Goal: Task Accomplishment & Management: Manage account settings

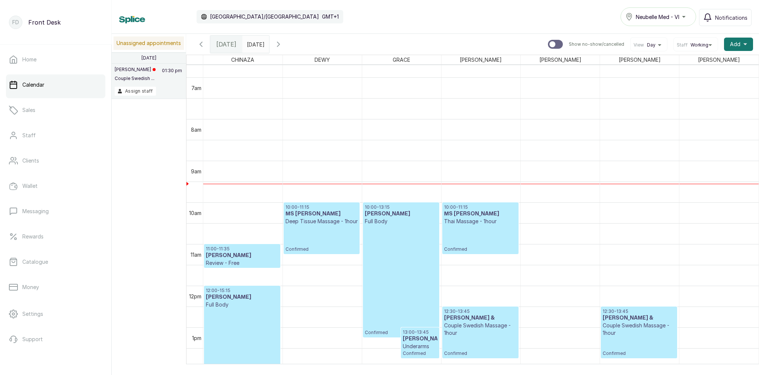
scroll to position [309, 0]
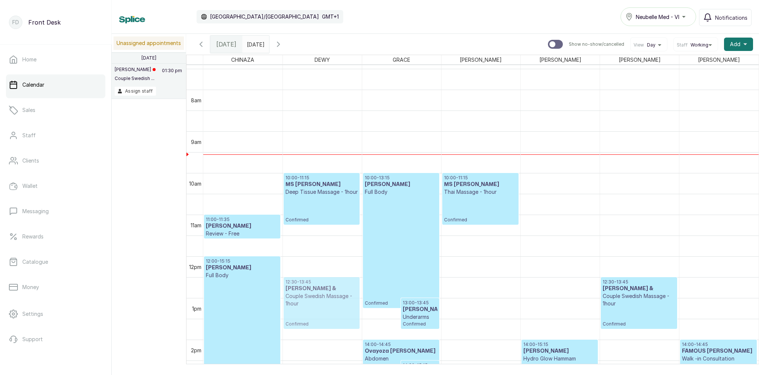
drag, startPoint x: 465, startPoint y: 300, endPoint x: 313, endPoint y: 304, distance: 152.3
click at [313, 304] on tr "16:00 - 16:45 Kajarena Osunde Under chin and sides Confirmed 16:30 - 17:15 Kaja…" at bounding box center [480, 256] width 555 height 1000
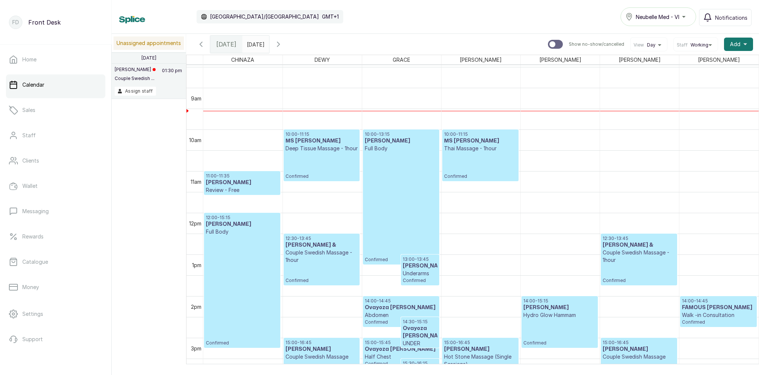
scroll to position [487, 0]
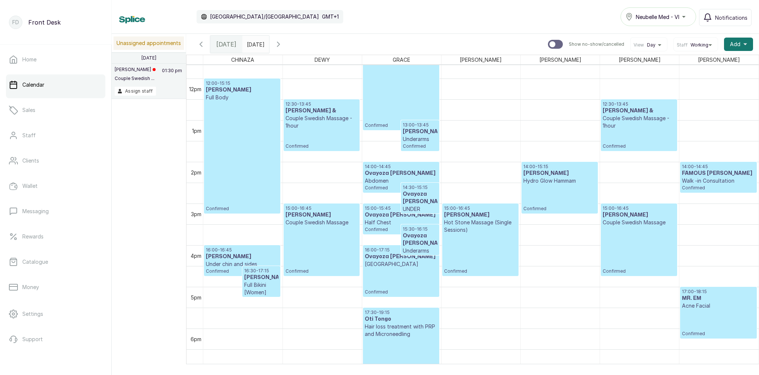
click at [641, 143] on div "12:30 - 13:45 Felix & Couple Swedish Massage - 1hour Confirmed" at bounding box center [639, 125] width 73 height 48
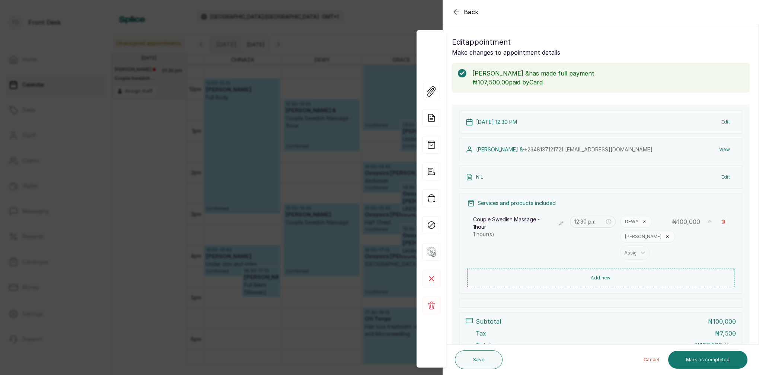
click at [722, 150] on button "View" at bounding box center [724, 149] width 23 height 13
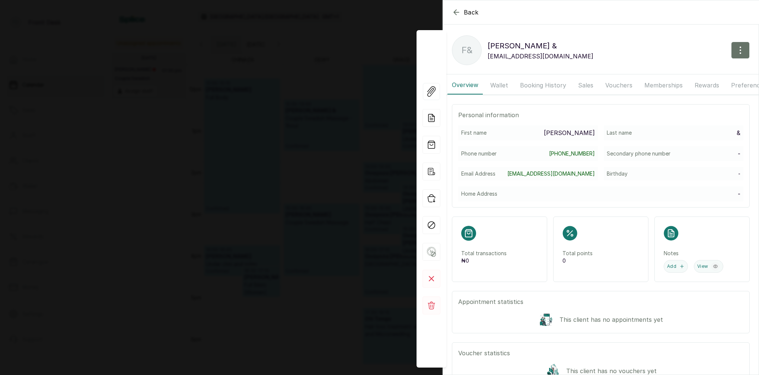
click at [556, 85] on button "Booking History" at bounding box center [542, 85] width 55 height 19
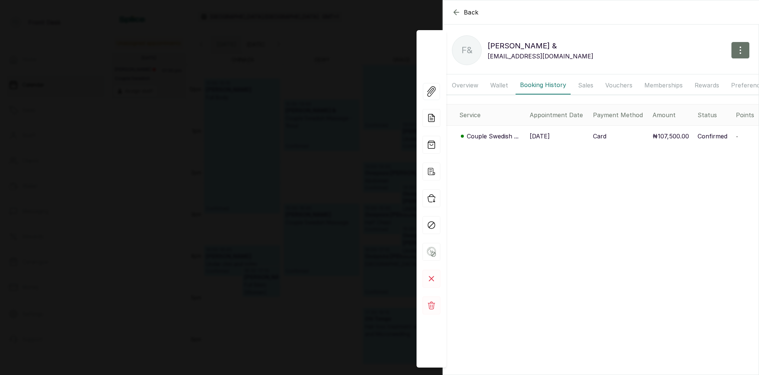
click at [457, 11] on icon "button" at bounding box center [456, 12] width 9 height 9
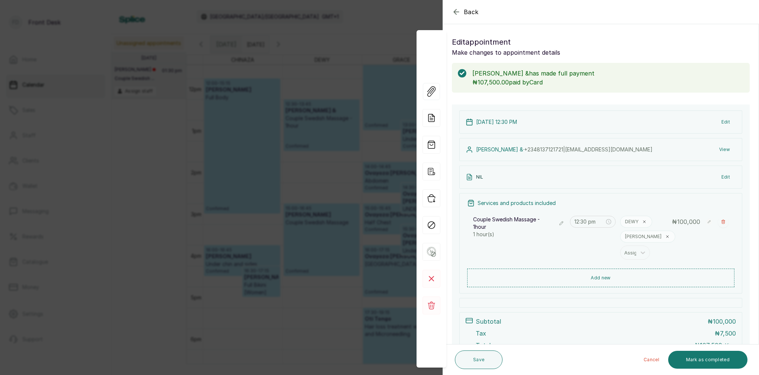
click at [459, 12] on icon "button" at bounding box center [456, 11] width 9 height 9
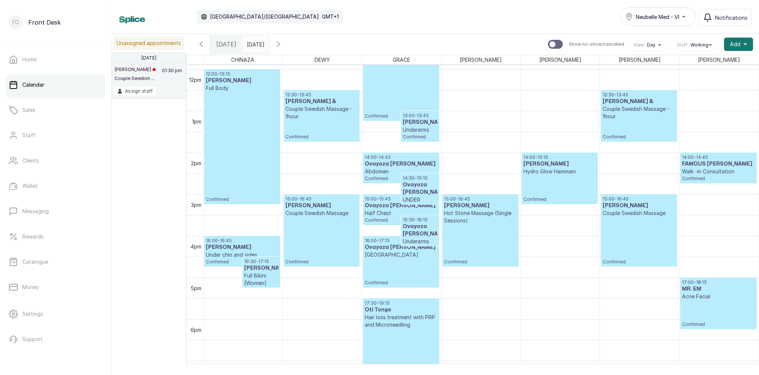
scroll to position [429, 0]
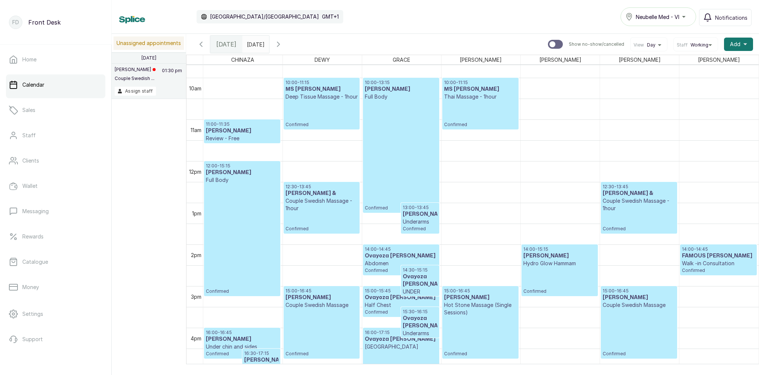
type input "dd/MM/yyyy"
click at [255, 46] on input "dd/MM/yyyy" at bounding box center [249, 42] width 12 height 13
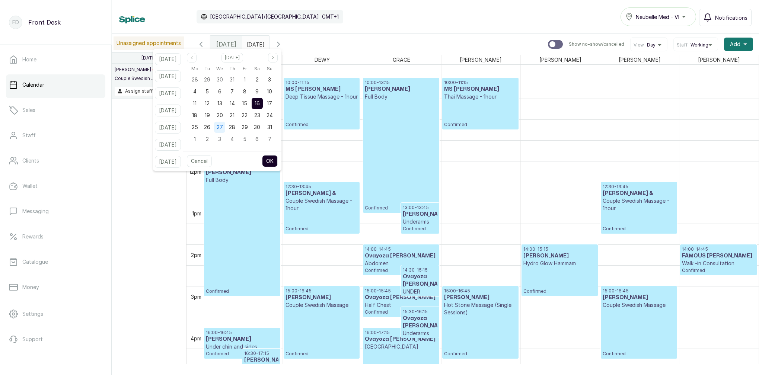
drag, startPoint x: 214, startPoint y: 116, endPoint x: 234, endPoint y: 131, distance: 25.5
click at [210, 116] on span "19" at bounding box center [207, 115] width 5 height 6
click at [278, 164] on button "OK" at bounding box center [270, 161] width 16 height 12
type input "19/08/2025"
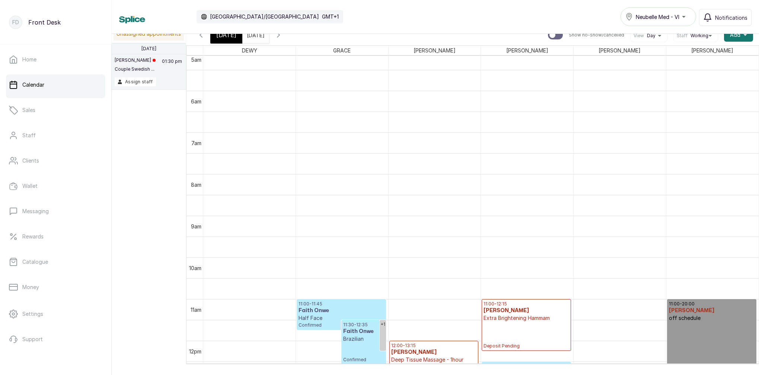
click at [229, 40] on div "[DATE]" at bounding box center [226, 34] width 32 height 17
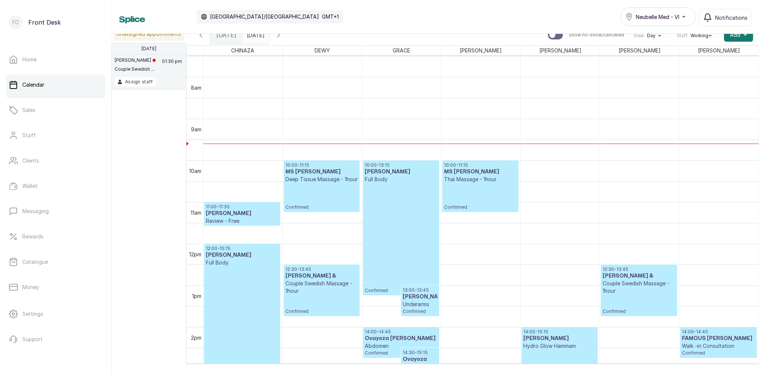
click at [332, 174] on h3 "MS ARAMIDE" at bounding box center [321, 171] width 73 height 7
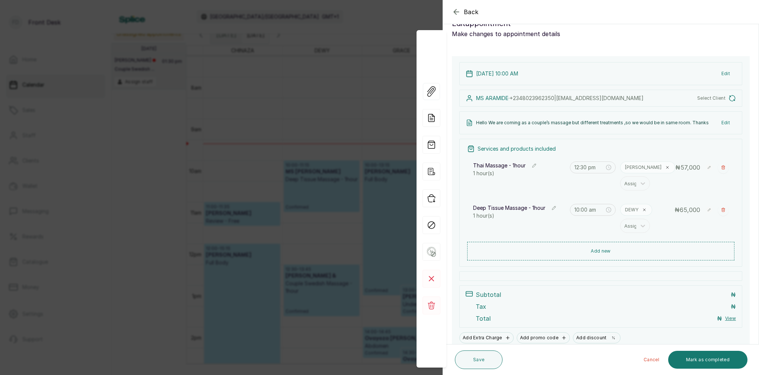
type input "10:00 am"
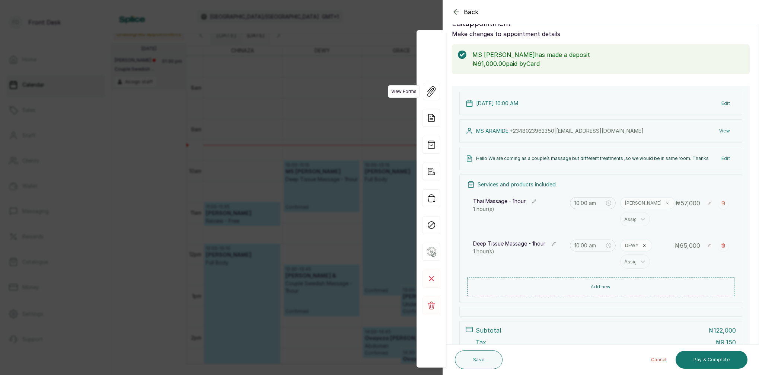
click at [396, 89] on span "View Forms" at bounding box center [404, 91] width 32 height 13
click at [374, 70] on div "Back Appointment Details Edit appointment Make changes to appointment details M…" at bounding box center [379, 187] width 759 height 375
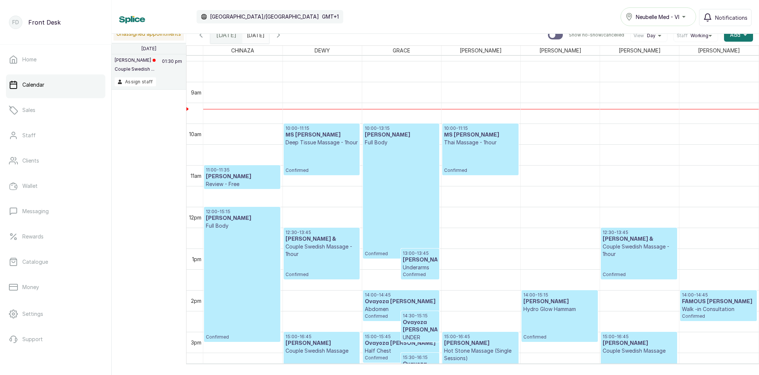
scroll to position [349, 0]
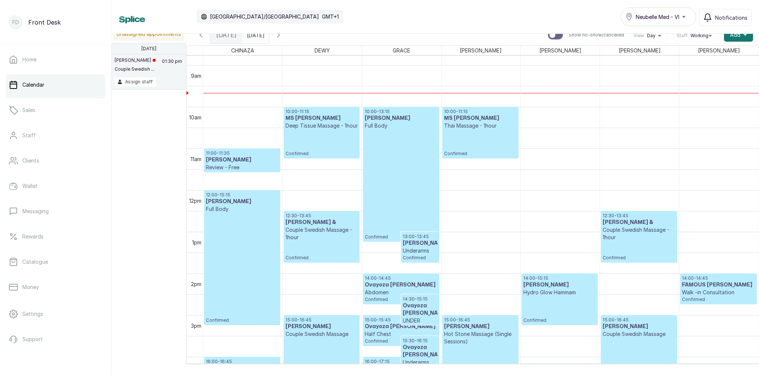
click at [480, 132] on div "10:00 - 11:15 MS ARAMIDE Thai Massage - 1hour Confirmed" at bounding box center [480, 133] width 73 height 48
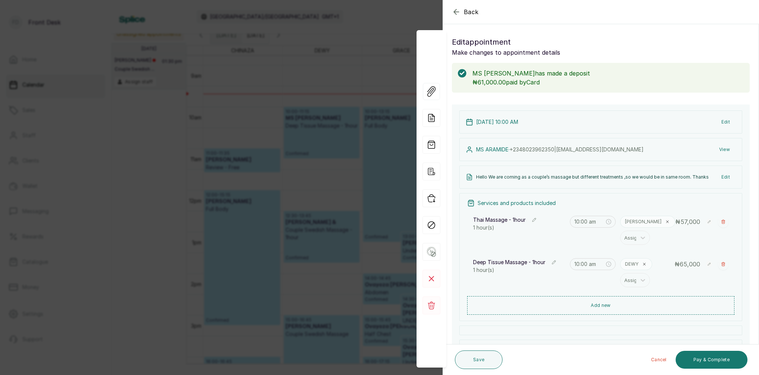
click at [371, 78] on div "Back Appointment Details Edit appointment Make changes to appointment details M…" at bounding box center [379, 187] width 759 height 375
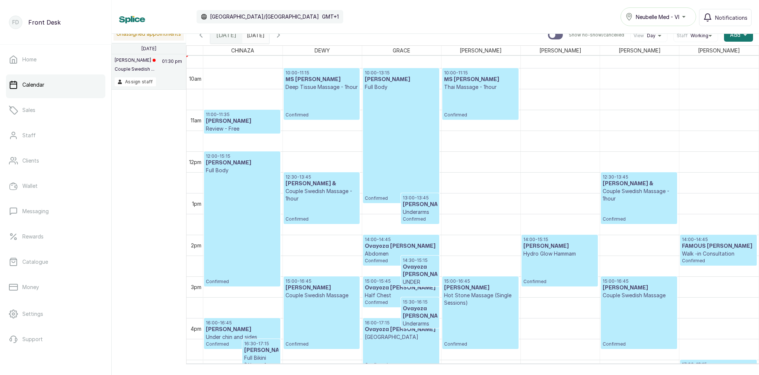
scroll to position [368, 0]
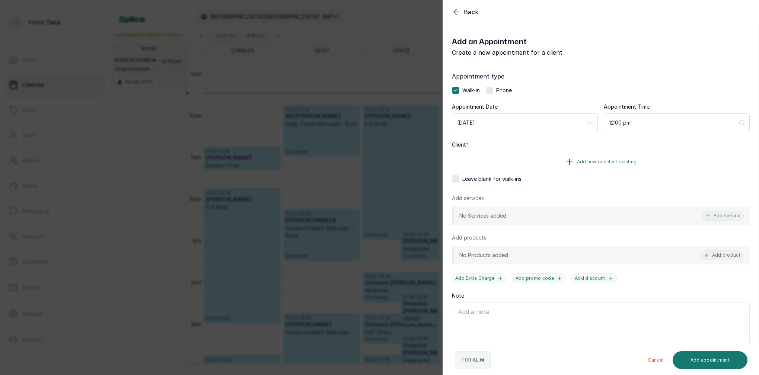
click at [624, 159] on span "Add new or select existing" at bounding box center [607, 162] width 60 height 6
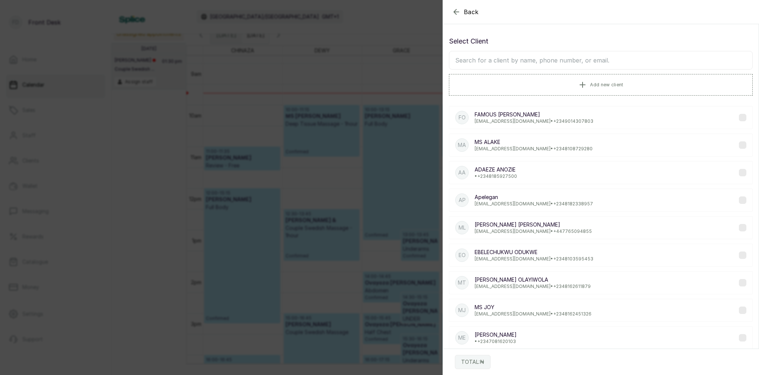
click at [537, 64] on input "text" at bounding box center [601, 60] width 304 height 19
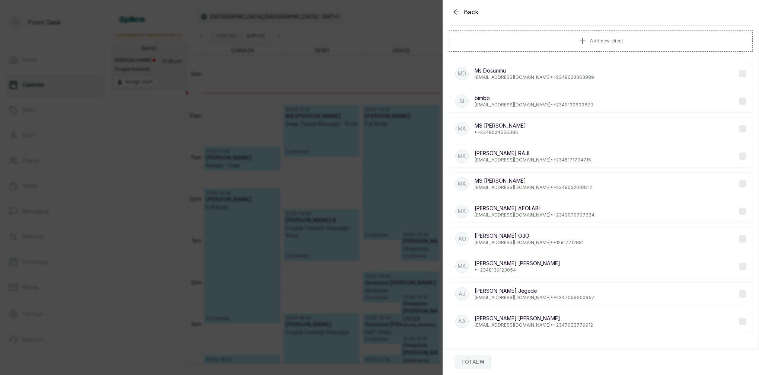
scroll to position [44, 0]
type input "Abimbola"
click at [547, 298] on p "abimbolaj385@gmail.com • +234 7069650957" at bounding box center [534, 298] width 120 height 6
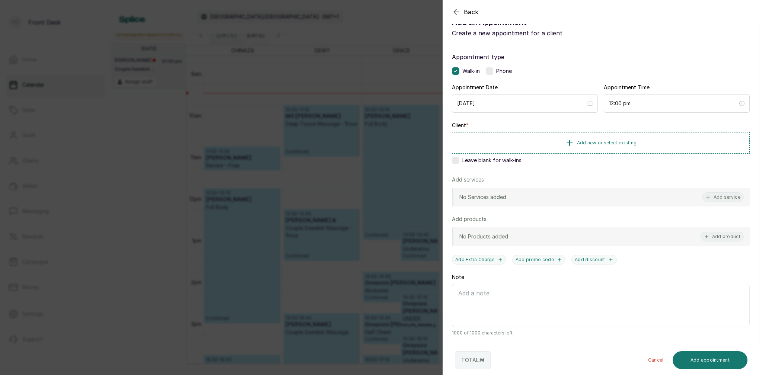
scroll to position [19, 0]
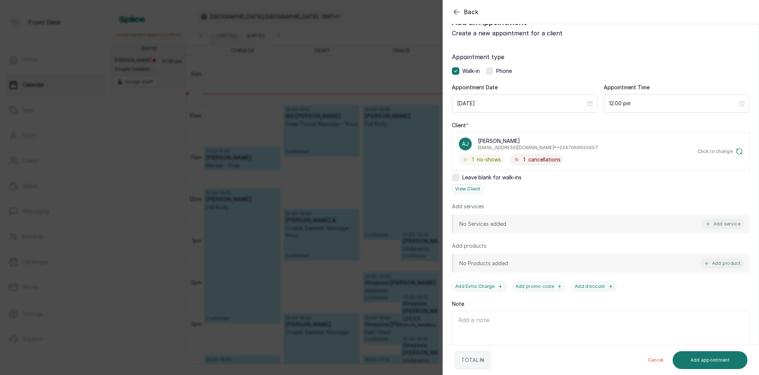
click at [458, 13] on icon "button" at bounding box center [456, 11] width 9 height 9
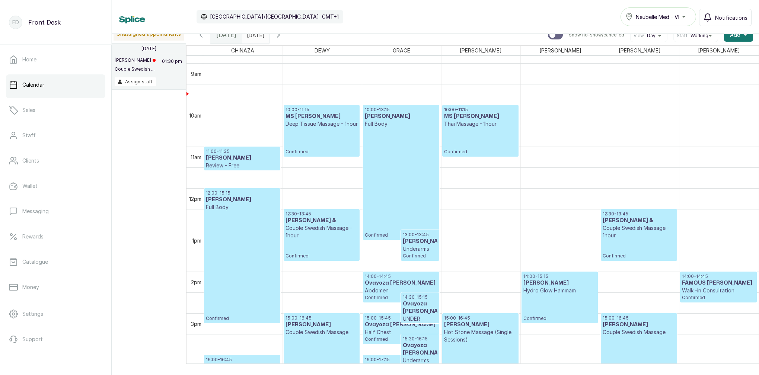
scroll to position [371, 0]
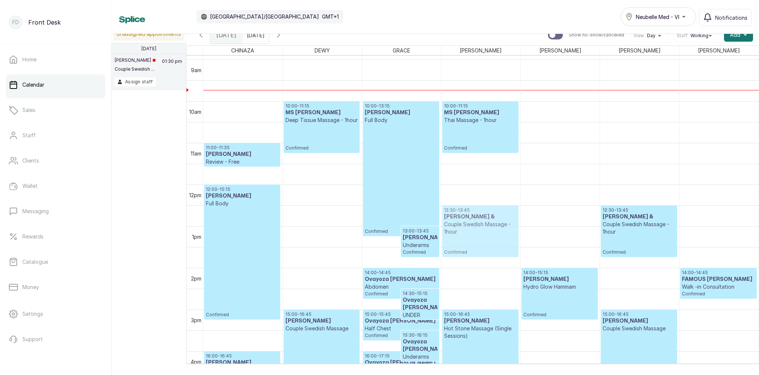
drag, startPoint x: 339, startPoint y: 223, endPoint x: 470, endPoint y: 218, distance: 130.7
click at [470, 218] on tr "16:00 - 16:45 Kajarena Osunde Under chin and sides Confirmed 16:30 - 17:15 Kaja…" at bounding box center [480, 184] width 555 height 1000
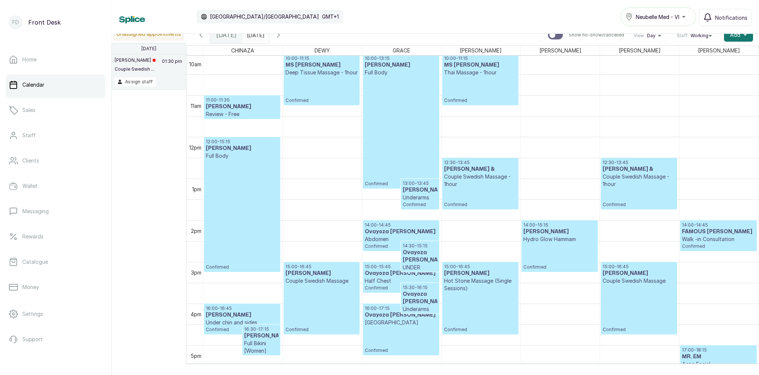
scroll to position [415, 0]
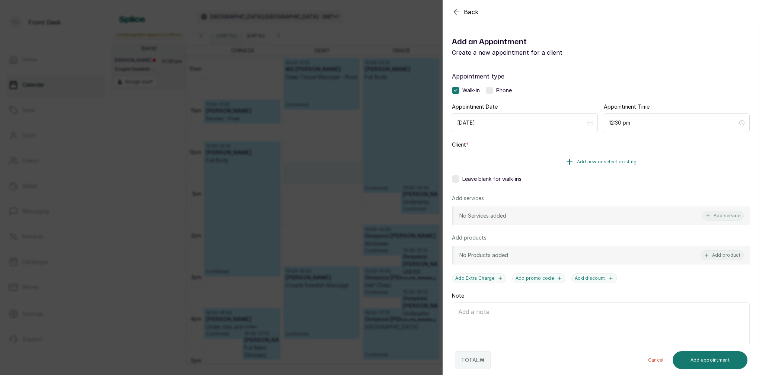
click at [610, 162] on span "Add new or select existing" at bounding box center [607, 162] width 60 height 6
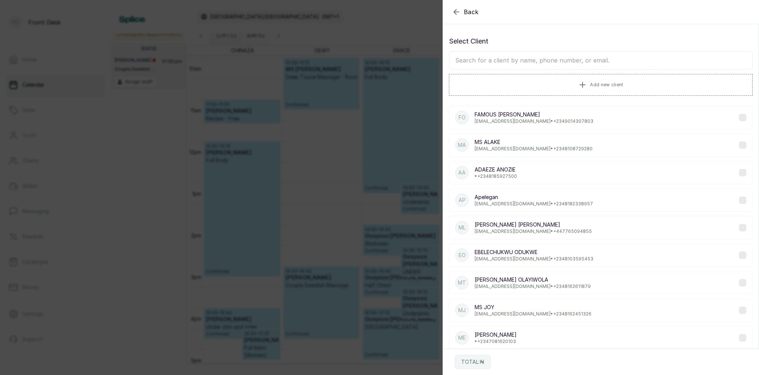
click at [548, 61] on input "text" at bounding box center [601, 60] width 304 height 19
type input "Abimbola"
click at [452, 10] on icon "button" at bounding box center [456, 11] width 9 height 9
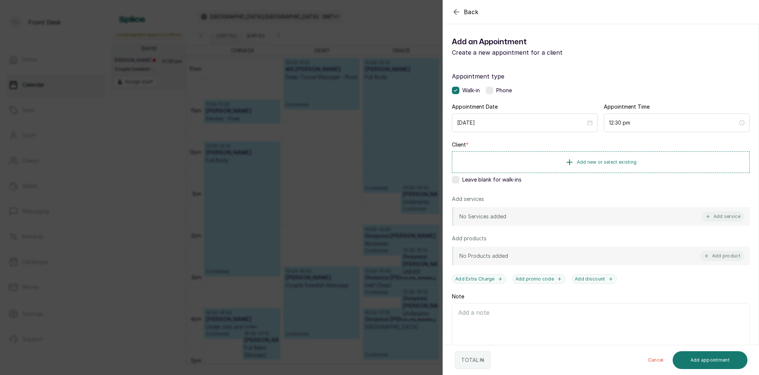
click at [454, 12] on icon "button" at bounding box center [456, 11] width 5 height 5
click at [456, 13] on icon "button" at bounding box center [456, 11] width 9 height 9
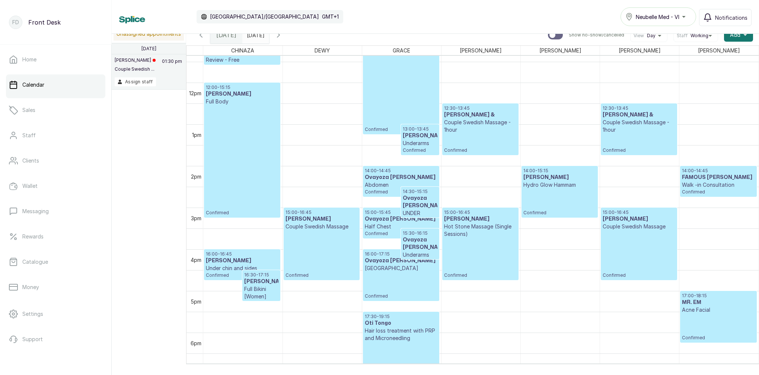
scroll to position [544, 0]
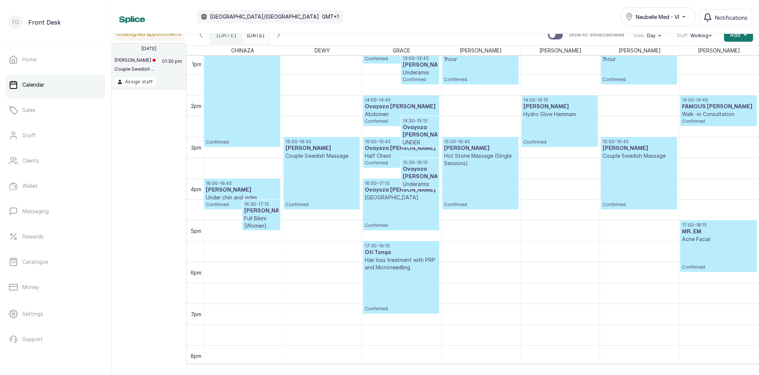
click at [695, 117] on p "Walk -in Consultation" at bounding box center [718, 114] width 73 height 7
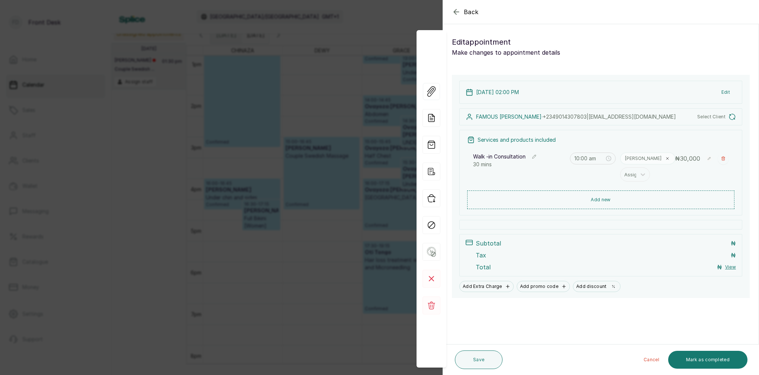
type input "2:00 pm"
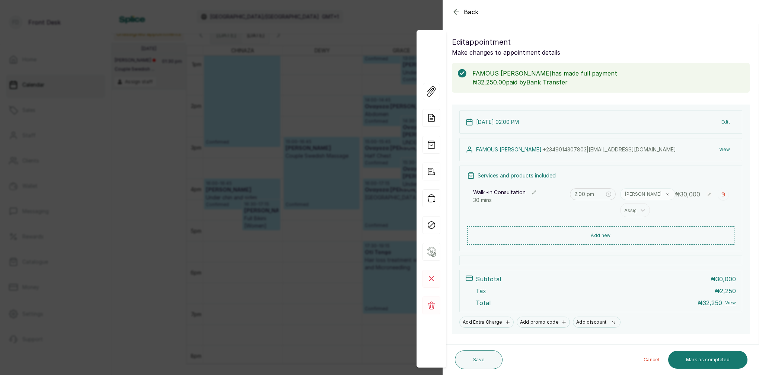
click at [455, 15] on icon "button" at bounding box center [456, 11] width 9 height 9
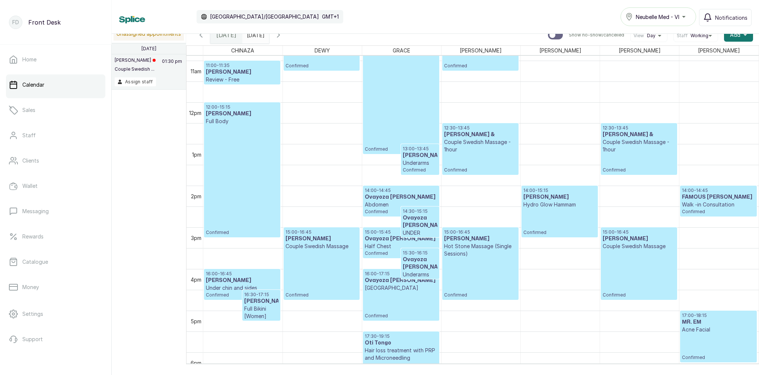
scroll to position [465, 0]
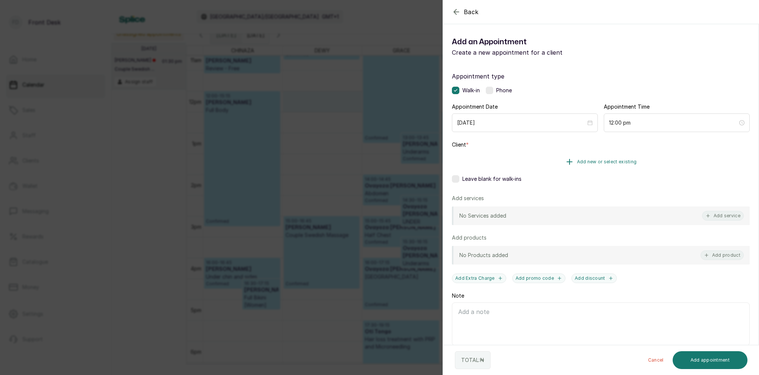
click at [607, 161] on span "Add new or select existing" at bounding box center [607, 162] width 60 height 6
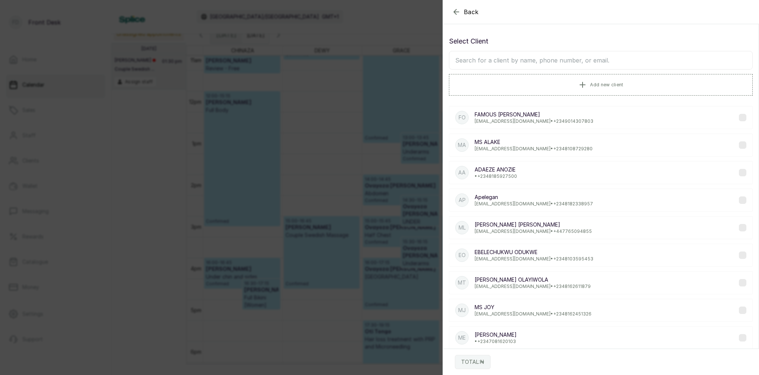
click at [580, 61] on input "text" at bounding box center [601, 60] width 304 height 19
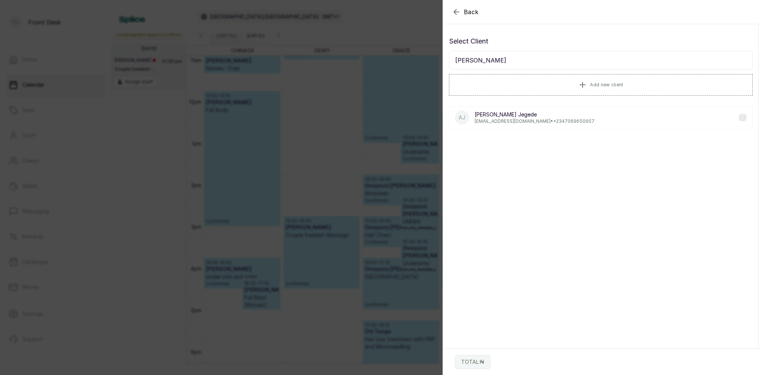
type input "Abimbola Jegede"
click at [522, 116] on p "Abimbola Jegede" at bounding box center [534, 114] width 120 height 7
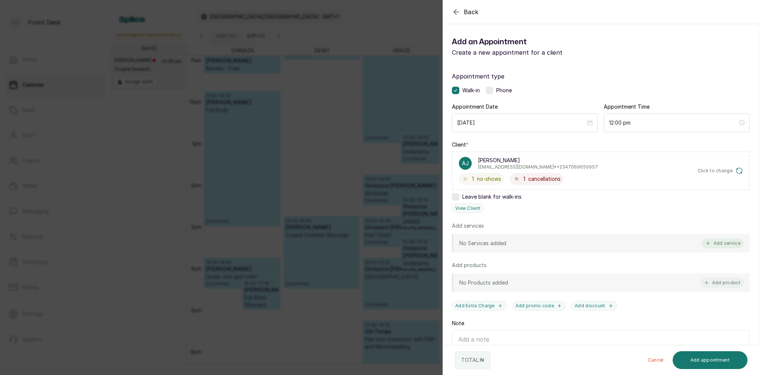
click at [735, 241] on button "Add service" at bounding box center [723, 244] width 42 height 10
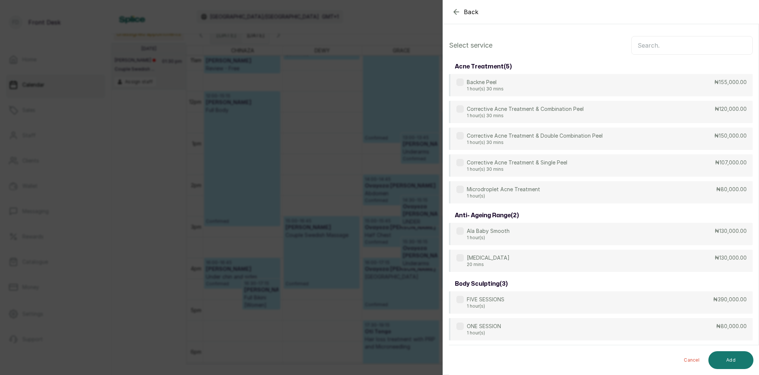
click at [652, 49] on input "text" at bounding box center [691, 45] width 121 height 19
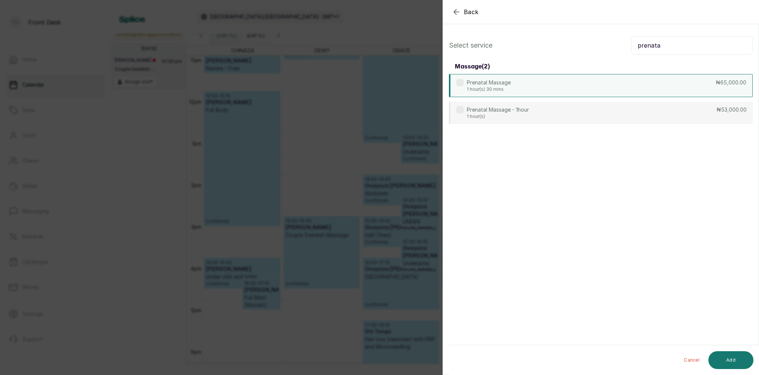
type input "prenata"
click at [488, 84] on p "Prenatal Massage" at bounding box center [489, 82] width 44 height 7
click at [723, 357] on button "Add" at bounding box center [730, 360] width 45 height 18
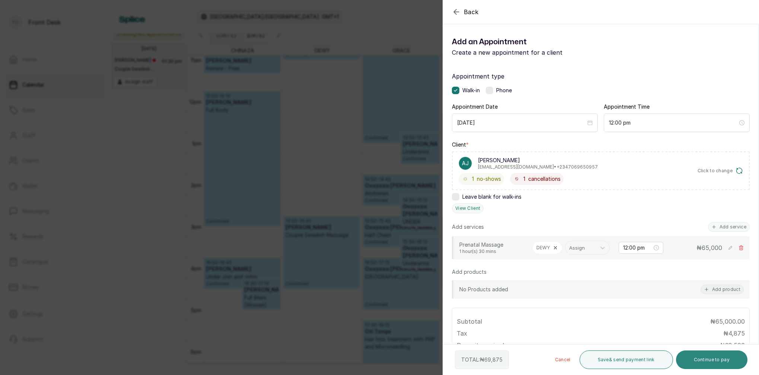
click at [715, 360] on button "Continue to pay" at bounding box center [712, 360] width 72 height 19
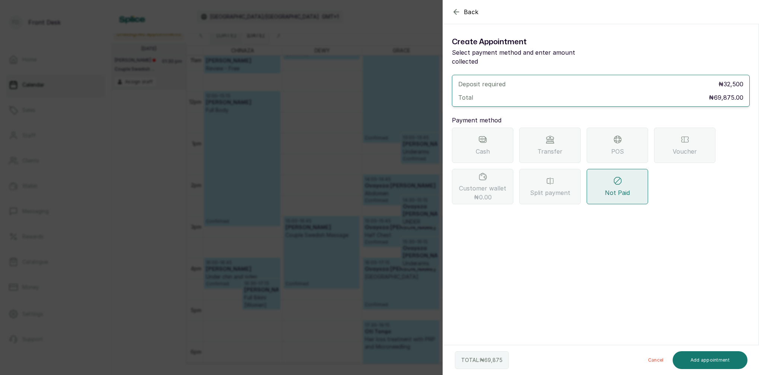
click at [555, 147] on span "Transfer" at bounding box center [549, 151] width 25 height 9
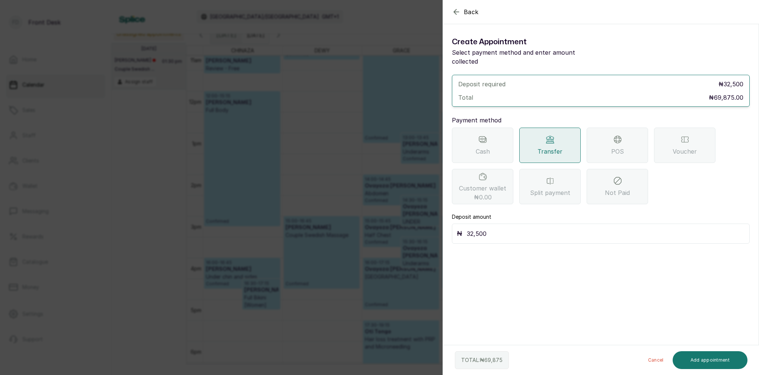
click at [490, 228] on input "32,500" at bounding box center [606, 233] width 278 height 10
type input "3"
type input "69,875"
click at [691, 359] on button "Add appointment" at bounding box center [709, 360] width 75 height 18
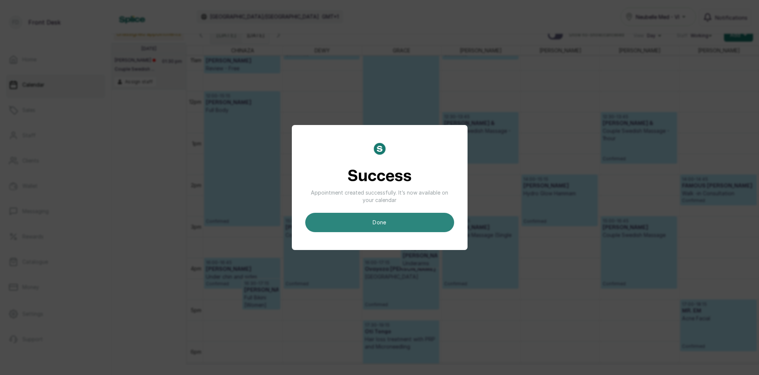
click at [402, 224] on button "done" at bounding box center [379, 222] width 149 height 19
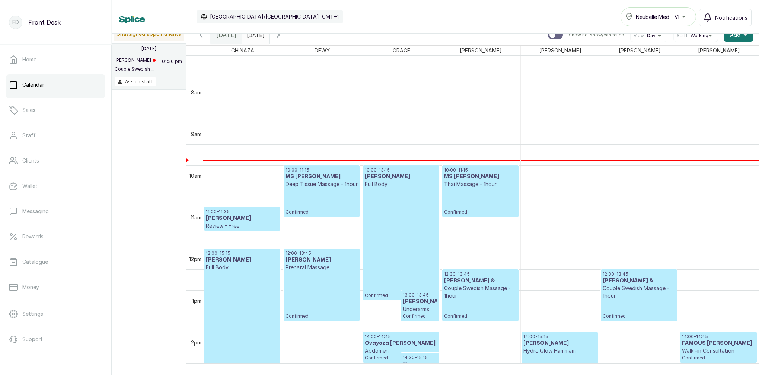
scroll to position [302, 0]
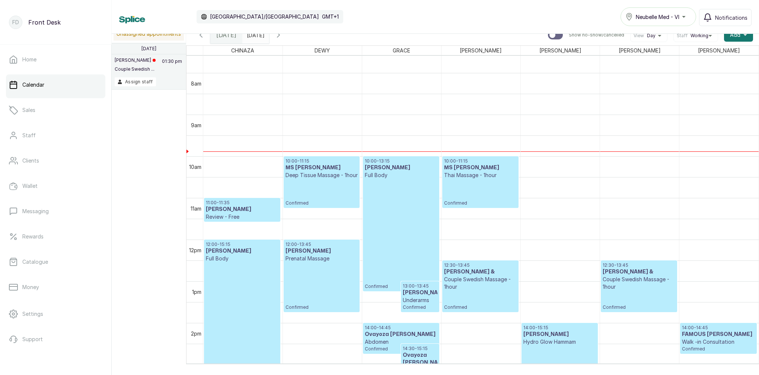
click at [635, 276] on div "12:30 - 13:45 Felix & Couple Swedish Massage - 1hour Confirmed 15:00 - 16:45 MR…" at bounding box center [639, 239] width 79 height 1000
click at [612, 296] on div "12:30 - 13:45 Felix & Couple Swedish Massage - 1hour Confirmed" at bounding box center [639, 286] width 73 height 48
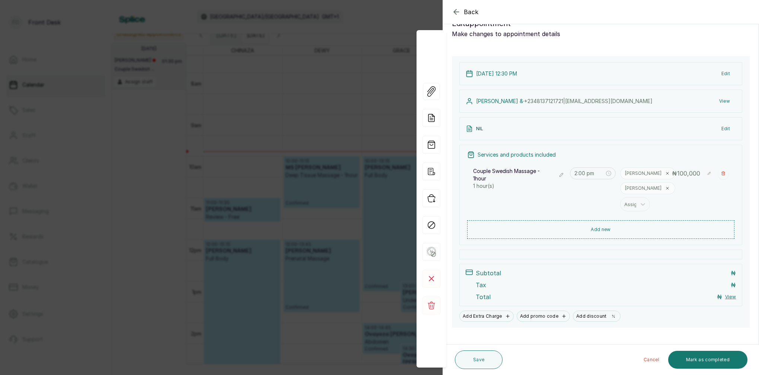
type input "12:30 pm"
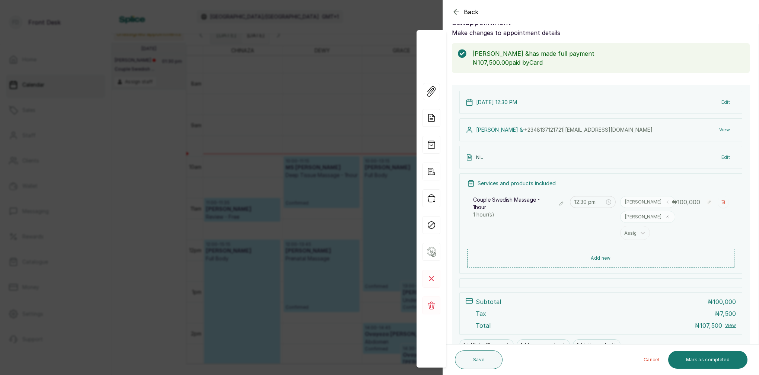
click at [354, 138] on div "Back Appointment Details Edit appointment Make changes to appointment details F…" at bounding box center [379, 187] width 759 height 375
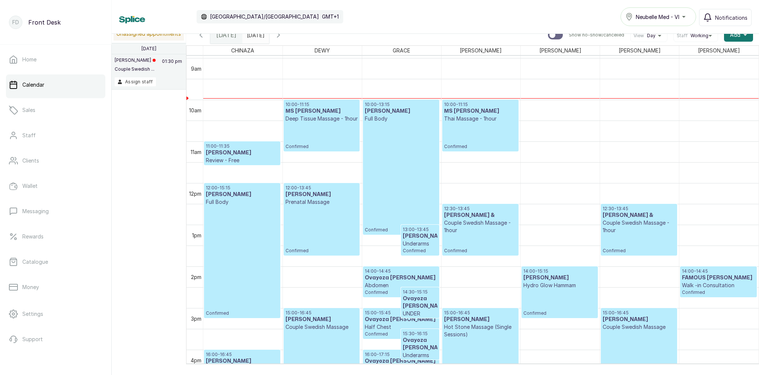
scroll to position [372, 0]
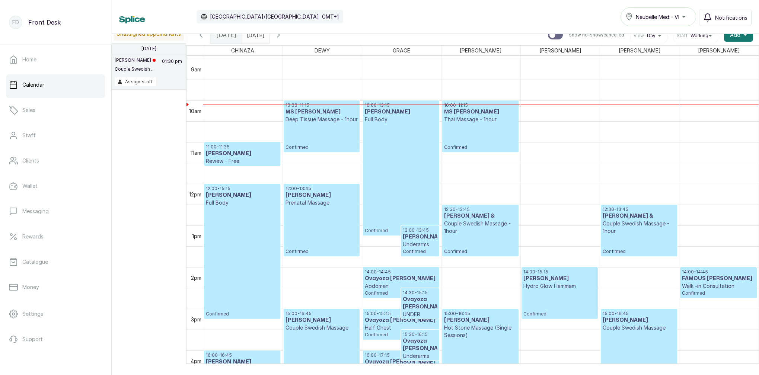
drag, startPoint x: 297, startPoint y: 36, endPoint x: 318, endPoint y: 45, distance: 22.7
click at [283, 36] on icon "button" at bounding box center [278, 35] width 9 height 9
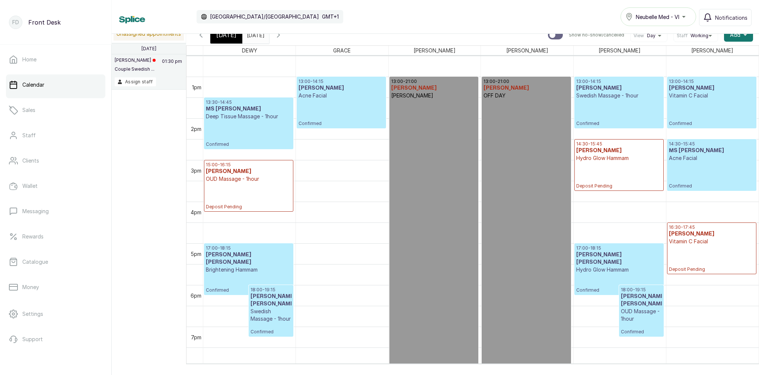
scroll to position [523, 0]
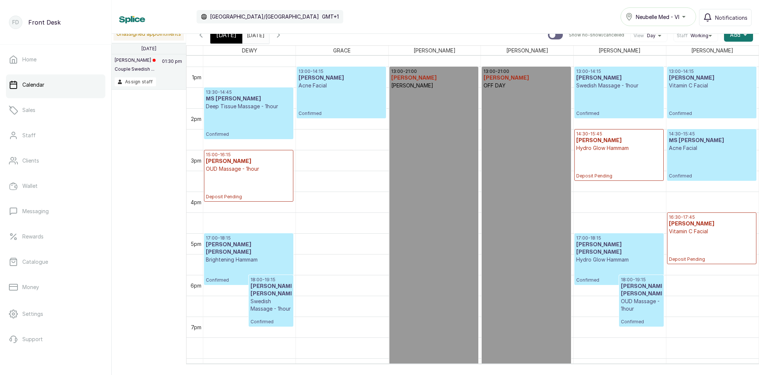
click at [234, 40] on div "[DATE]" at bounding box center [226, 34] width 32 height 17
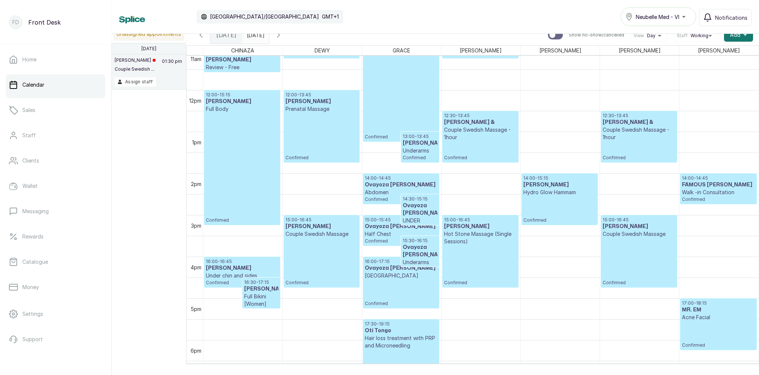
scroll to position [474, 0]
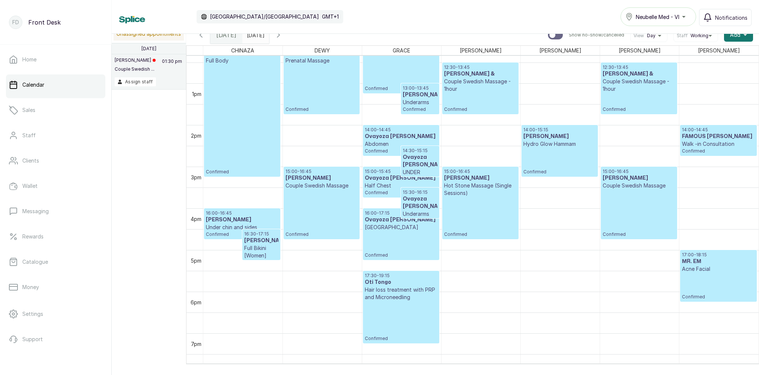
click at [469, 193] on p "Hot Stone Massage (Single Sessions)" at bounding box center [480, 189] width 73 height 15
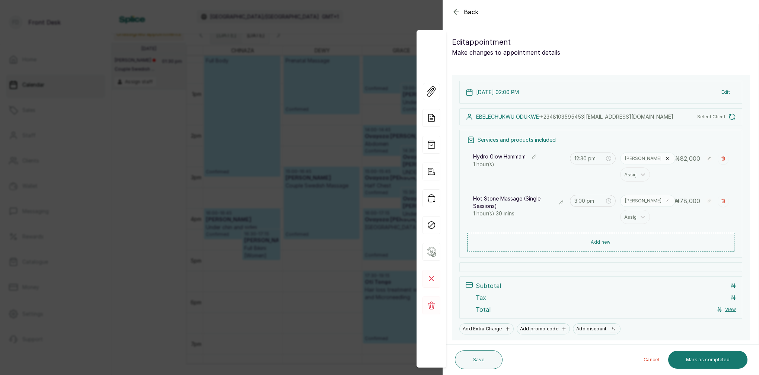
type input "2:00 pm"
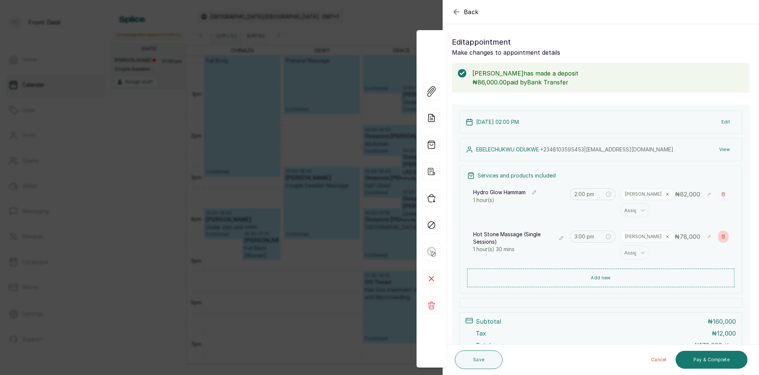
click at [723, 237] on icon "button" at bounding box center [722, 237] width 3 height 4
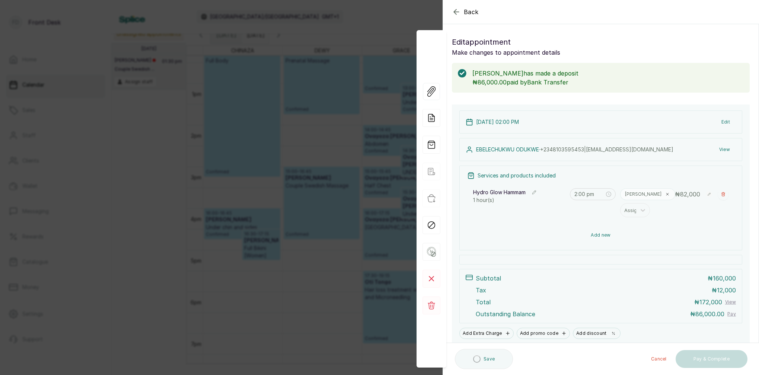
click at [603, 237] on button "Add new" at bounding box center [600, 235] width 267 height 18
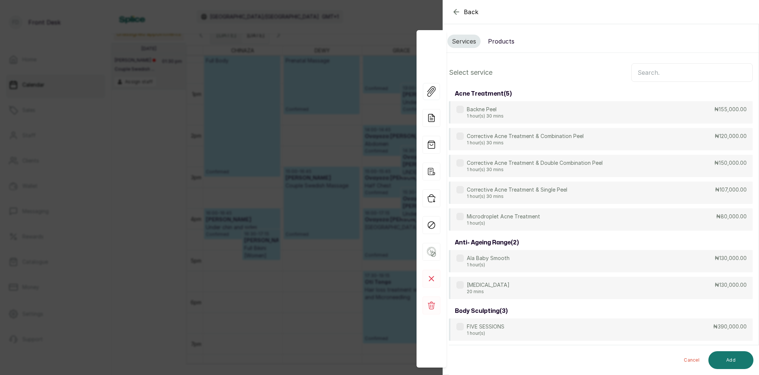
scroll to position [0, 0]
click at [660, 70] on input "text" at bounding box center [691, 72] width 121 height 19
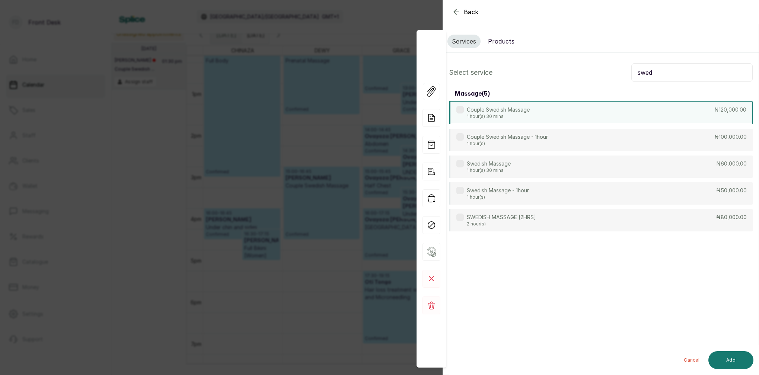
type input "swed"
click at [547, 115] on div "Couple Swedish Massage 1 hour(s) 30 mins ₦120,000.00" at bounding box center [601, 112] width 304 height 23
click at [743, 363] on button "Add" at bounding box center [730, 360] width 45 height 18
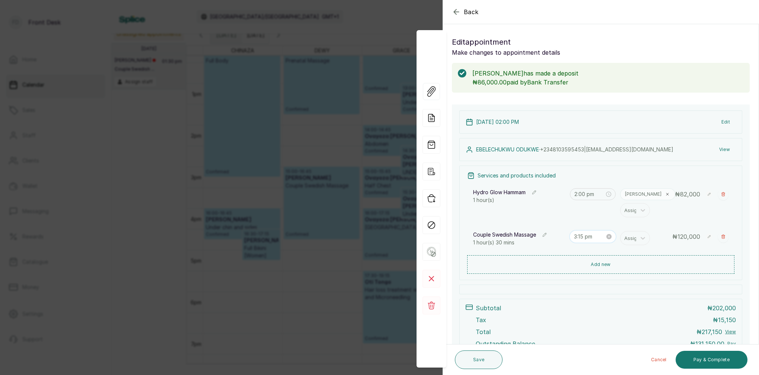
click at [584, 235] on input "3:15 pm" at bounding box center [589, 237] width 31 height 8
type input "3:00 pm"
click at [602, 248] on div "00" at bounding box center [601, 252] width 18 height 10
drag, startPoint x: 625, startPoint y: 252, endPoint x: 627, endPoint y: 256, distance: 4.8
click at [625, 253] on div "PM" at bounding box center [622, 253] width 18 height 10
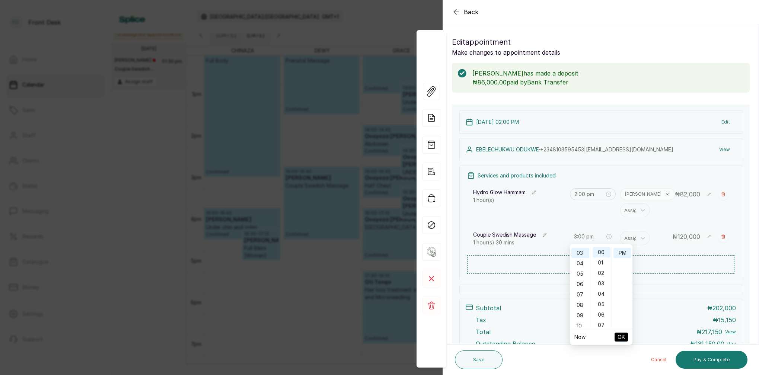
click at [623, 335] on span "OK" at bounding box center [620, 337] width 7 height 14
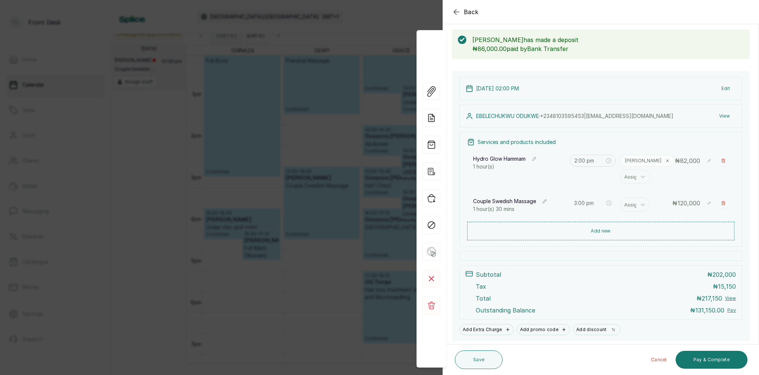
scroll to position [35, 0]
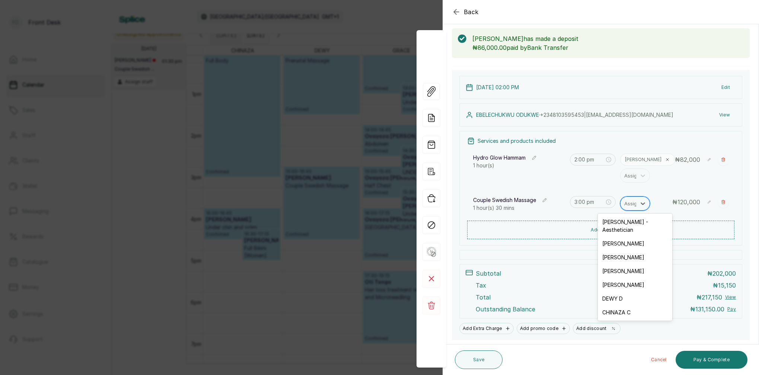
click at [634, 203] on div "Assign" at bounding box center [632, 203] width 16 height 8
click at [619, 265] on div "LINA L" at bounding box center [635, 271] width 74 height 14
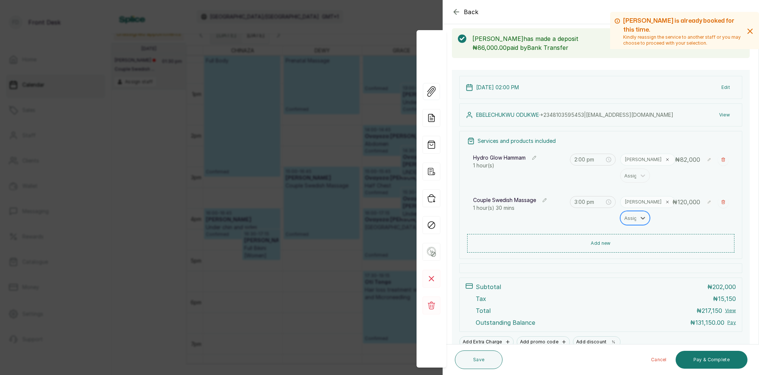
click at [636, 219] on div "Assign" at bounding box center [632, 218] width 16 height 8
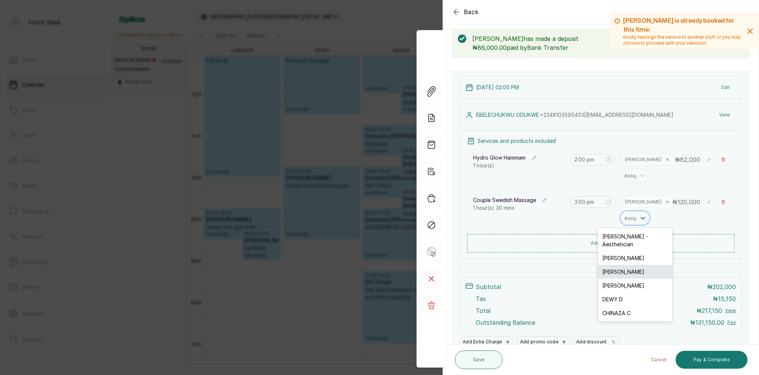
click at [627, 265] on div "MAGGIE M" at bounding box center [635, 272] width 74 height 14
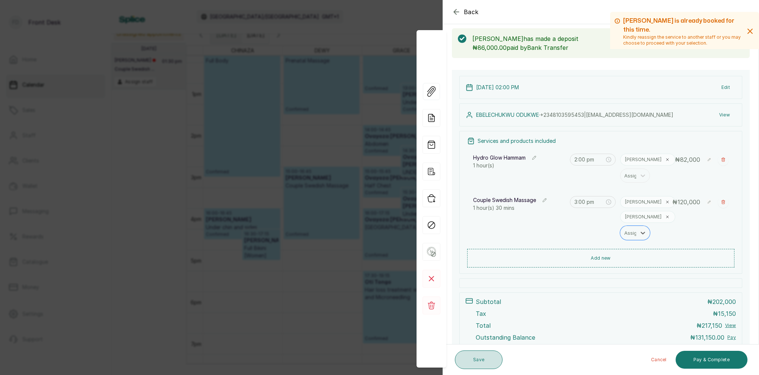
click at [480, 361] on button "Save" at bounding box center [479, 360] width 48 height 19
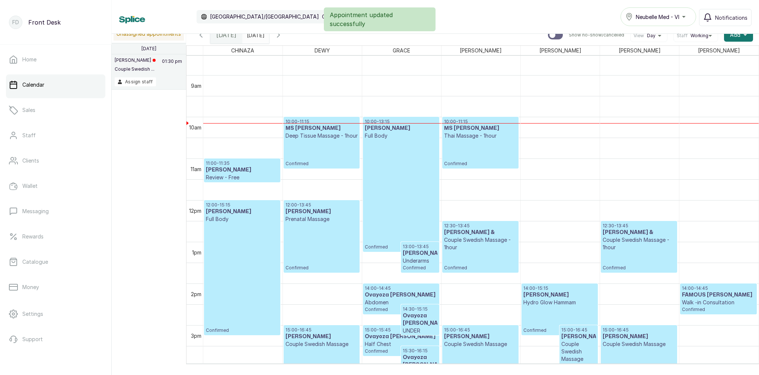
scroll to position [311, 0]
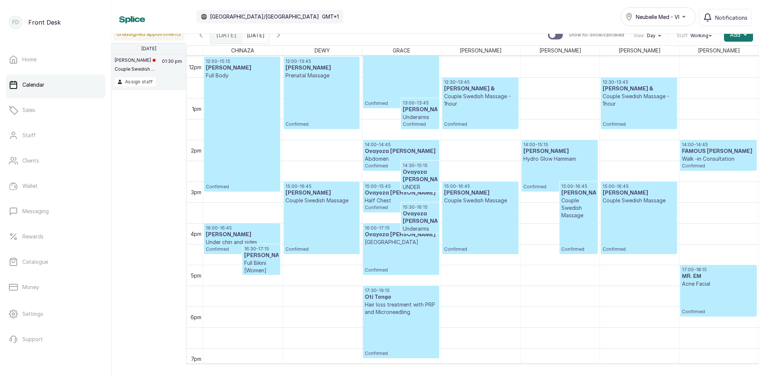
click at [283, 36] on icon "button" at bounding box center [278, 35] width 9 height 9
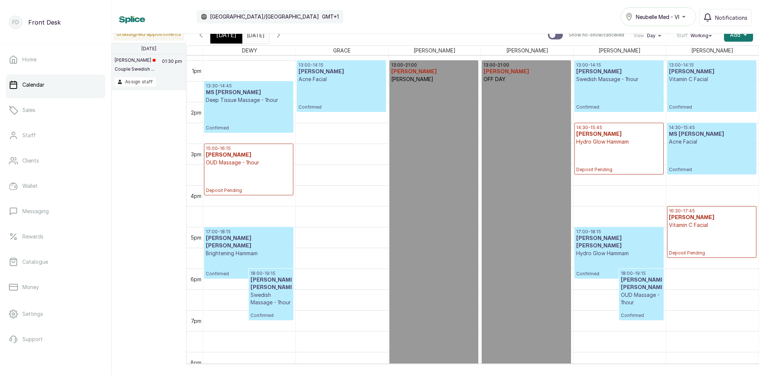
scroll to position [551, 0]
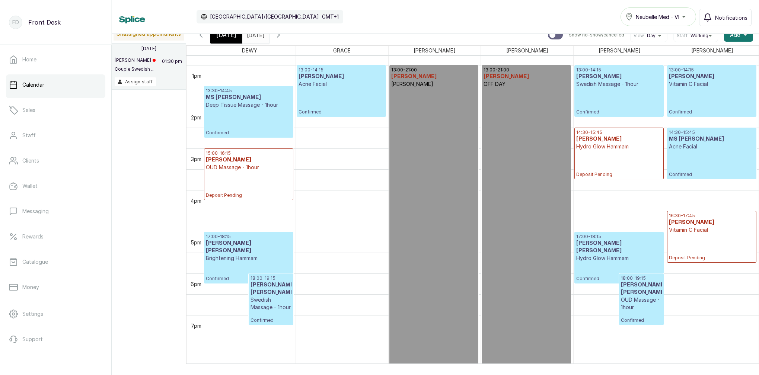
click at [224, 30] on div "Calendar Africa/Lagos GMT+1 Neubelle Med - VI Notifications" at bounding box center [435, 17] width 647 height 34
click at [225, 35] on span "[DATE]" at bounding box center [226, 35] width 20 height 9
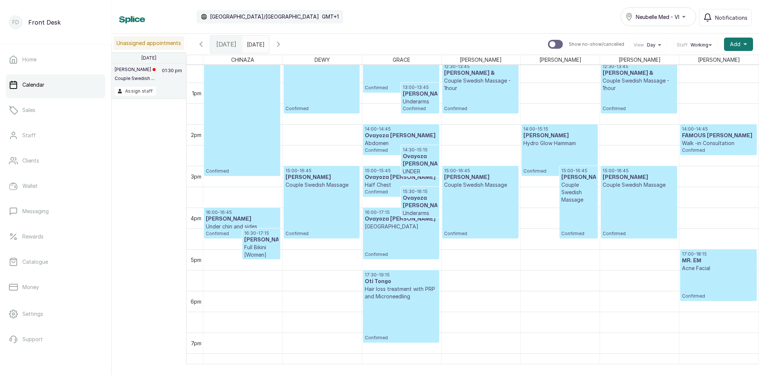
click at [466, 194] on div "15:00 - 16:45 EBELECHUKWU ODUKWE Couple Swedish Massage Confirmed" at bounding box center [480, 202] width 73 height 69
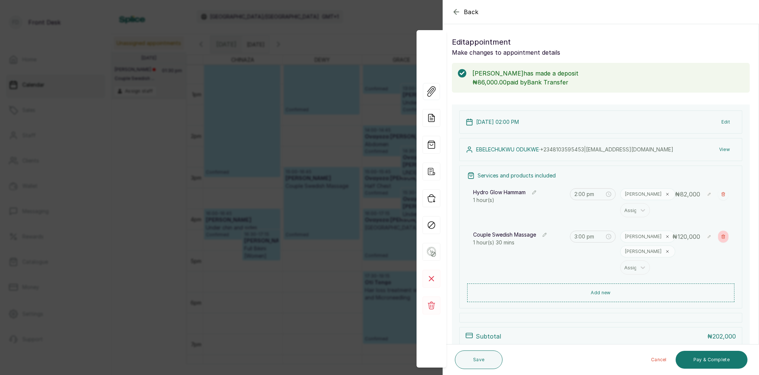
click at [721, 238] on icon "button" at bounding box center [723, 236] width 4 height 4
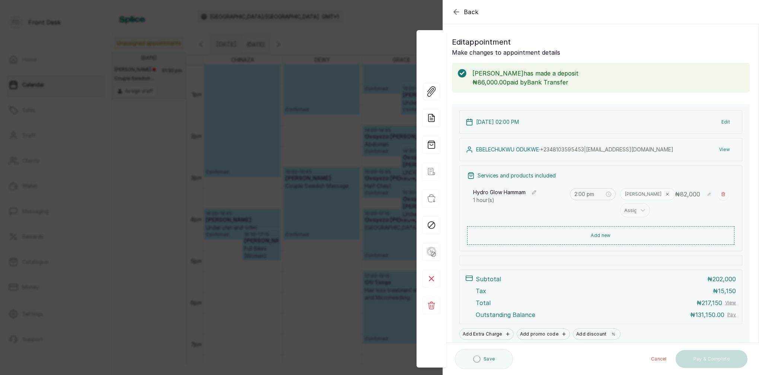
click at [599, 237] on button "Add new" at bounding box center [600, 235] width 267 height 19
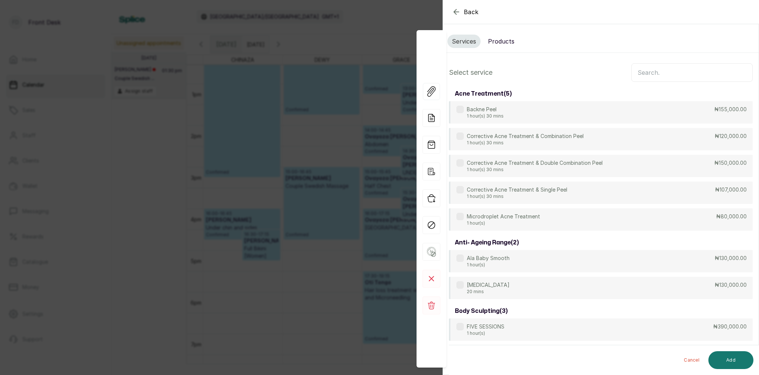
drag, startPoint x: 648, startPoint y: 76, endPoint x: 644, endPoint y: 74, distance: 4.5
click at [648, 76] on input "text" at bounding box center [691, 72] width 121 height 19
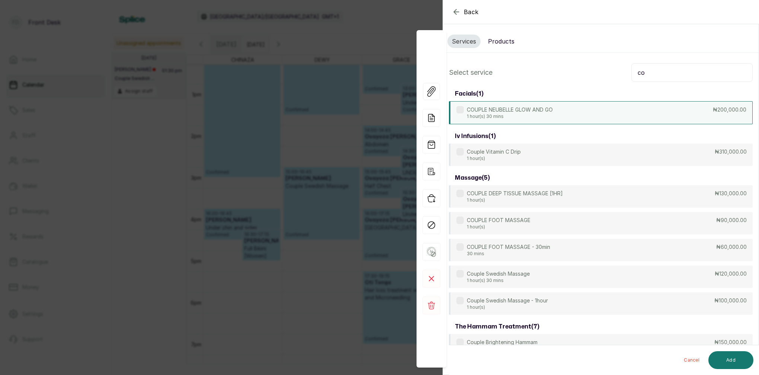
type input "c"
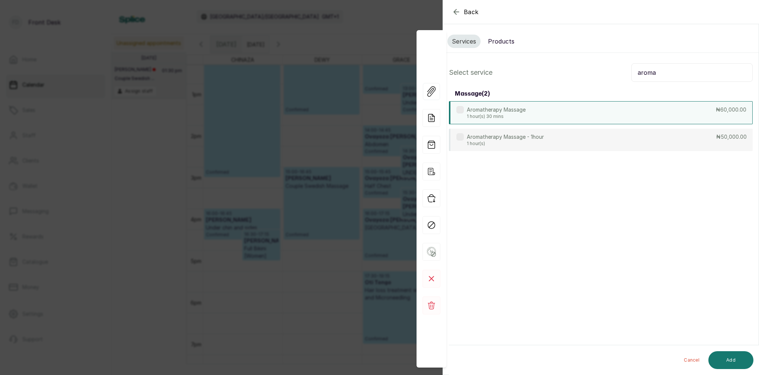
type input "aroma"
click at [504, 114] on p "1 hour(s) 30 mins" at bounding box center [496, 117] width 59 height 6
click at [734, 357] on button "Add" at bounding box center [730, 360] width 45 height 18
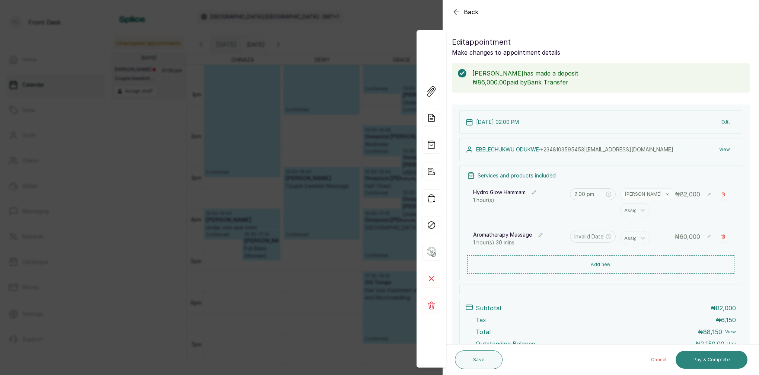
type input "3:15 pm"
click at [605, 262] on button "Add new" at bounding box center [600, 264] width 267 height 18
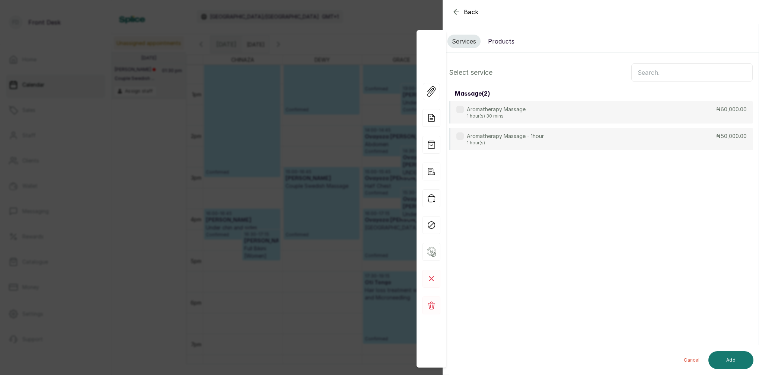
click at [638, 80] on input "text" at bounding box center [691, 72] width 121 height 19
type input "arom"
drag, startPoint x: 522, startPoint y: 115, endPoint x: 526, endPoint y: 120, distance: 5.6
click at [522, 115] on p "1 hour(s) 30 mins" at bounding box center [496, 117] width 59 height 6
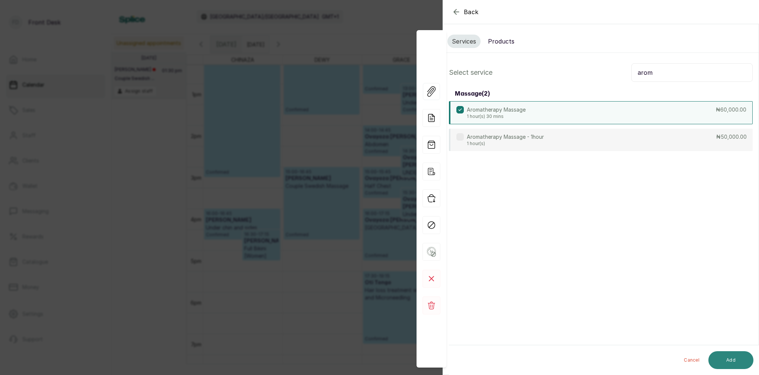
click at [739, 361] on button "Add" at bounding box center [730, 360] width 45 height 18
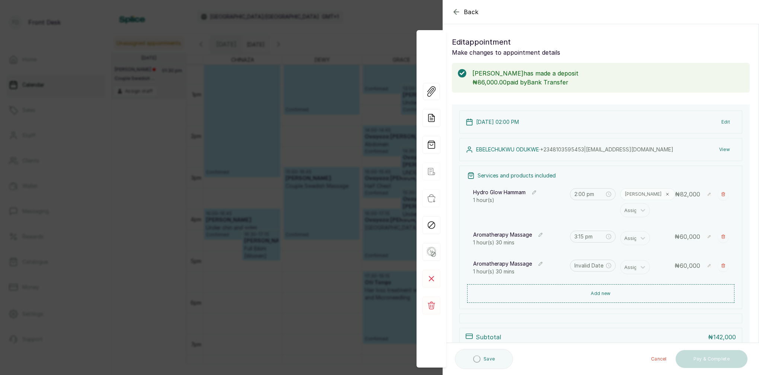
type input "5:00 pm"
click at [587, 237] on input "3:15 pm" at bounding box center [589, 237] width 31 height 8
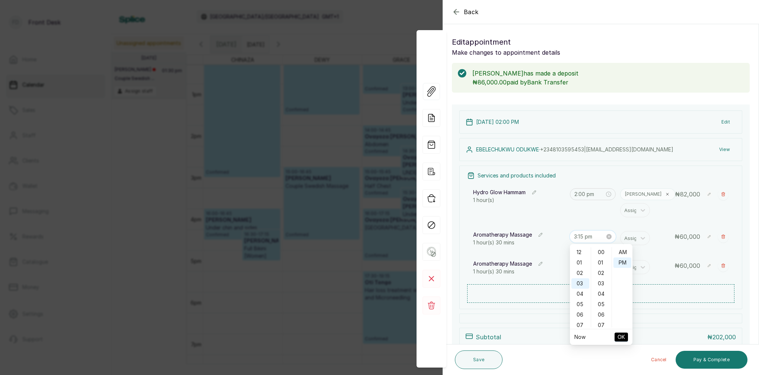
scroll to position [10, 0]
type input "3:00 pm"
drag, startPoint x: 601, startPoint y: 253, endPoint x: 615, endPoint y: 255, distance: 13.9
click at [602, 253] on div "00" at bounding box center [601, 252] width 18 height 10
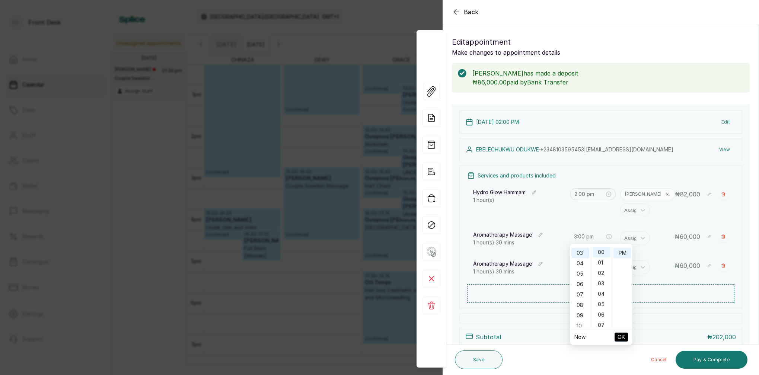
click at [624, 336] on span "OK" at bounding box center [620, 337] width 7 height 14
click at [581, 264] on input "5:00 pm" at bounding box center [589, 266] width 31 height 8
click at [581, 310] on div "03" at bounding box center [580, 312] width 18 height 10
type input "3:00 pm"
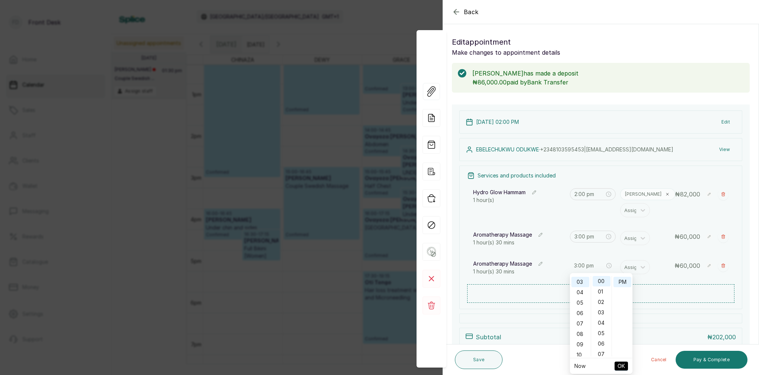
click at [623, 364] on span "OK" at bounding box center [620, 366] width 7 height 14
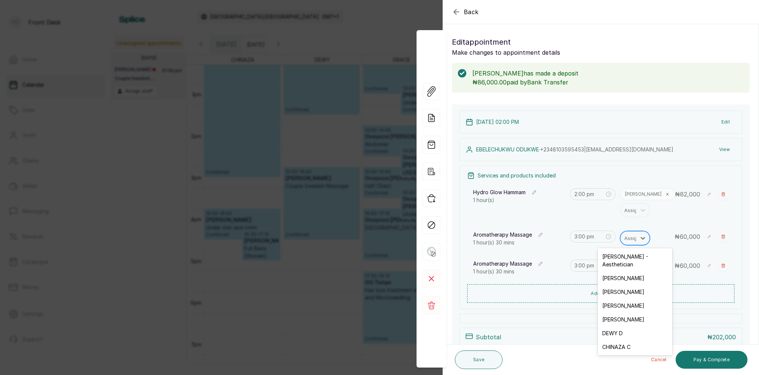
click at [634, 239] on div "Assign" at bounding box center [632, 238] width 16 height 8
drag, startPoint x: 626, startPoint y: 298, endPoint x: 637, endPoint y: 294, distance: 11.2
click at [626, 299] on div "LINA L" at bounding box center [635, 306] width 74 height 14
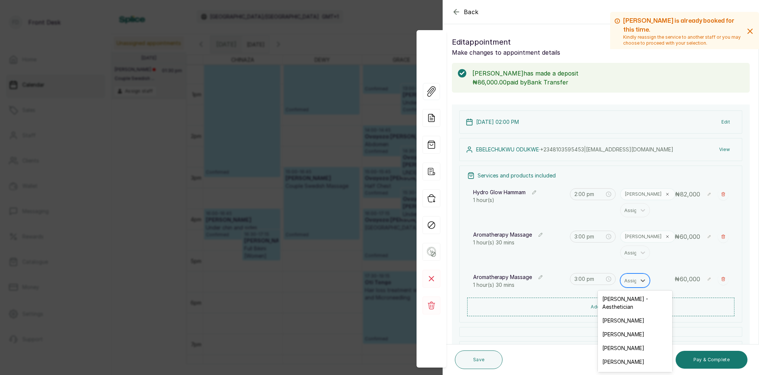
click at [635, 280] on div "Assign" at bounding box center [632, 281] width 16 height 8
click at [623, 327] on div "MAGGIE M" at bounding box center [635, 334] width 74 height 14
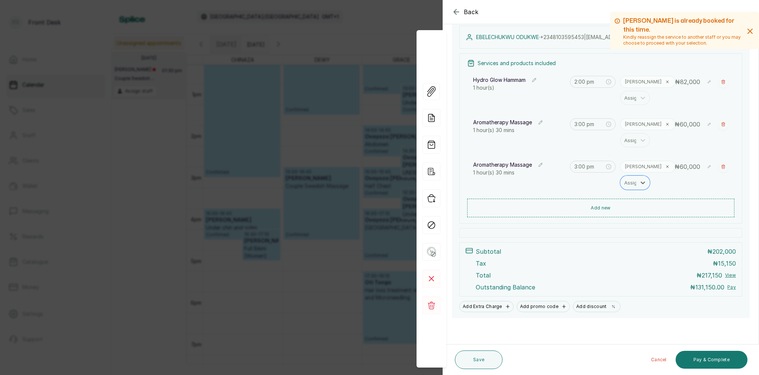
scroll to position [112, 0]
click at [480, 362] on button "Save" at bounding box center [479, 360] width 48 height 19
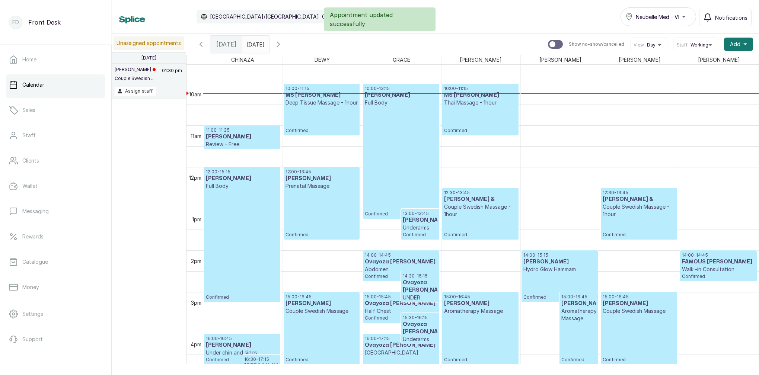
scroll to position [415, 0]
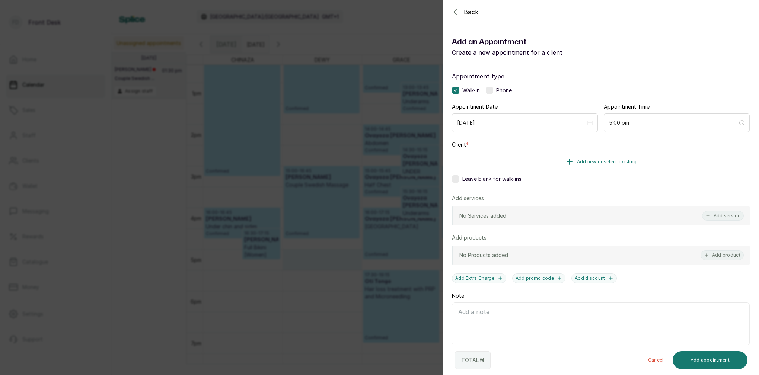
click at [624, 161] on span "Add new or select existing" at bounding box center [607, 162] width 60 height 6
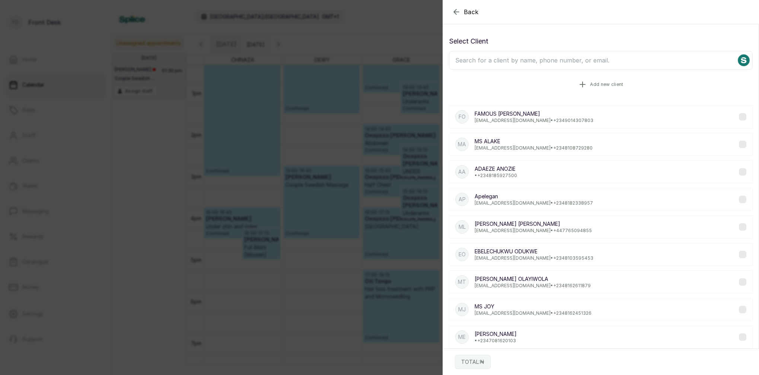
click at [599, 88] on button "Add new client" at bounding box center [601, 84] width 304 height 21
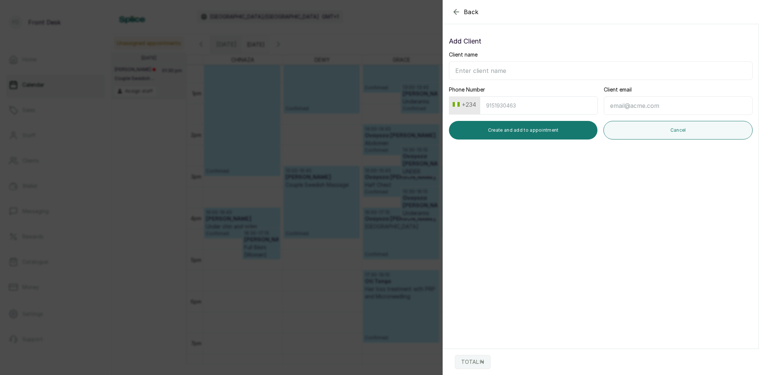
click at [460, 14] on icon "button" at bounding box center [456, 11] width 9 height 9
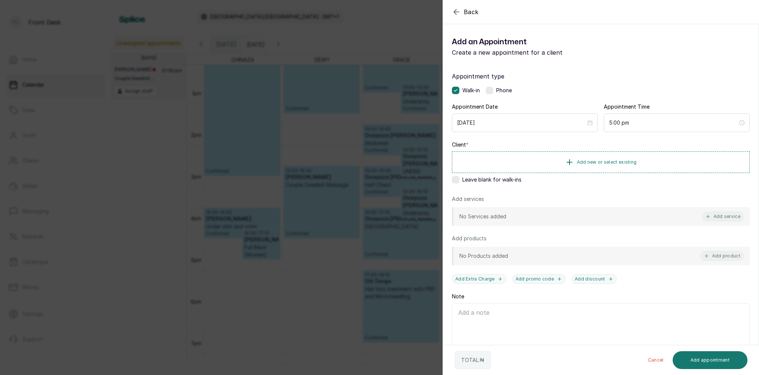
click at [459, 14] on icon "button" at bounding box center [456, 11] width 9 height 9
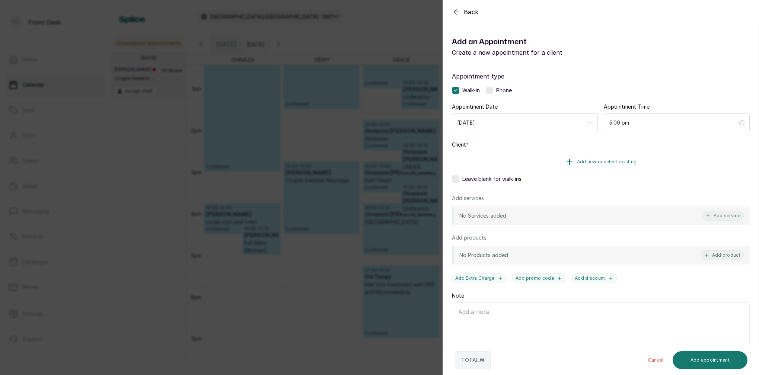
click at [620, 161] on span "Add new or select existing" at bounding box center [607, 162] width 60 height 6
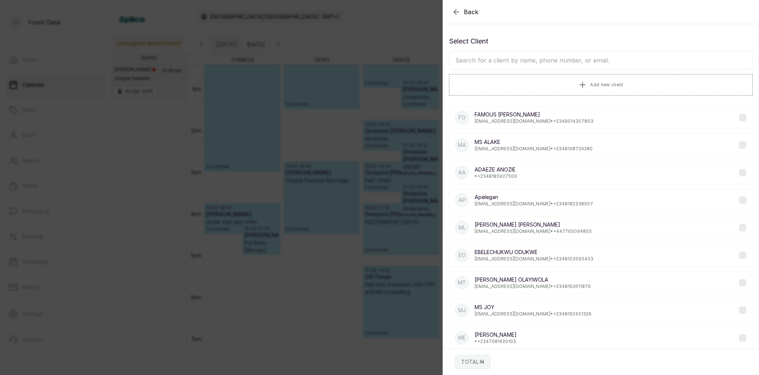
click at [540, 61] on input "text" at bounding box center [601, 60] width 304 height 19
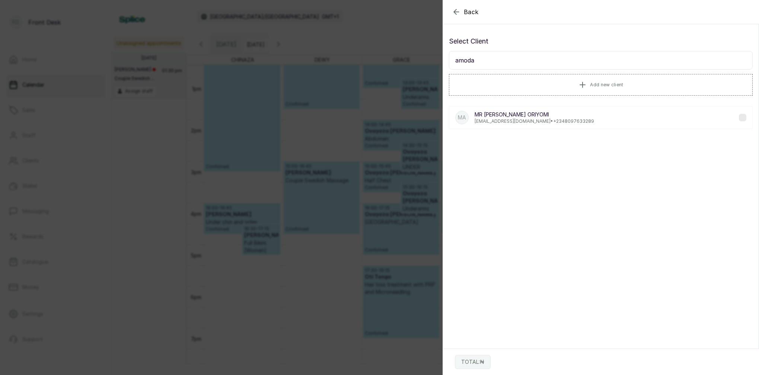
type input "Amoda"
drag, startPoint x: 540, startPoint y: 61, endPoint x: 554, endPoint y: 118, distance: 59.1
click at [554, 118] on p "Oriyomi353@yahoo.com • +234 8097633289" at bounding box center [533, 121] width 119 height 6
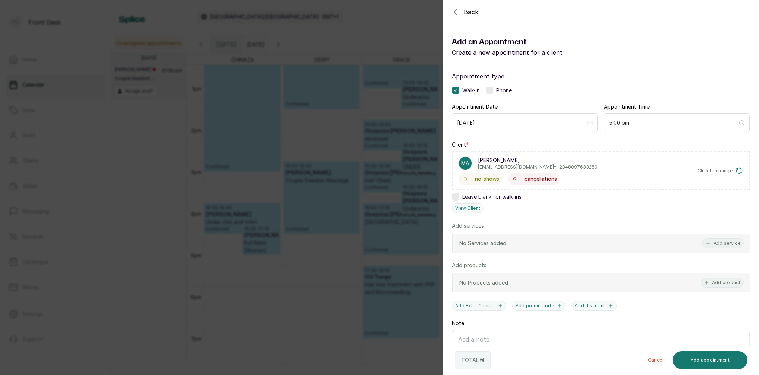
drag, startPoint x: 729, startPoint y: 242, endPoint x: 718, endPoint y: 235, distance: 12.5
click at [729, 242] on button "Add service" at bounding box center [723, 244] width 42 height 10
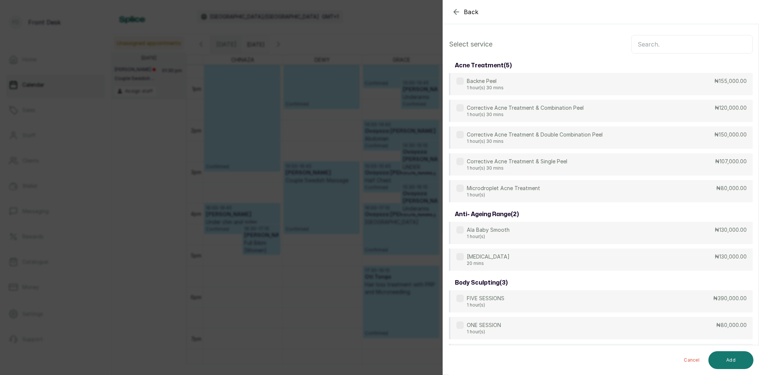
click at [653, 41] on input "text" at bounding box center [691, 44] width 121 height 19
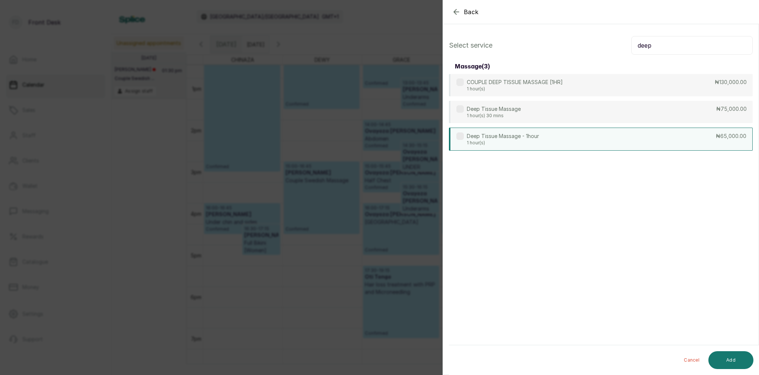
type input "deep"
drag, startPoint x: 537, startPoint y: 138, endPoint x: 555, endPoint y: 165, distance: 32.9
click at [537, 137] on p "Deep Tissue Massage - 1hour" at bounding box center [503, 135] width 72 height 7
click at [748, 363] on button "Add" at bounding box center [730, 360] width 45 height 18
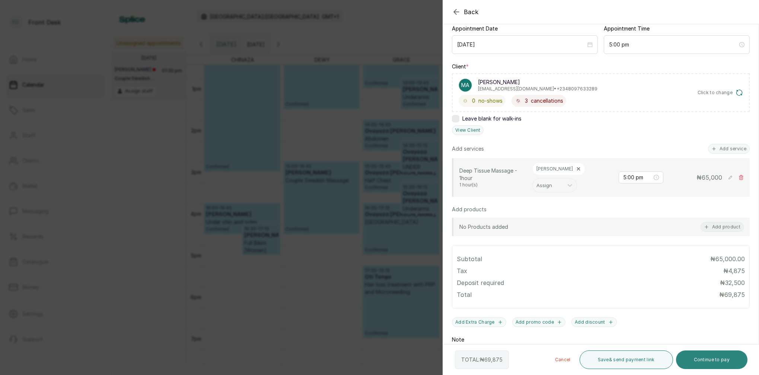
drag, startPoint x: 718, startPoint y: 362, endPoint x: 711, endPoint y: 356, distance: 9.0
click at [718, 362] on button "Continue to pay" at bounding box center [712, 360] width 72 height 19
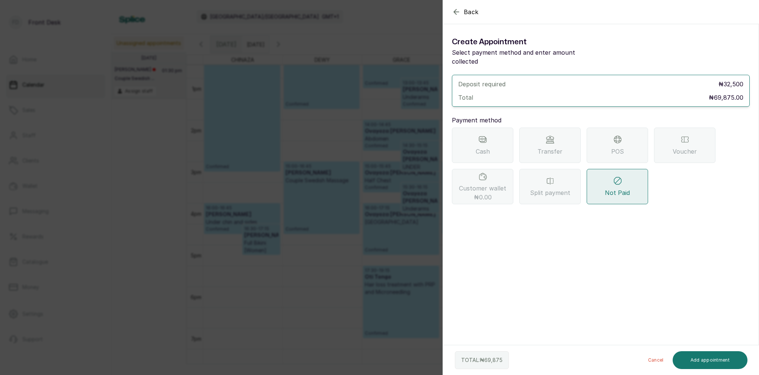
drag, startPoint x: 543, startPoint y: 127, endPoint x: 541, endPoint y: 135, distance: 8.0
click at [543, 128] on div "Transfer" at bounding box center [549, 145] width 61 height 35
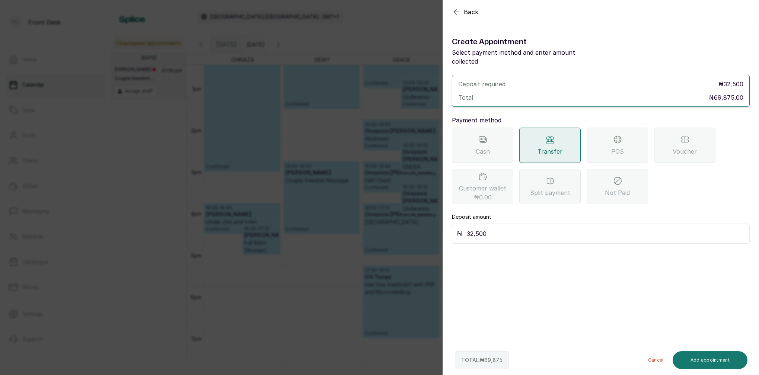
click at [505, 228] on input "32,500" at bounding box center [606, 233] width 278 height 10
type input "3"
type input "69,875"
click at [701, 360] on button "Add appointment" at bounding box center [709, 360] width 75 height 18
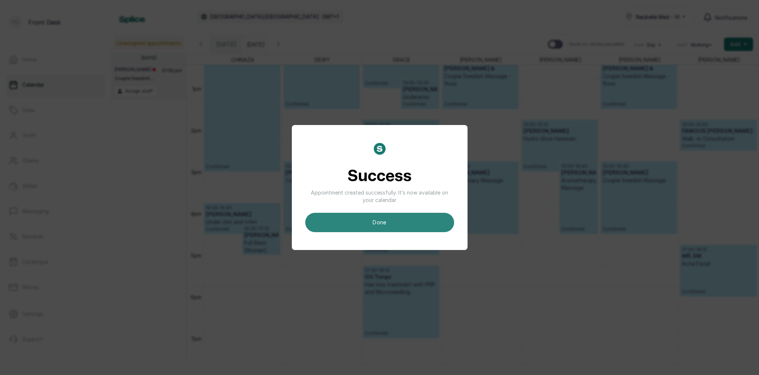
click at [424, 220] on button "done" at bounding box center [379, 222] width 149 height 19
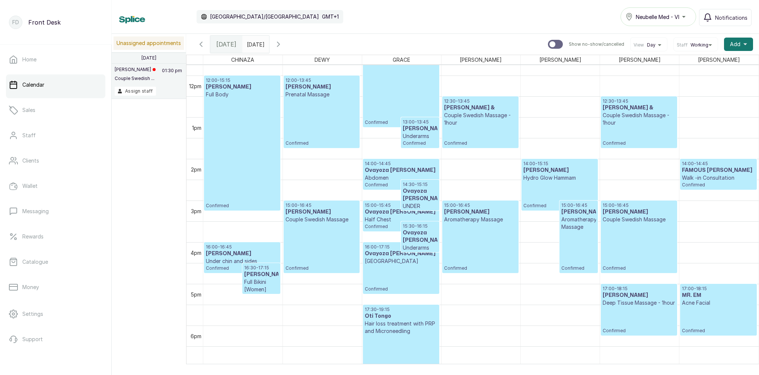
click at [255, 42] on input "19/08/2025" at bounding box center [249, 42] width 12 height 13
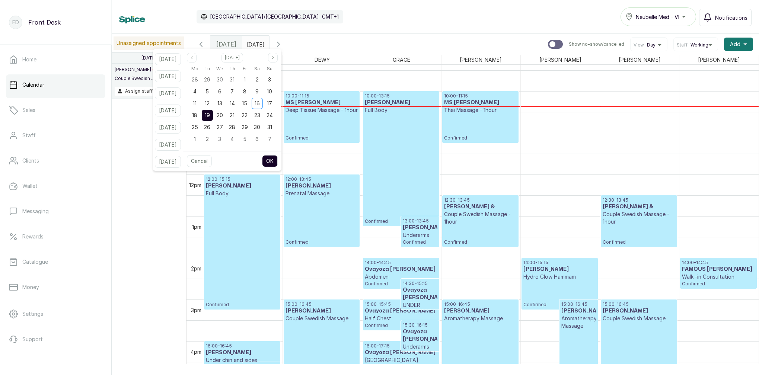
scroll to position [390, 0]
click at [339, 27] on div "Calendar Africa/Lagos GMT+1 Neubelle Med - VI Notifications" at bounding box center [435, 17] width 647 height 34
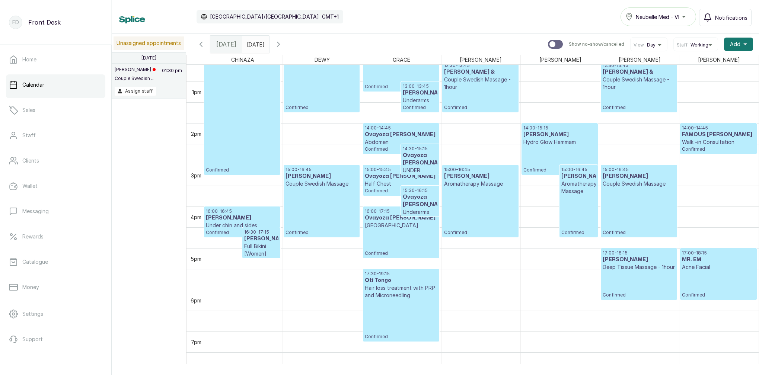
scroll to position [534, 0]
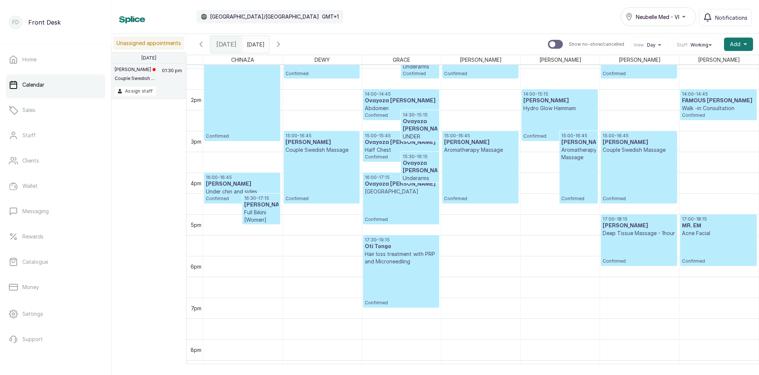
click at [255, 43] on input "19/08/2025" at bounding box center [249, 42] width 12 height 13
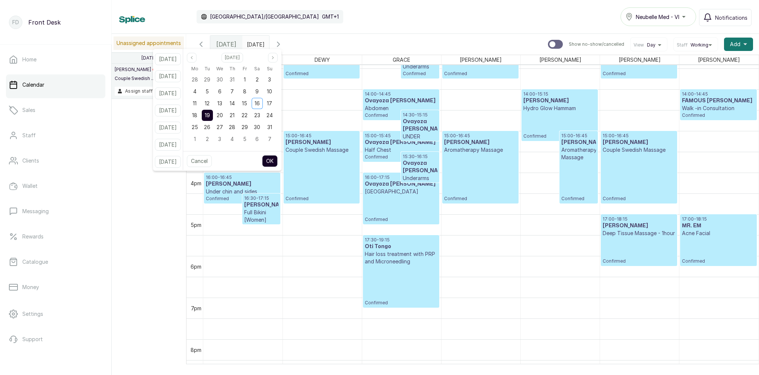
drag, startPoint x: 207, startPoint y: 117, endPoint x: 214, endPoint y: 116, distance: 7.9
click at [200, 117] on div "18" at bounding box center [194, 115] width 11 height 11
click at [213, 116] on div "19" at bounding box center [207, 115] width 11 height 11
click at [278, 159] on button "OK" at bounding box center [270, 161] width 16 height 12
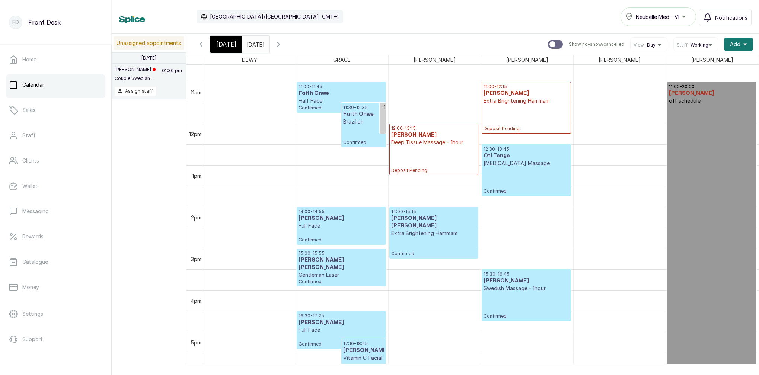
scroll to position [441, 0]
click at [381, 119] on link "+1" at bounding box center [383, 118] width 6 height 31
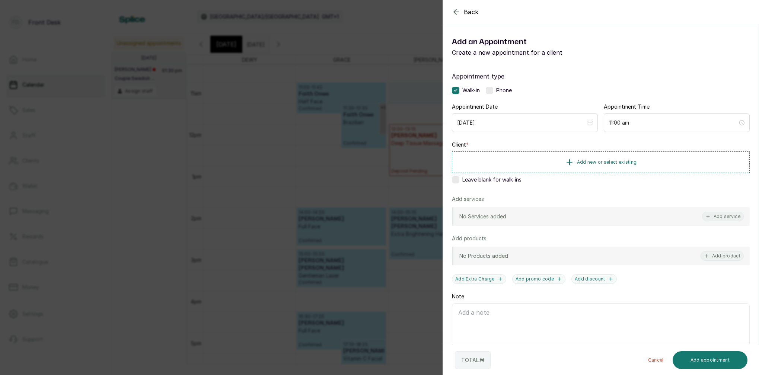
click at [338, 115] on div "Back Add Appointment Add an Appointment Create a new appointment for a client A…" at bounding box center [379, 187] width 759 height 375
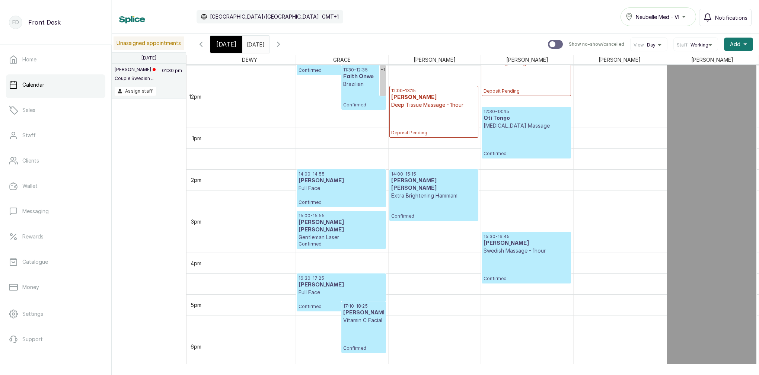
scroll to position [0, 0]
click at [222, 44] on span "[DATE]" at bounding box center [226, 44] width 20 height 9
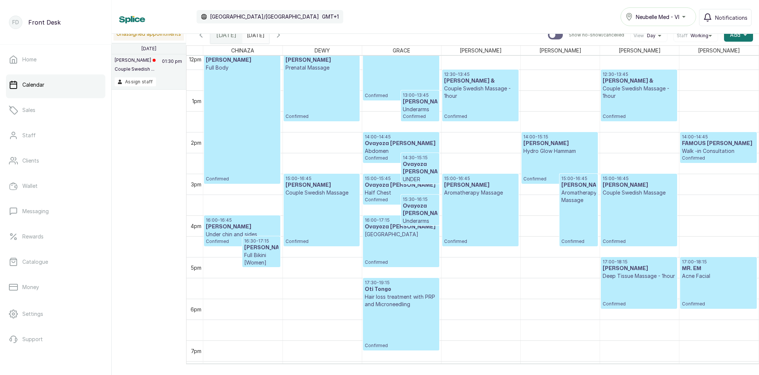
scroll to position [344, 0]
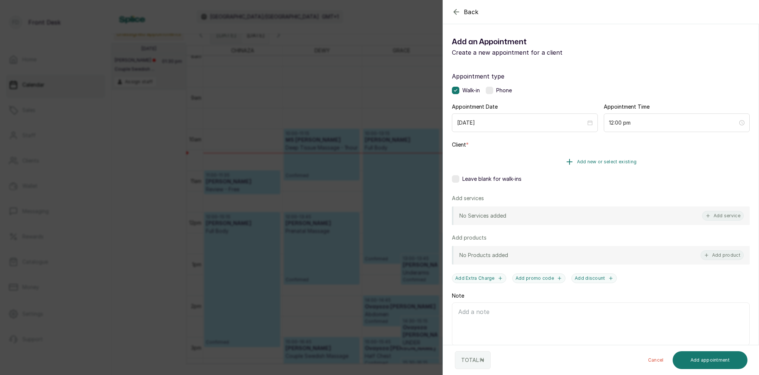
click at [599, 162] on span "Add new or select existing" at bounding box center [607, 162] width 60 height 6
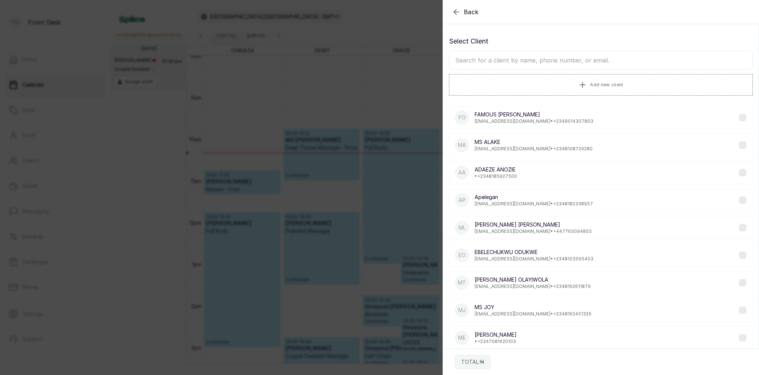
click at [539, 63] on input "text" at bounding box center [601, 60] width 304 height 19
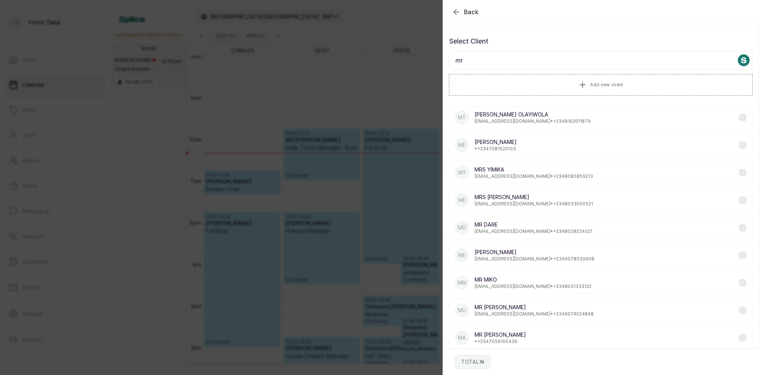
type input "m"
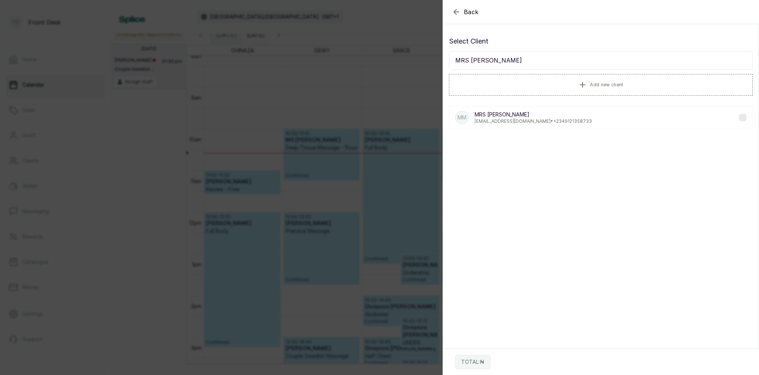
type input "MRS MADONNA"
click at [497, 125] on div "MM MRS MADONNA mdjebah@yahoo.com • +234 9121358733" at bounding box center [601, 117] width 304 height 23
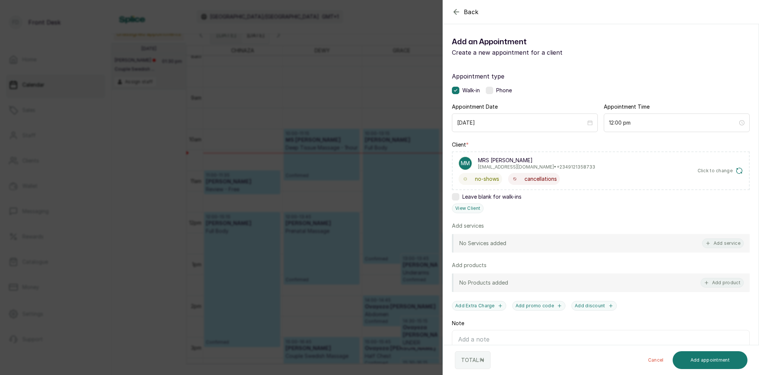
click at [720, 247] on button "Add service" at bounding box center [723, 244] width 42 height 10
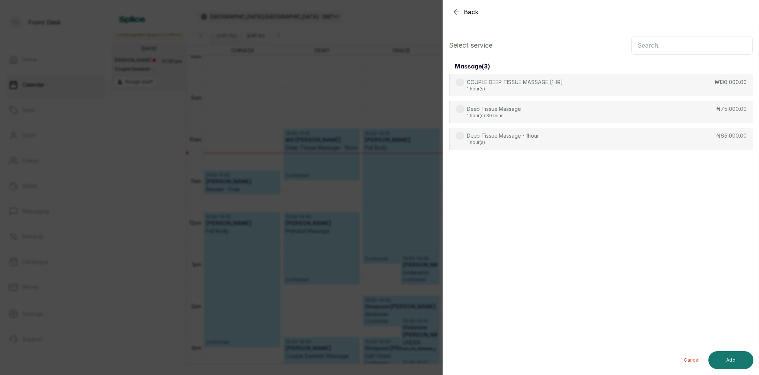
click at [657, 44] on input "text" at bounding box center [691, 45] width 121 height 19
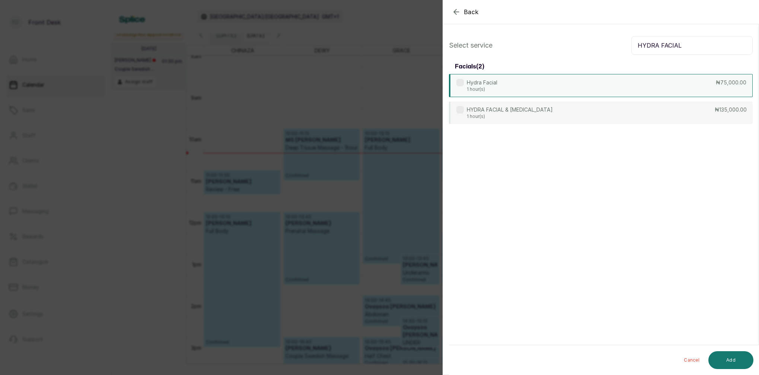
type input "HYDRA FACIAL"
drag, startPoint x: 525, startPoint y: 82, endPoint x: 573, endPoint y: 113, distance: 57.6
click at [525, 82] on div "Hydra Facial 1 hour(s) ₦75,000.00" at bounding box center [601, 85] width 304 height 22
click at [736, 368] on button "Add" at bounding box center [730, 360] width 45 height 18
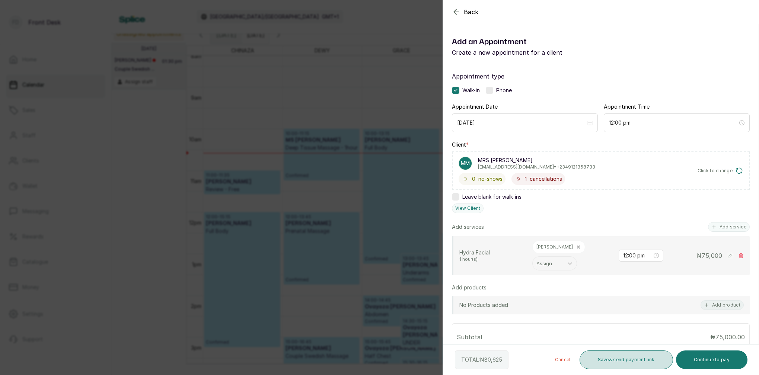
click at [636, 359] on button "Save & send payment link" at bounding box center [625, 360] width 93 height 19
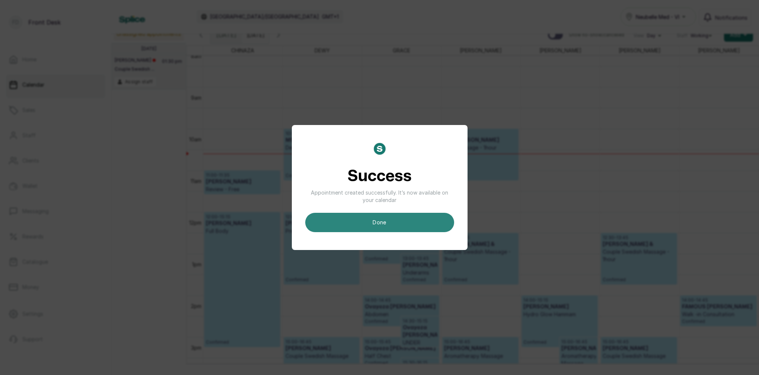
click at [412, 219] on button "done" at bounding box center [379, 222] width 149 height 19
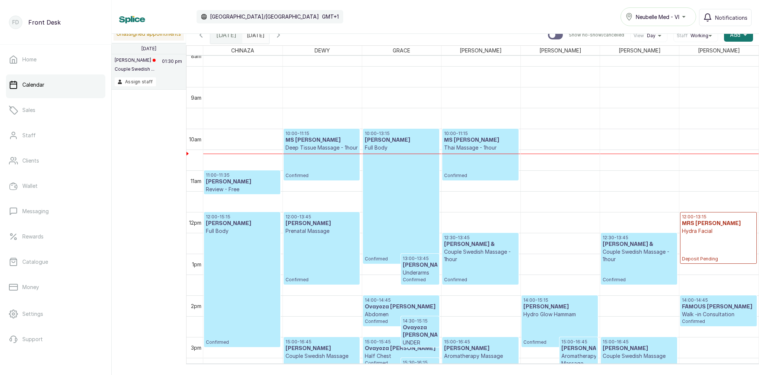
scroll to position [250, 0]
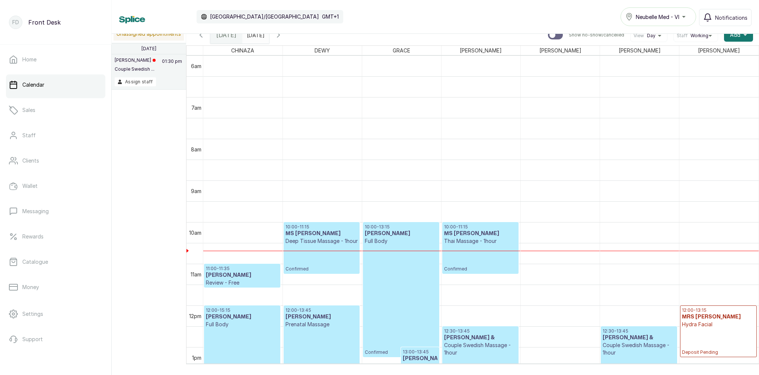
click at [708, 337] on div "12:00 - 13:15 MRS MADONNA Hydra Facial Deposit Pending" at bounding box center [718, 331] width 73 height 48
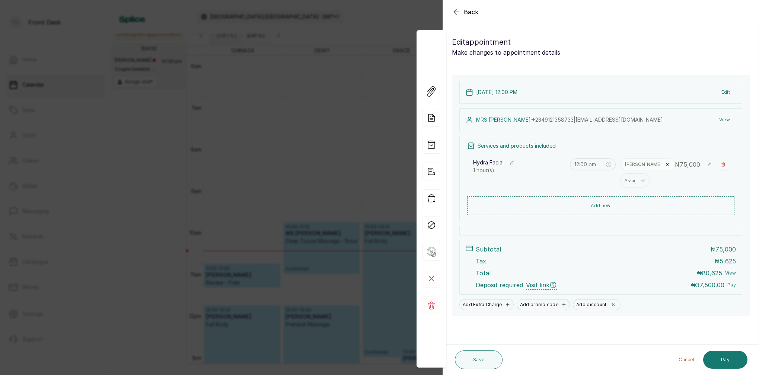
drag, startPoint x: 729, startPoint y: 359, endPoint x: 728, endPoint y: 351, distance: 9.0
click at [729, 359] on button "Pay" at bounding box center [725, 360] width 44 height 18
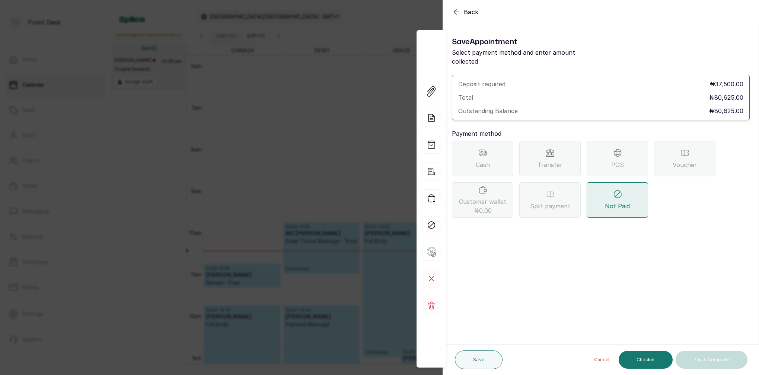
click at [562, 151] on div "Transfer" at bounding box center [549, 158] width 61 height 35
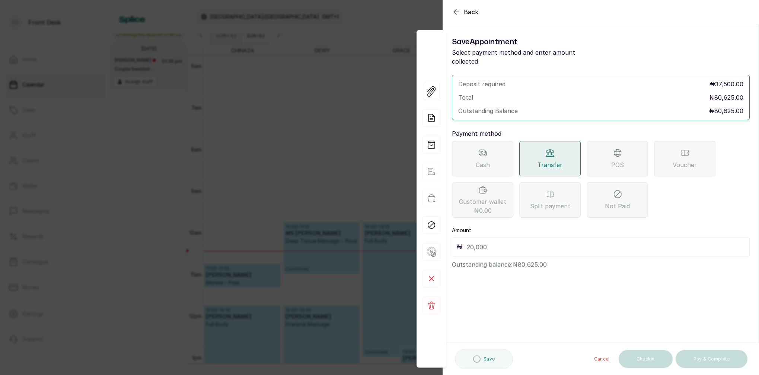
click at [514, 242] on input "text" at bounding box center [606, 247] width 278 height 10
type input "80,625"
click at [477, 354] on button "Save" at bounding box center [479, 360] width 48 height 19
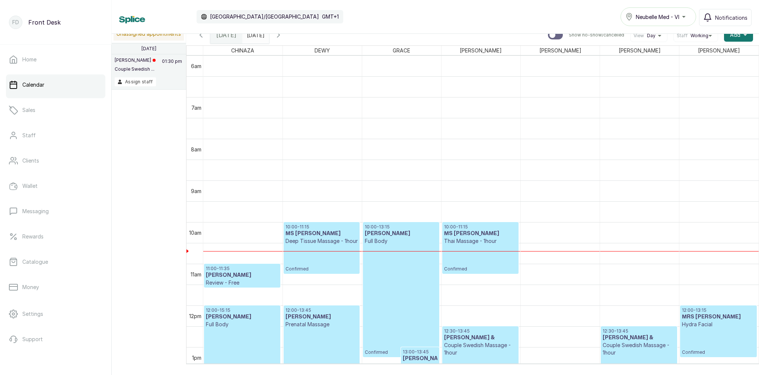
click at [255, 38] on input "19/08/2025" at bounding box center [249, 33] width 12 height 13
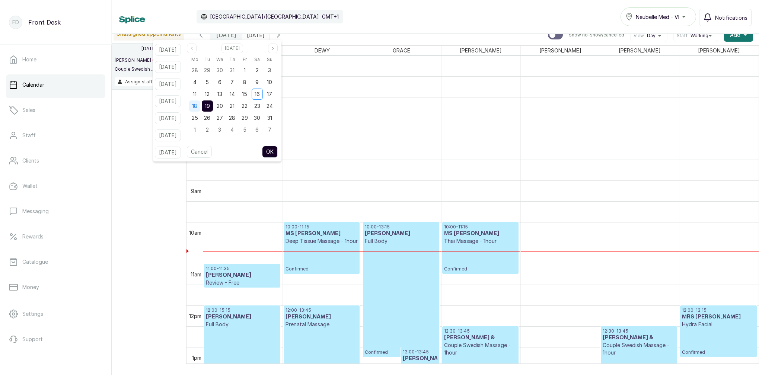
click at [200, 102] on div "18" at bounding box center [194, 105] width 11 height 11
drag, startPoint x: 217, startPoint y: 103, endPoint x: 223, endPoint y: 109, distance: 8.4
click at [210, 104] on span "19" at bounding box center [207, 106] width 5 height 6
click at [278, 148] on button "OK" at bounding box center [270, 152] width 16 height 12
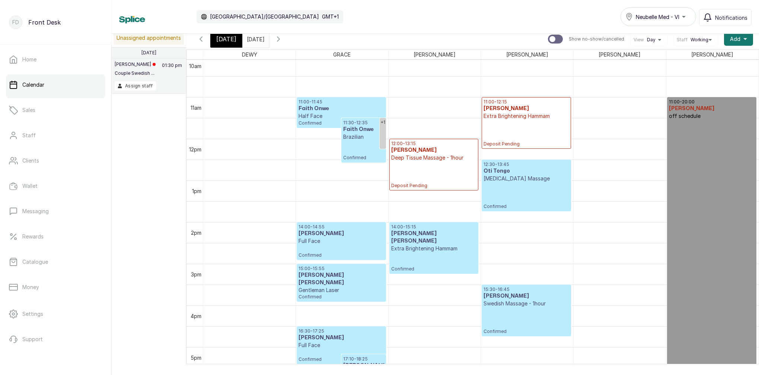
scroll to position [419, 0]
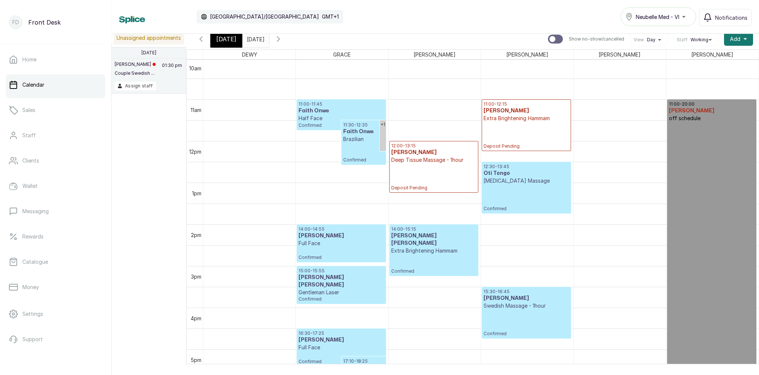
click at [279, 40] on icon "button" at bounding box center [278, 39] width 2 height 4
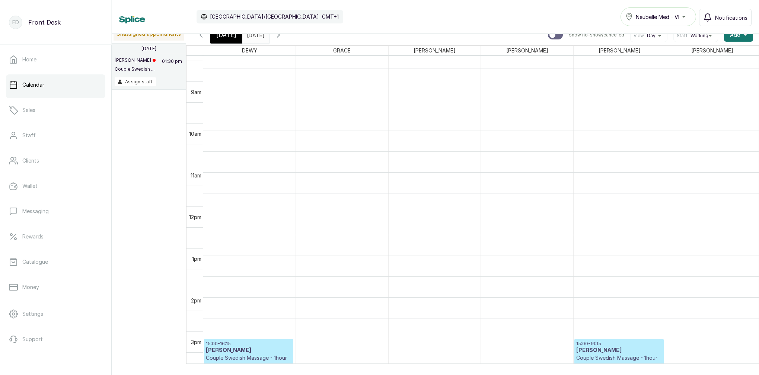
scroll to position [369, 0]
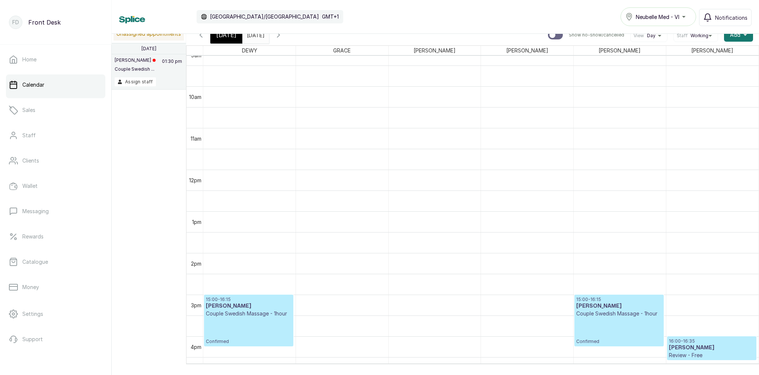
click at [227, 34] on span "[DATE]" at bounding box center [226, 35] width 20 height 9
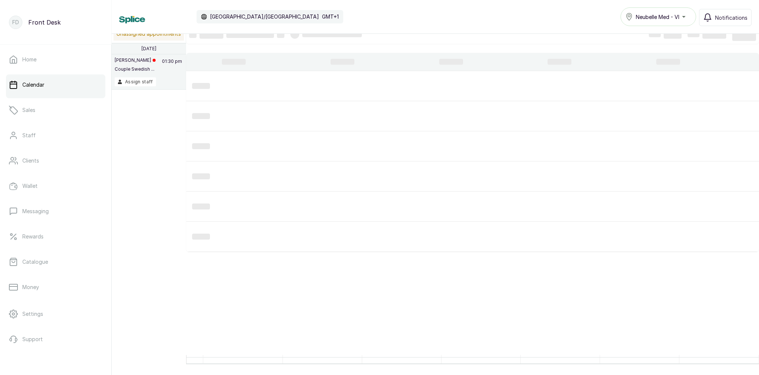
scroll to position [250, 0]
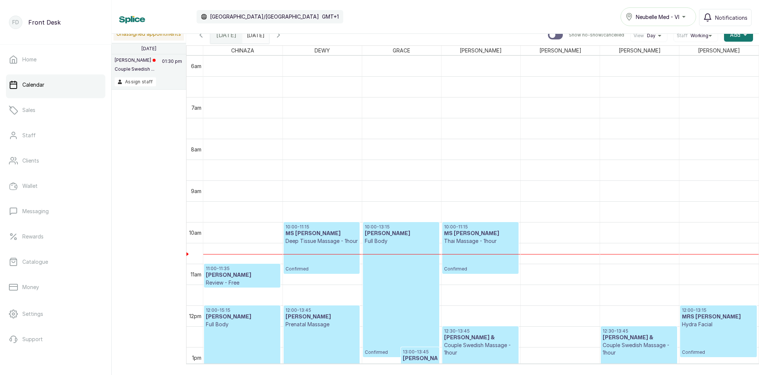
click at [255, 38] on input "19/08/2025" at bounding box center [249, 33] width 12 height 13
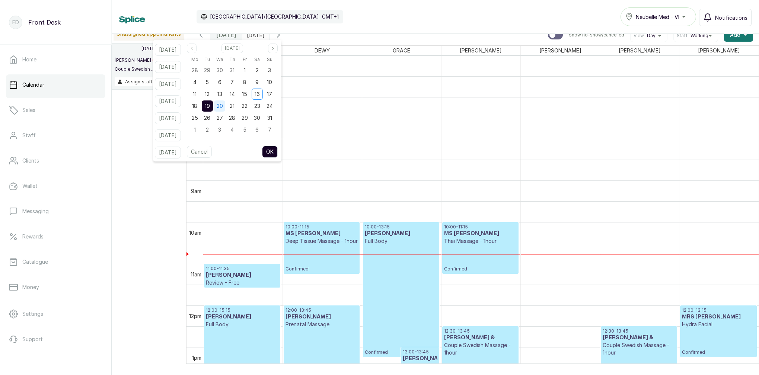
click at [225, 105] on div "20" at bounding box center [219, 105] width 11 height 11
drag, startPoint x: 215, startPoint y: 104, endPoint x: 227, endPoint y: 115, distance: 16.6
click at [210, 105] on span "19" at bounding box center [207, 106] width 5 height 6
click at [278, 152] on button "OK" at bounding box center [270, 152] width 16 height 12
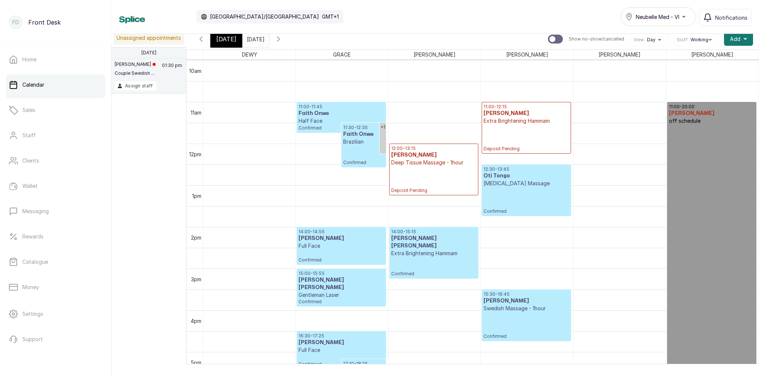
scroll to position [398, 0]
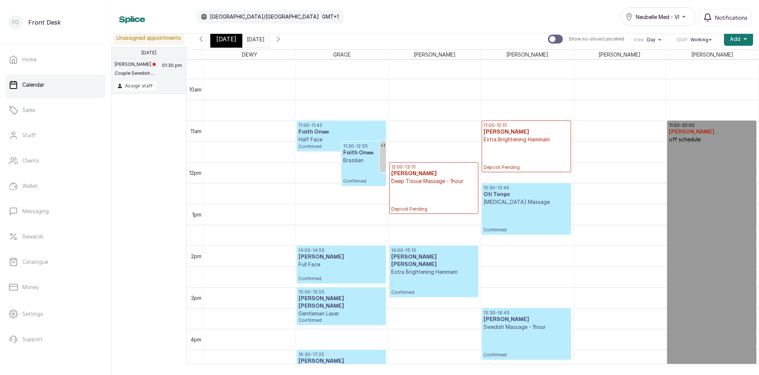
click at [283, 35] on icon "button" at bounding box center [278, 39] width 9 height 9
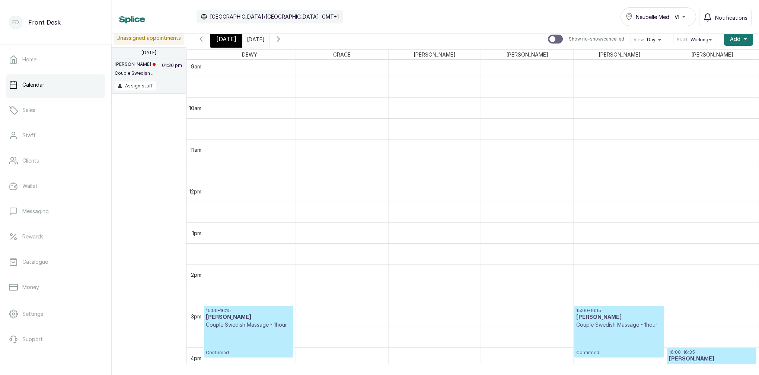
scroll to position [375, 0]
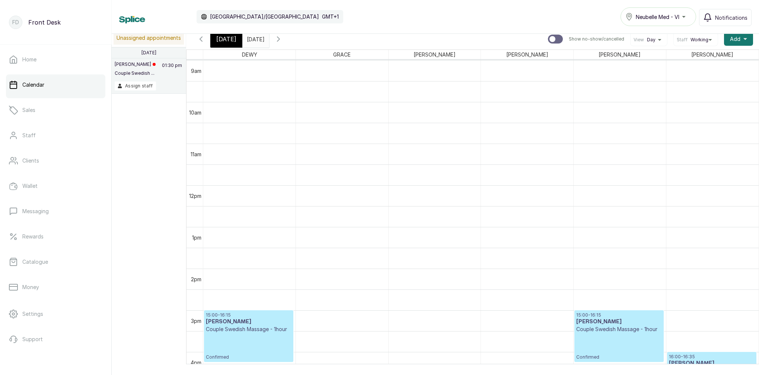
click at [224, 36] on span "[DATE]" at bounding box center [226, 39] width 20 height 9
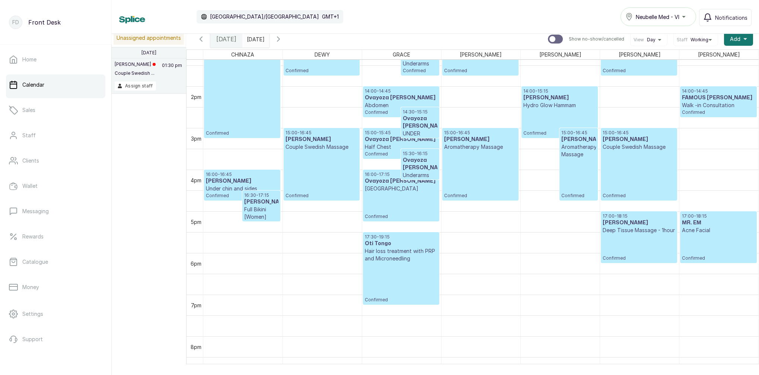
click at [255, 39] on input "19/08/2025" at bounding box center [249, 37] width 12 height 13
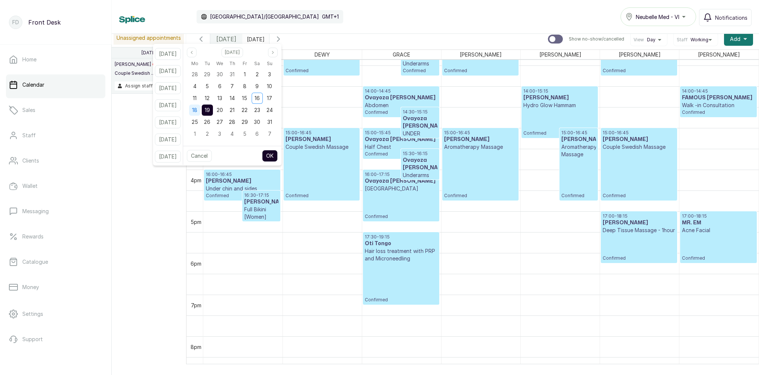
click at [197, 111] on span "18" at bounding box center [194, 110] width 5 height 6
drag, startPoint x: 214, startPoint y: 110, endPoint x: 237, endPoint y: 123, distance: 26.8
click at [210, 111] on span "19" at bounding box center [207, 110] width 5 height 6
click at [278, 153] on button "OK" at bounding box center [270, 156] width 16 height 12
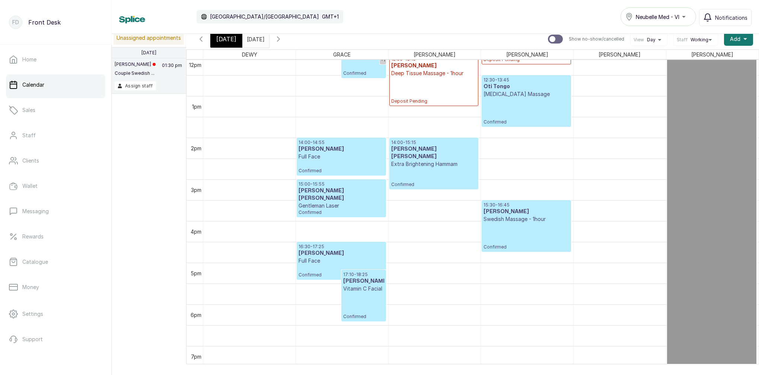
scroll to position [520, 0]
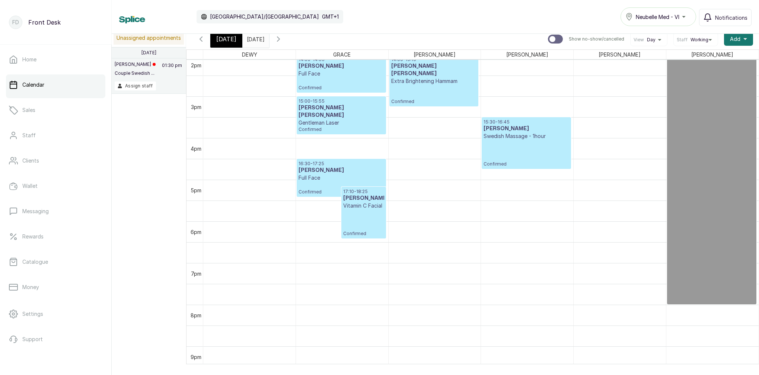
click at [228, 41] on span "[DATE]" at bounding box center [226, 39] width 20 height 9
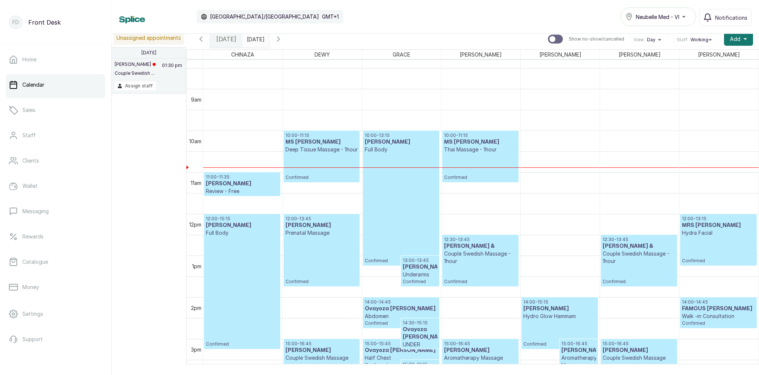
scroll to position [345, 0]
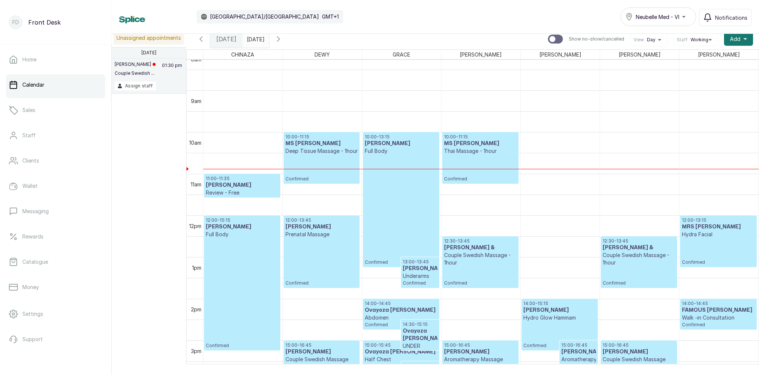
click at [397, 160] on div "10:00 - 13:15 Emoseh Khamofu Full Body Confirmed" at bounding box center [401, 199] width 73 height 131
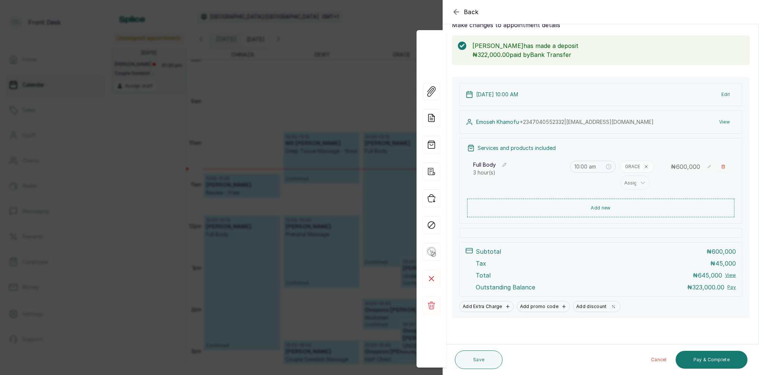
scroll to position [28, 0]
click at [458, 10] on icon "button" at bounding box center [456, 11] width 9 height 9
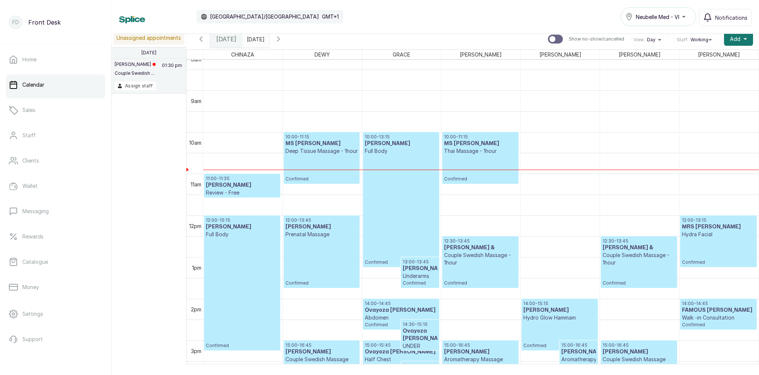
click at [255, 35] on input "19/08/2025" at bounding box center [249, 37] width 12 height 13
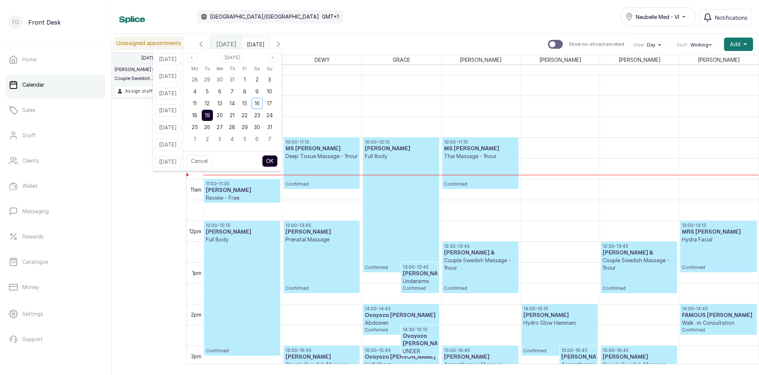
scroll to position [0, 0]
click at [225, 115] on div "20" at bounding box center [219, 115] width 11 height 11
drag, startPoint x: 219, startPoint y: 115, endPoint x: 227, endPoint y: 114, distance: 8.3
click at [213, 115] on div "19" at bounding box center [207, 115] width 11 height 11
drag, startPoint x: 255, startPoint y: 114, endPoint x: 273, endPoint y: 135, distance: 28.2
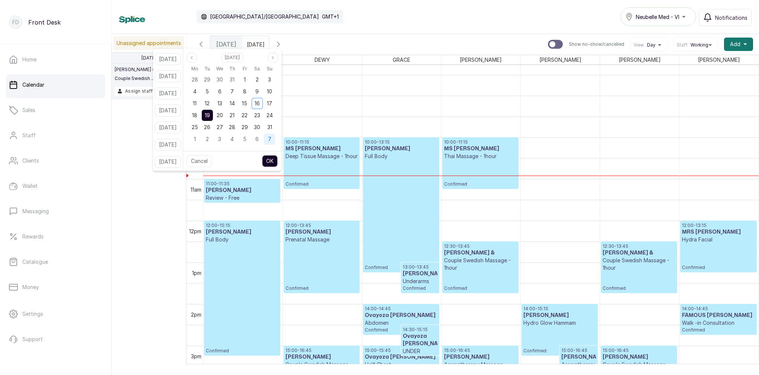
click at [247, 114] on span "22" at bounding box center [245, 115] width 6 height 6
click at [278, 160] on button "OK" at bounding box center [270, 161] width 16 height 12
type input "22/08/2025"
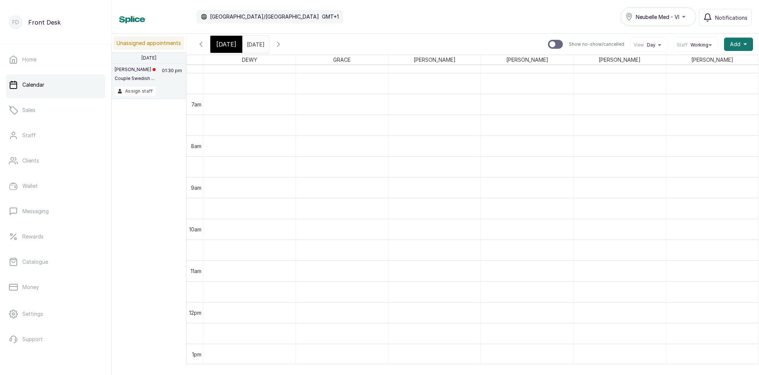
scroll to position [283, 0]
click at [255, 43] on input "22/08/2025" at bounding box center [249, 42] width 12 height 13
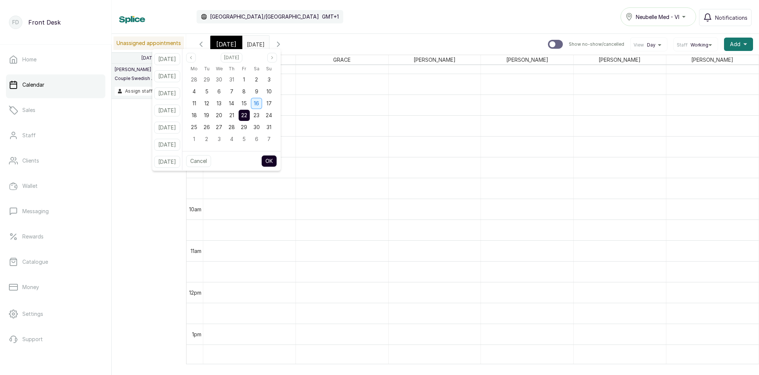
click at [259, 101] on span "16" at bounding box center [256, 103] width 5 height 6
click at [247, 113] on span "22" at bounding box center [244, 115] width 6 height 6
click at [277, 162] on button "OK" at bounding box center [269, 161] width 16 height 12
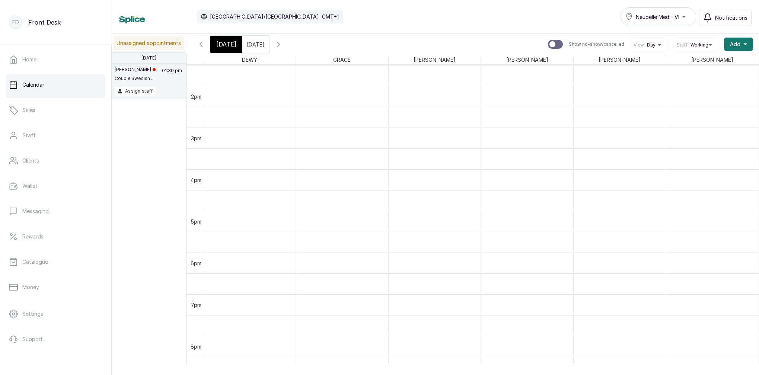
scroll to position [555, 0]
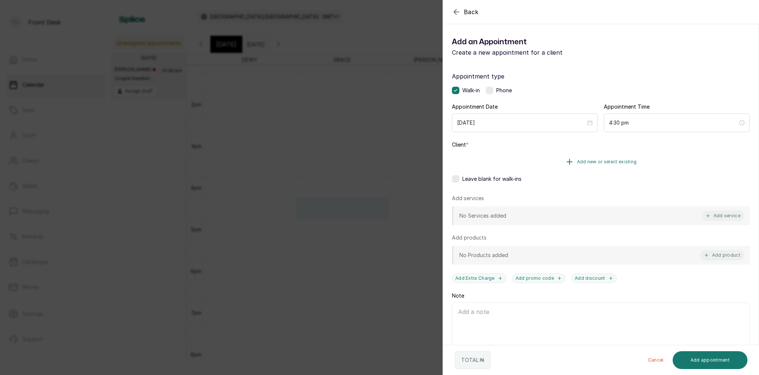
click at [601, 163] on span "Add new or select existing" at bounding box center [607, 162] width 60 height 6
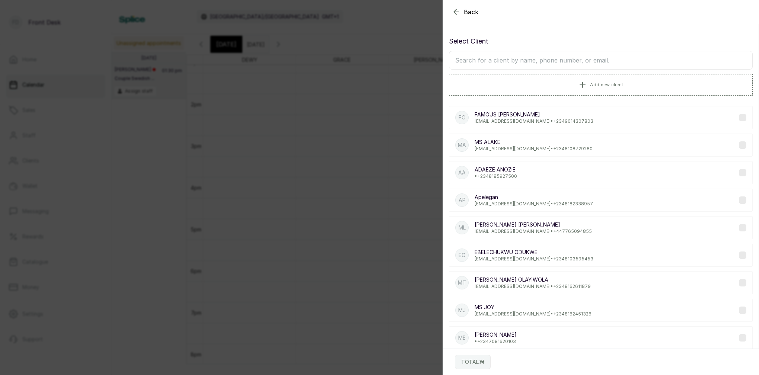
click at [486, 58] on input "text" at bounding box center [601, 60] width 304 height 19
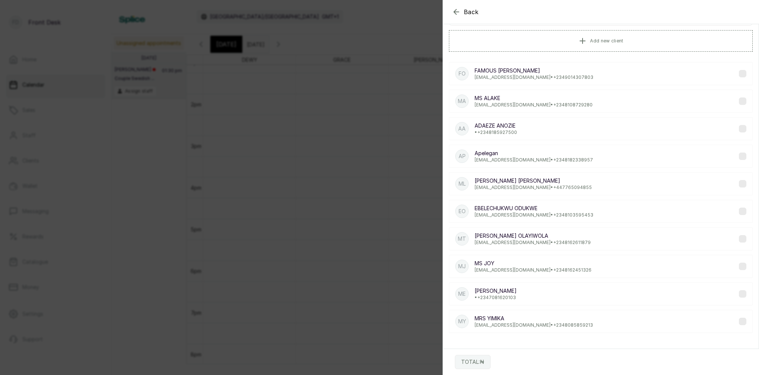
scroll to position [0, 0]
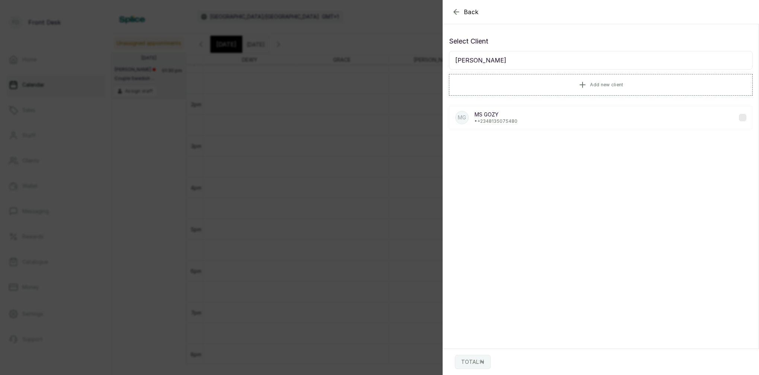
type input "MS GOZY"
click at [498, 122] on p "• +234 8135075480" at bounding box center [495, 121] width 43 height 6
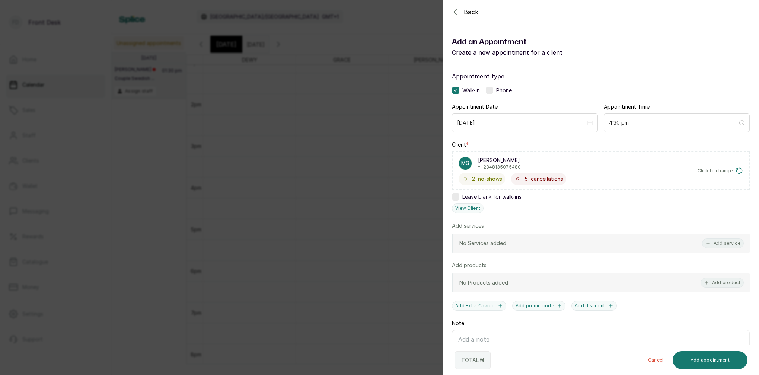
click at [712, 243] on button "Add service" at bounding box center [723, 244] width 42 height 10
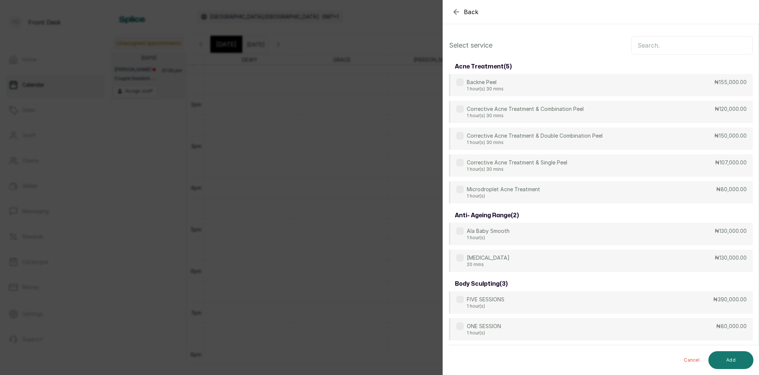
click at [668, 46] on input "text" at bounding box center [691, 45] width 121 height 19
click at [655, 50] on input "text" at bounding box center [691, 45] width 121 height 19
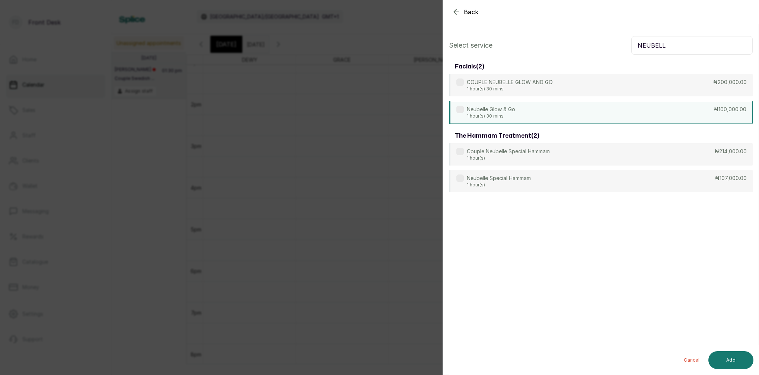
type input "NEUBELL"
click at [532, 117] on div "Neubelle Glow & Go 1 hour(s) 30 mins ₦100,000.00" at bounding box center [601, 112] width 304 height 23
click at [725, 360] on button "Add" at bounding box center [730, 360] width 45 height 18
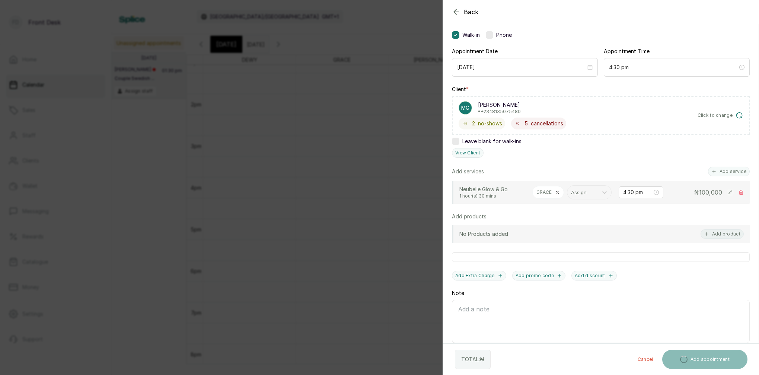
scroll to position [56, 0]
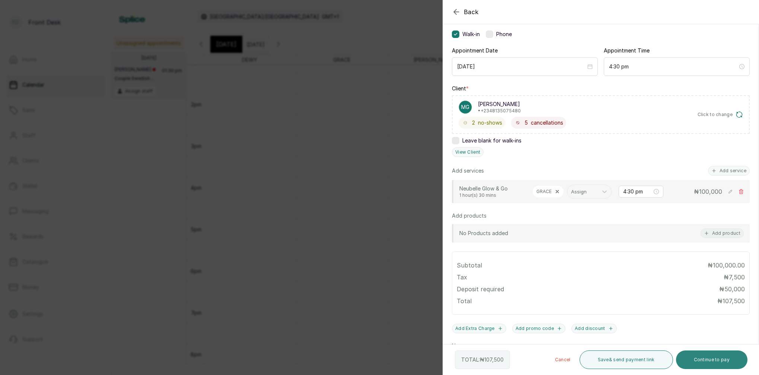
click at [715, 362] on button "Continue to pay" at bounding box center [712, 360] width 72 height 19
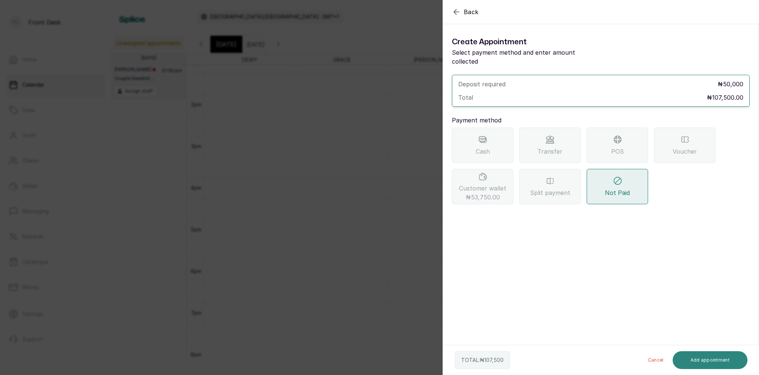
scroll to position [0, 0]
click at [502, 184] on span "Customer wallet ₦53,750.00" at bounding box center [482, 193] width 47 height 18
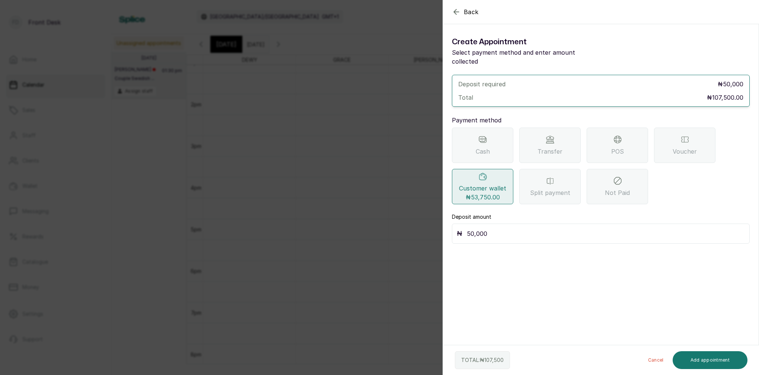
click at [499, 228] on input "50,000" at bounding box center [606, 233] width 278 height 10
type input "53,750"
click at [700, 364] on button "Add appointment" at bounding box center [709, 360] width 75 height 18
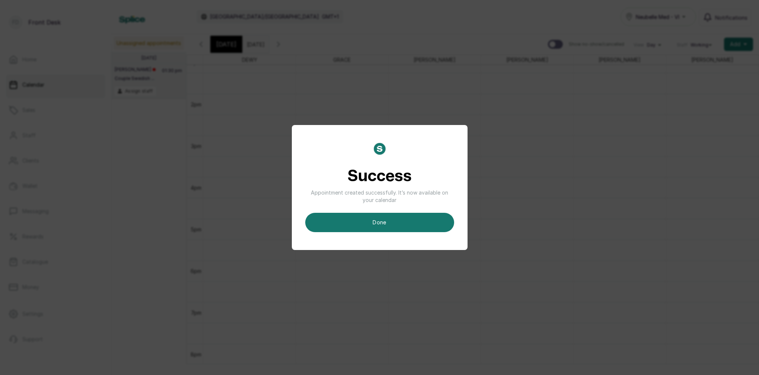
click at [381, 222] on button "done" at bounding box center [379, 222] width 149 height 19
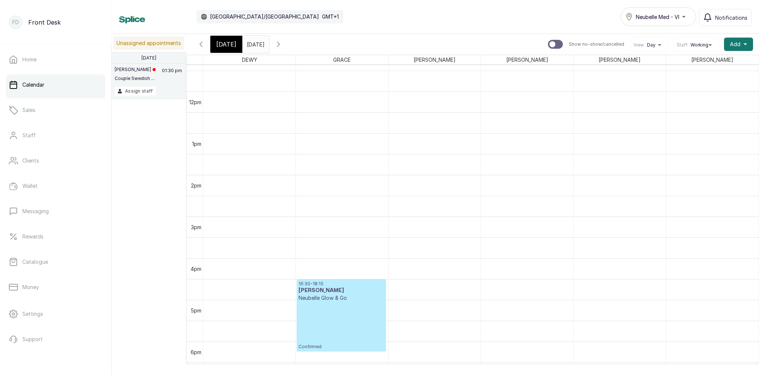
scroll to position [543, 0]
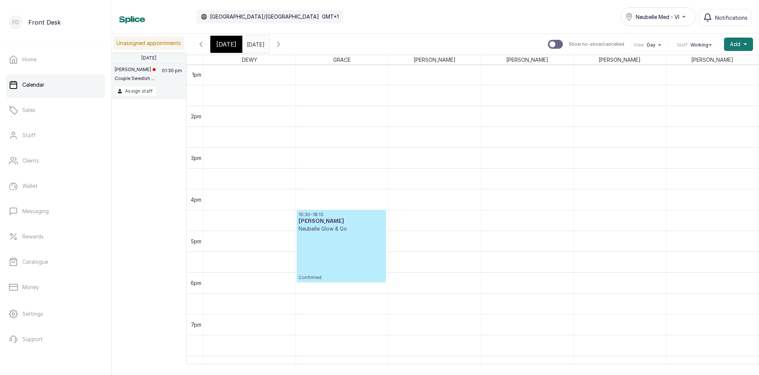
click at [226, 41] on span "[DATE]" at bounding box center [226, 44] width 20 height 9
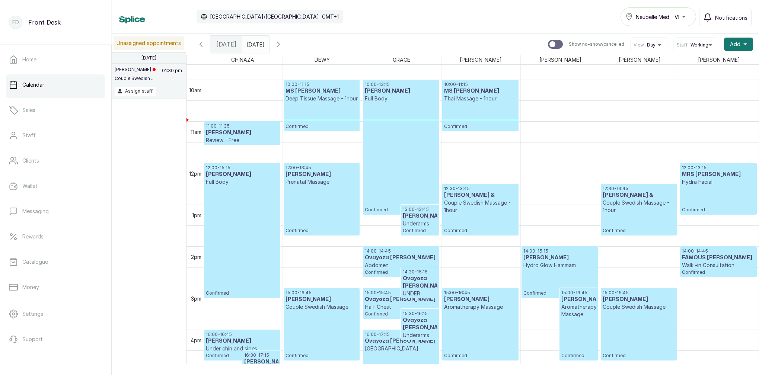
scroll to position [437, 0]
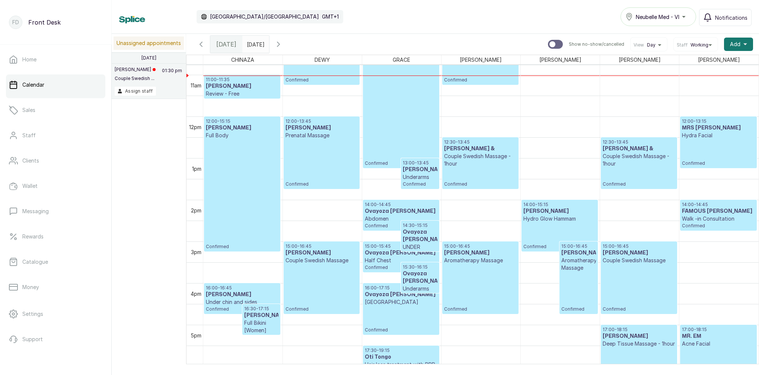
click at [253, 41] on input "22/08/2025" at bounding box center [249, 42] width 12 height 13
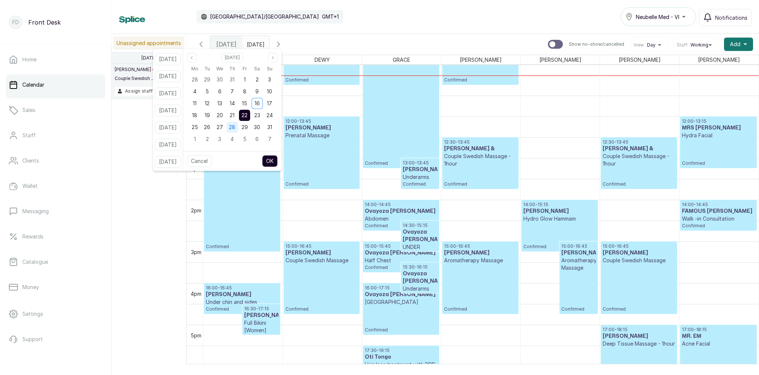
drag, startPoint x: 218, startPoint y: 114, endPoint x: 244, endPoint y: 125, distance: 27.9
click at [210, 114] on span "19" at bounding box center [207, 115] width 5 height 6
click at [278, 161] on button "OK" at bounding box center [270, 161] width 16 height 12
type input "19/08/2025"
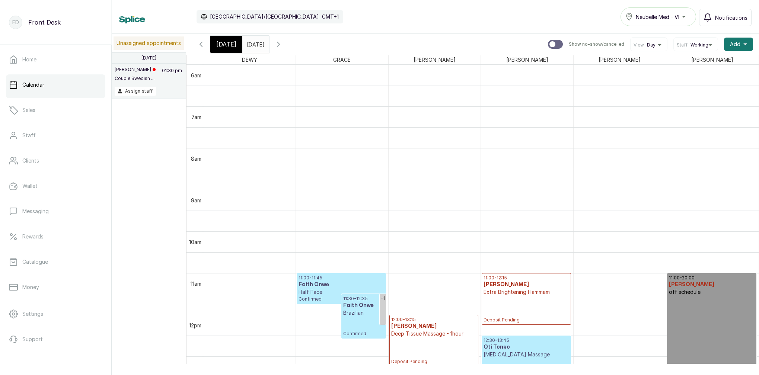
scroll to position [397, 0]
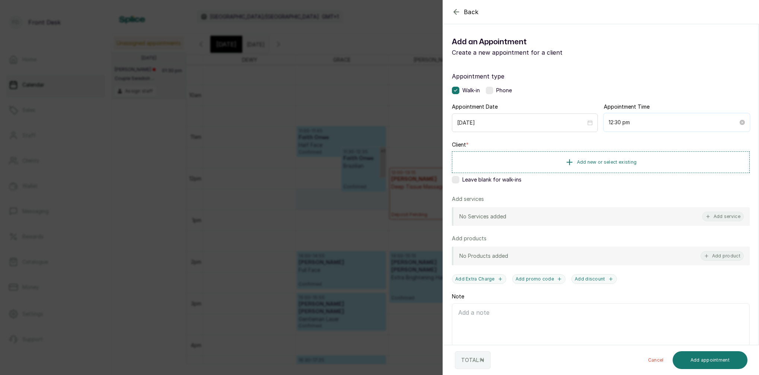
click at [622, 123] on input "12:30 pm" at bounding box center [673, 122] width 130 height 8
drag, startPoint x: 636, startPoint y: 184, endPoint x: 642, endPoint y: 192, distance: 9.8
click at [636, 184] on div "40" at bounding box center [635, 187] width 18 height 10
type input "12:40 pm"
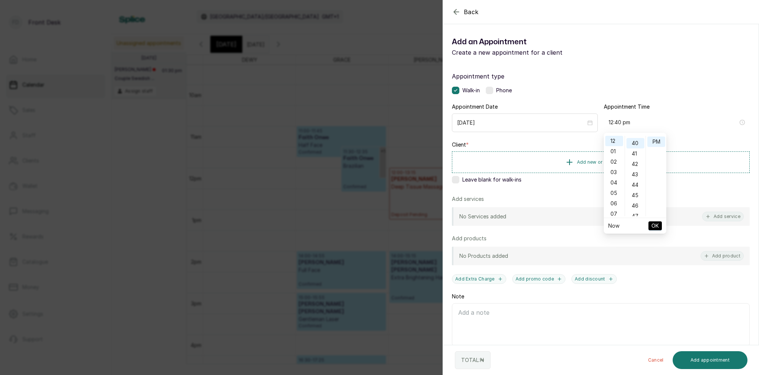
scroll to position [416, 0]
click at [657, 223] on span "OK" at bounding box center [654, 226] width 7 height 14
click at [622, 163] on span "Add new or select existing" at bounding box center [607, 162] width 60 height 6
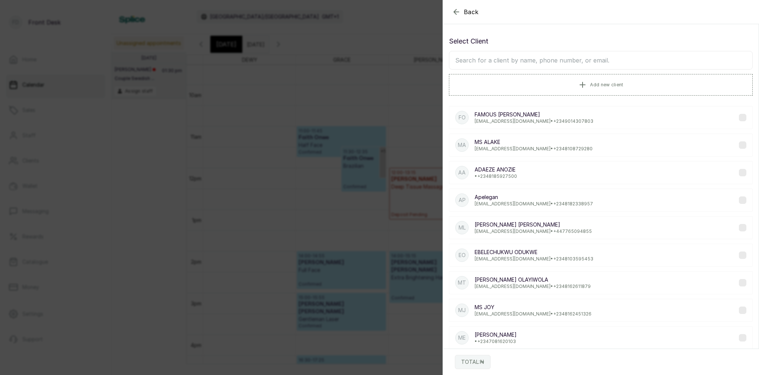
click at [543, 54] on input "text" at bounding box center [601, 60] width 304 height 19
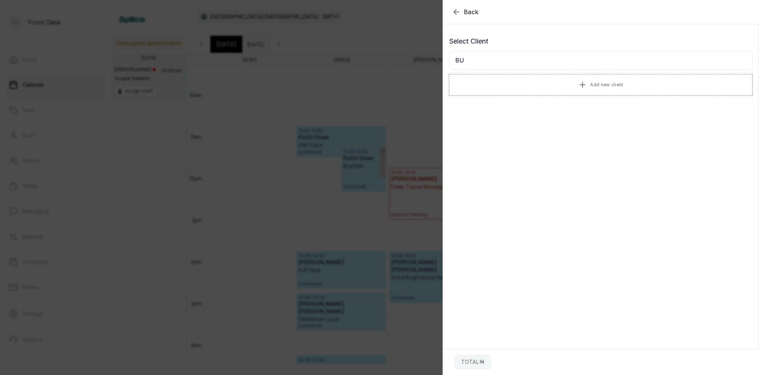
type input "B"
type input "OLOGUNJA"
click at [510, 119] on p "ologunjabukola@yahoo.com • +234 8094488667" at bounding box center [534, 121] width 120 height 6
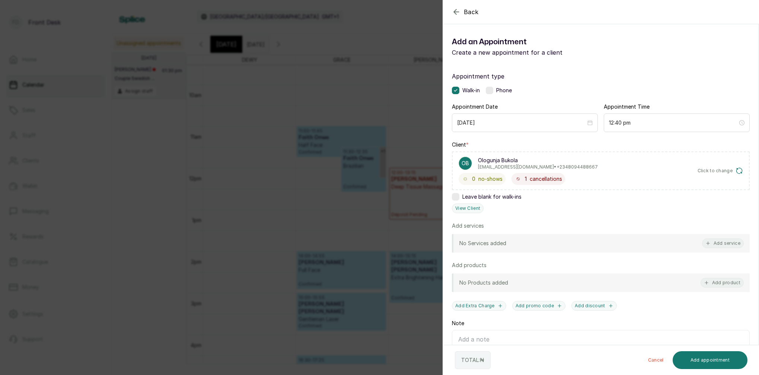
click at [720, 242] on button "Add service" at bounding box center [723, 244] width 42 height 10
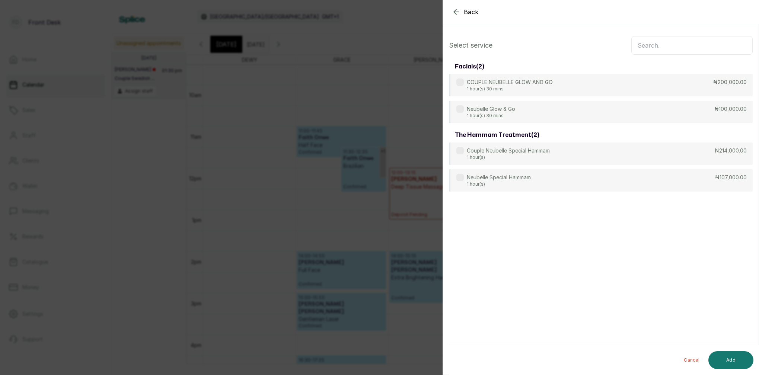
click at [678, 46] on input "text" at bounding box center [691, 45] width 121 height 19
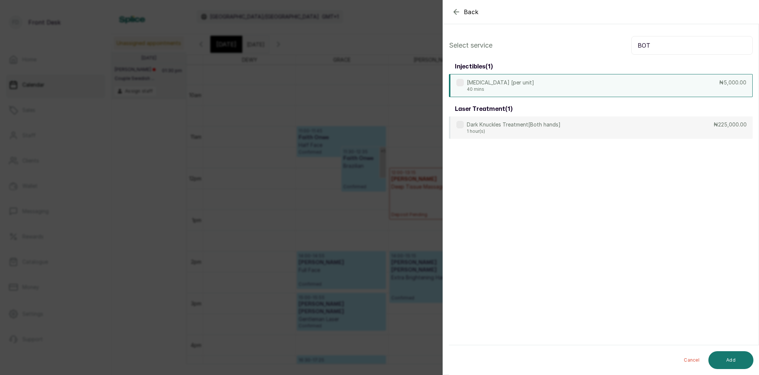
type input "BOT"
click at [524, 86] on div "Botox [per unit] 40 mins ₦5,000.00" at bounding box center [601, 85] width 304 height 23
click at [738, 358] on button "Add" at bounding box center [730, 360] width 45 height 18
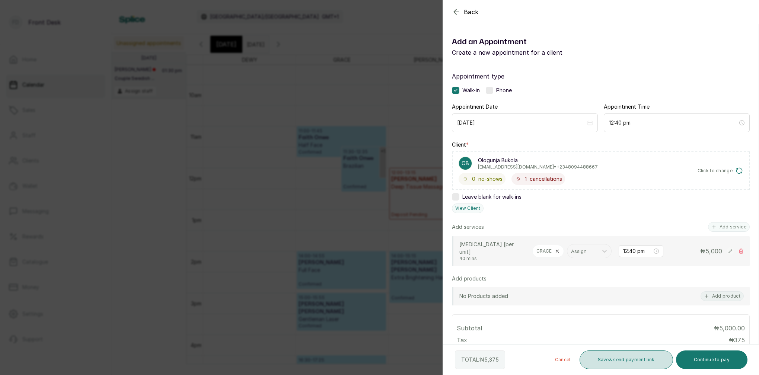
click at [637, 361] on button "Save & send payment link" at bounding box center [625, 360] width 93 height 19
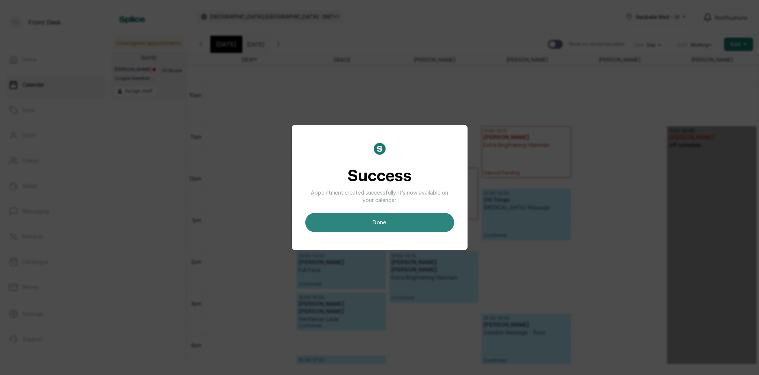
click at [424, 215] on button "done" at bounding box center [379, 222] width 149 height 19
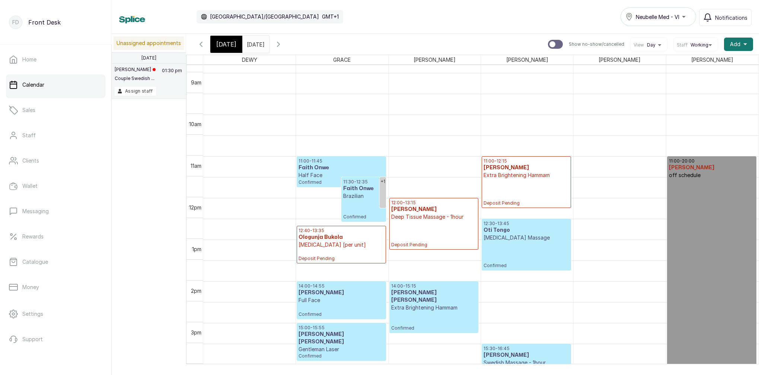
scroll to position [368, 0]
click at [224, 47] on span "[DATE]" at bounding box center [226, 44] width 20 height 9
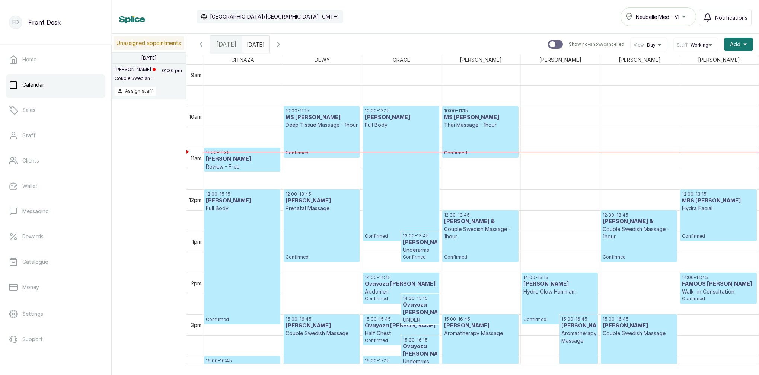
scroll to position [394, 0]
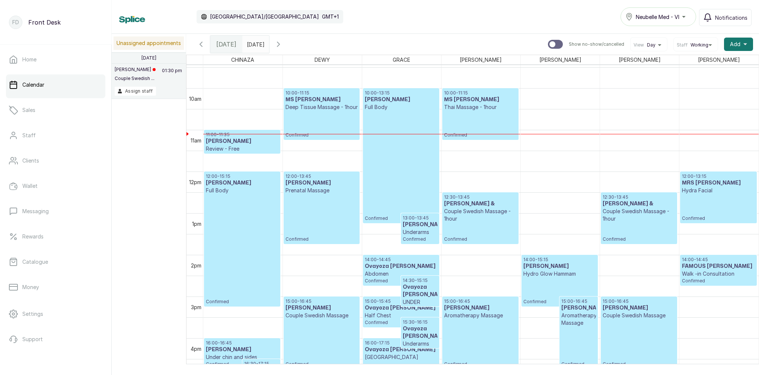
click at [646, 234] on div "12:30 - 13:45 Felix & Couple Swedish Massage - 1hour Confirmed" at bounding box center [639, 218] width 73 height 48
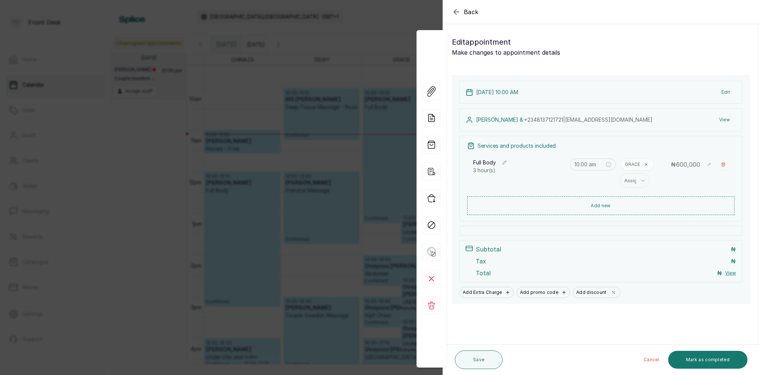
type input "12:30 pm"
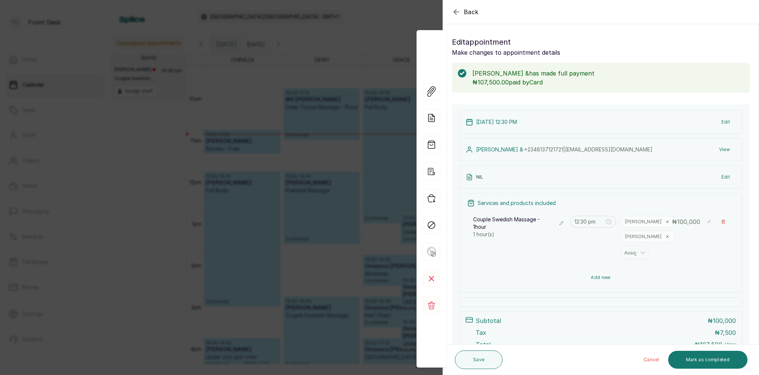
click at [722, 222] on icon "button" at bounding box center [723, 222] width 4 height 4
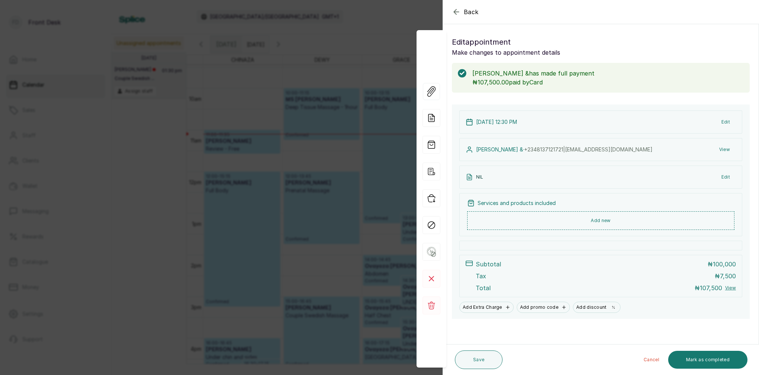
click at [594, 219] on button "Add new" at bounding box center [600, 220] width 267 height 19
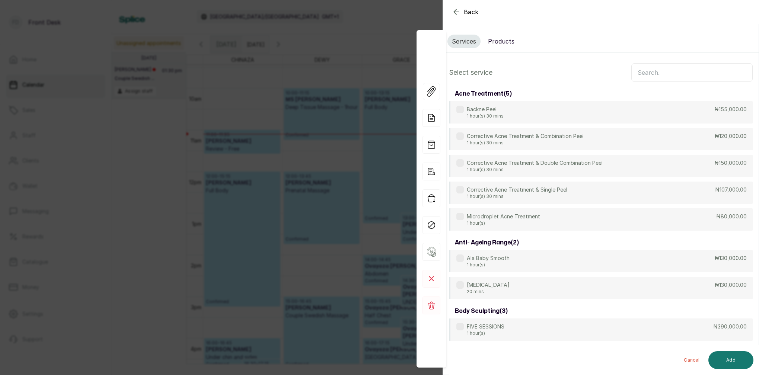
click at [653, 74] on input "text" at bounding box center [691, 72] width 121 height 19
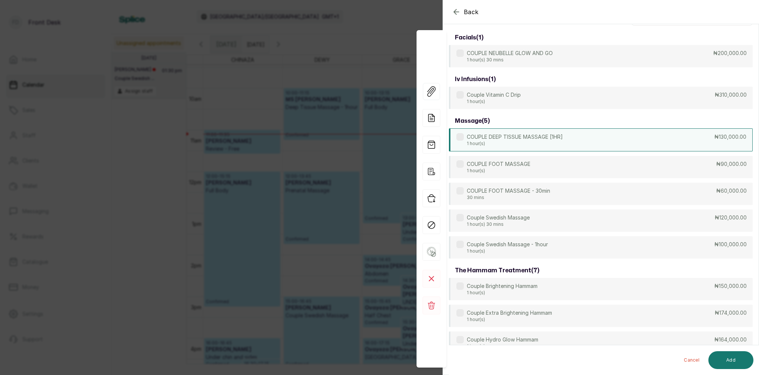
scroll to position [58, 0]
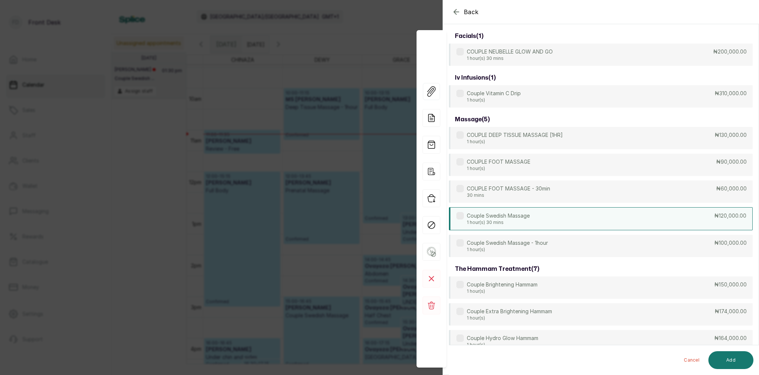
type input "COUPL"
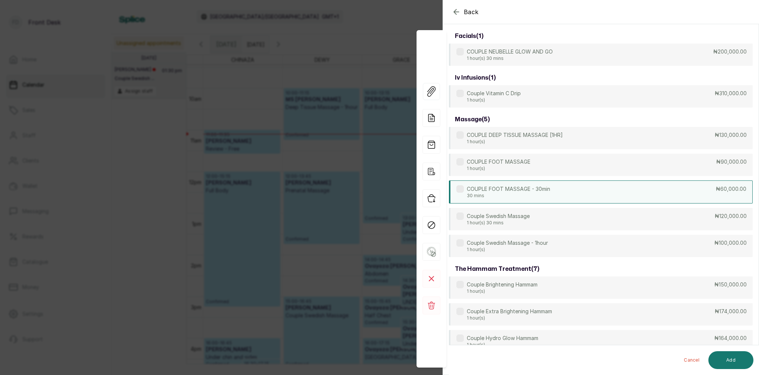
drag, startPoint x: 538, startPoint y: 222, endPoint x: 536, endPoint y: 197, distance: 25.0
click at [538, 222] on div "Couple Swedish Massage 1 hour(s) 30 mins ₦120,000.00" at bounding box center [601, 219] width 304 height 22
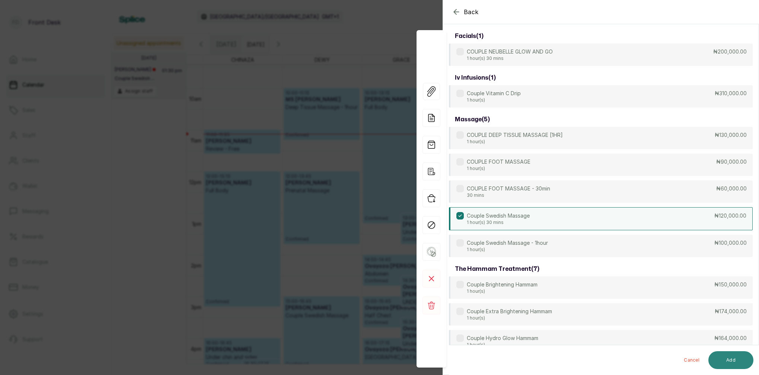
click at [737, 360] on button "Add" at bounding box center [730, 360] width 45 height 18
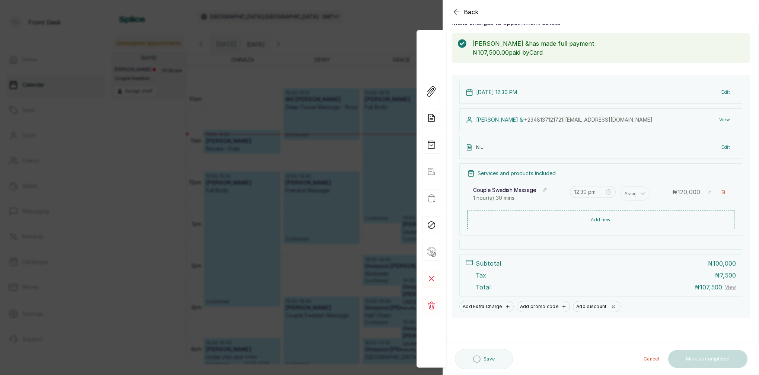
scroll to position [29, 0]
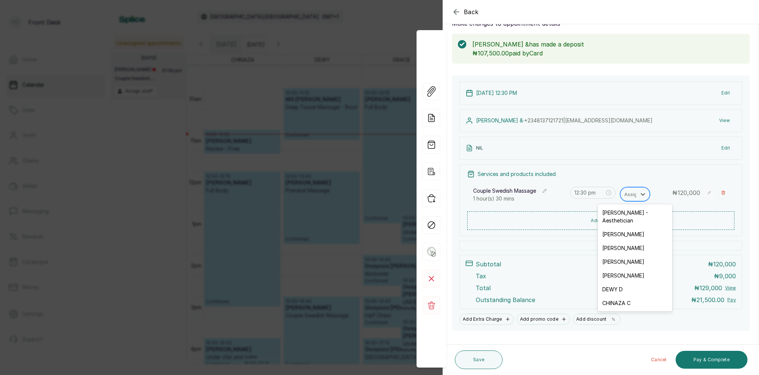
click at [629, 193] on div "Assign" at bounding box center [632, 194] width 16 height 8
click at [622, 255] on div "LINA L" at bounding box center [635, 262] width 74 height 14
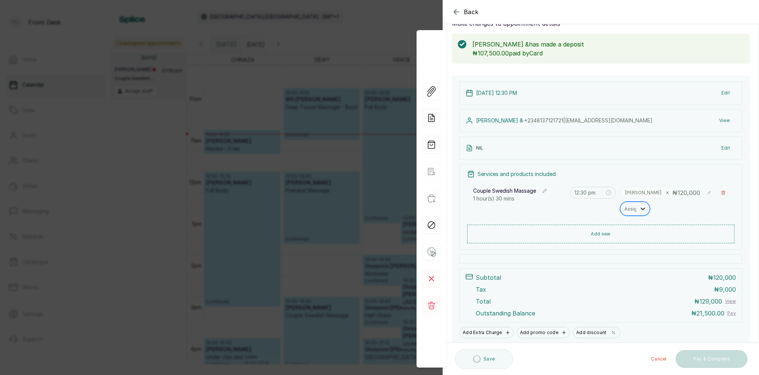
click at [639, 208] on icon at bounding box center [642, 208] width 7 height 7
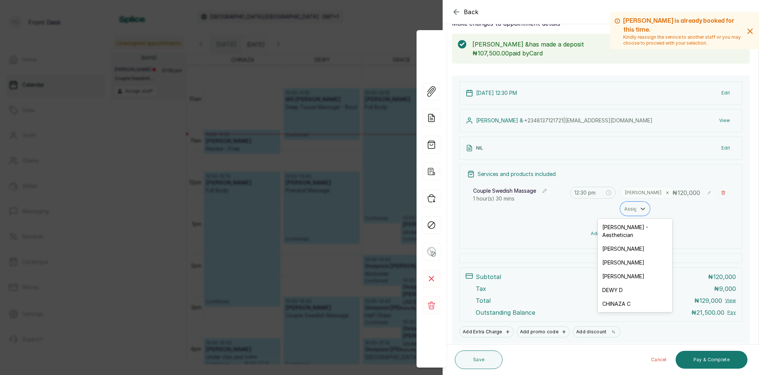
drag, startPoint x: 629, startPoint y: 244, endPoint x: 633, endPoint y: 243, distance: 4.6
click at [629, 244] on div "SARAH S" at bounding box center [635, 249] width 74 height 14
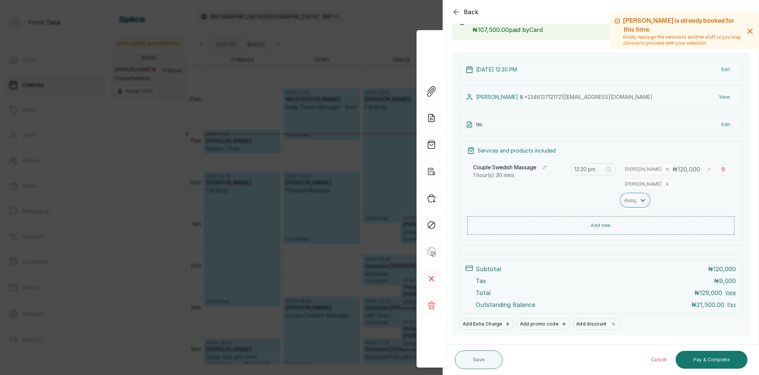
scroll to position [54, 0]
click at [488, 357] on button "Save" at bounding box center [479, 360] width 48 height 19
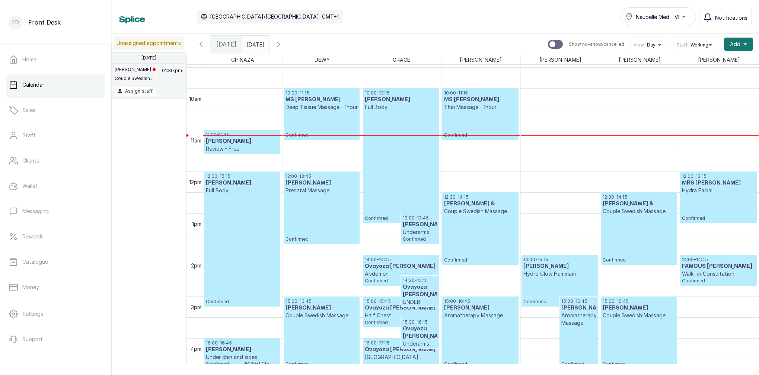
click at [421, 203] on div "10:00 - 13:15 Emoseh Khamofu Full Body Confirmed" at bounding box center [401, 155] width 73 height 131
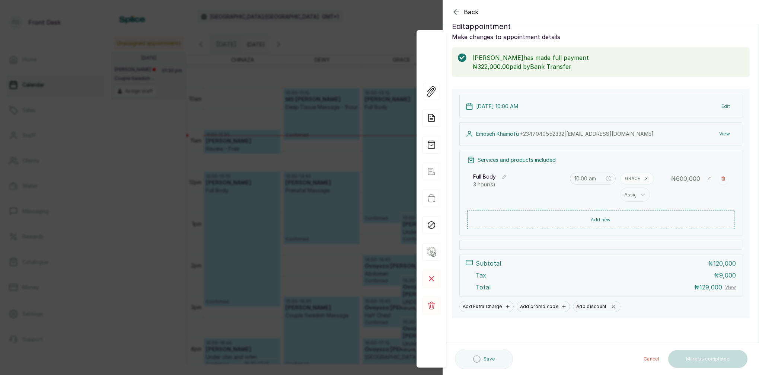
scroll to position [16, 0]
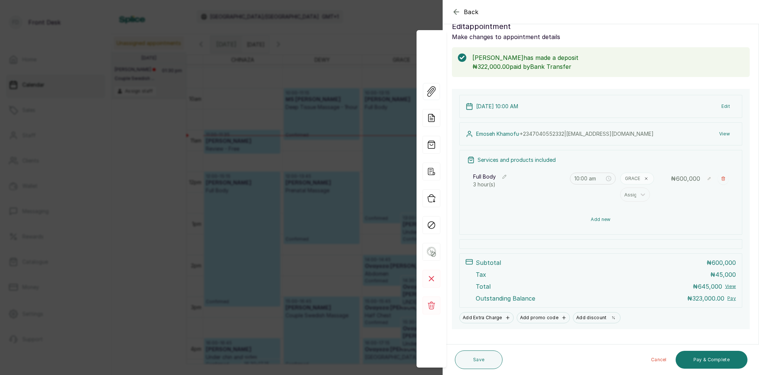
click at [601, 219] on button "Add new" at bounding box center [600, 220] width 267 height 18
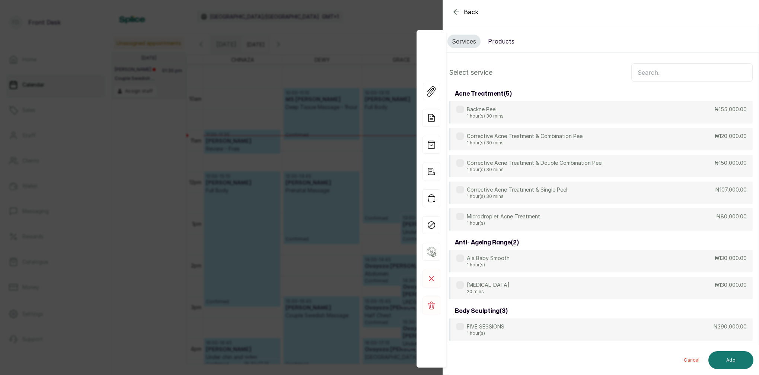
scroll to position [0, 0]
drag, startPoint x: 498, startPoint y: 40, endPoint x: 502, endPoint y: 41, distance: 3.8
click at [498, 40] on button "Products" at bounding box center [500, 41] width 35 height 13
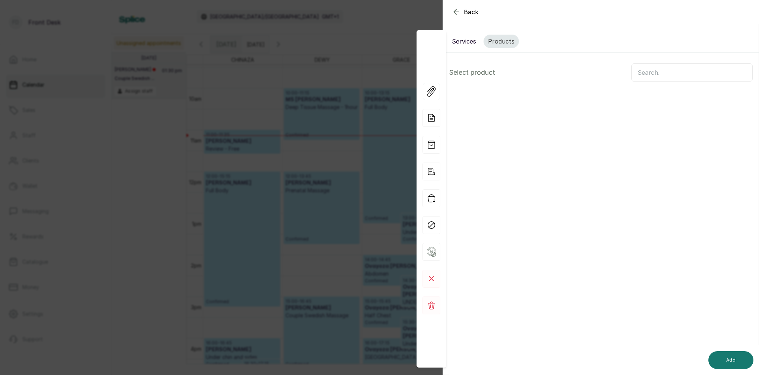
click at [654, 71] on input "text" at bounding box center [691, 72] width 121 height 19
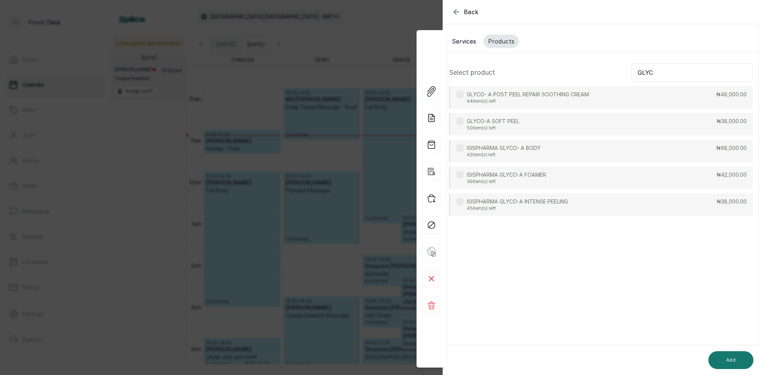
type input "GLYC"
click at [526, 150] on p "ISISPHARMA GLYCO- A BODY" at bounding box center [504, 147] width 74 height 7
click at [733, 362] on button "Add" at bounding box center [730, 360] width 45 height 18
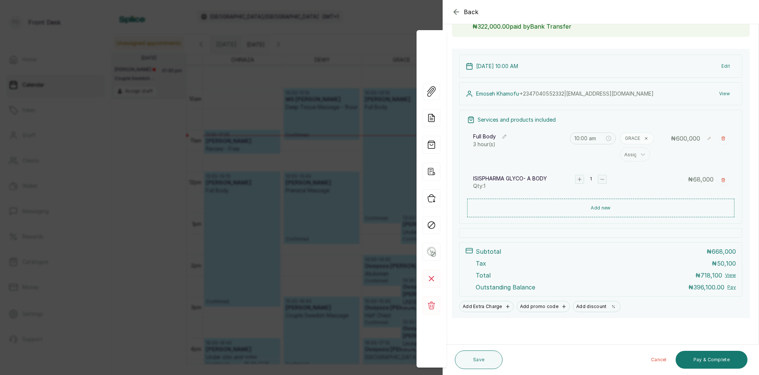
scroll to position [56, 0]
click at [480, 362] on button "Save" at bounding box center [479, 360] width 48 height 19
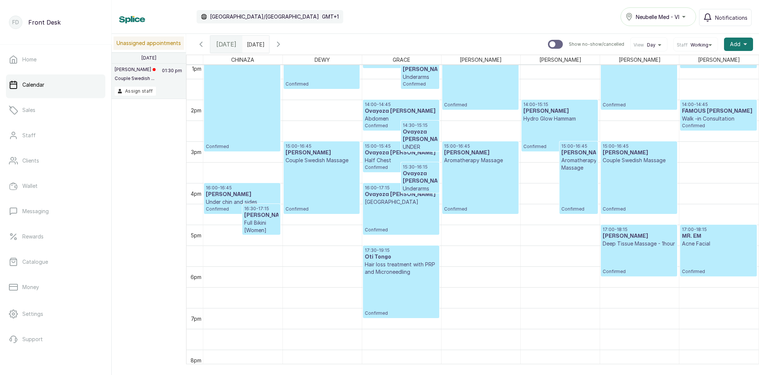
scroll to position [553, 0]
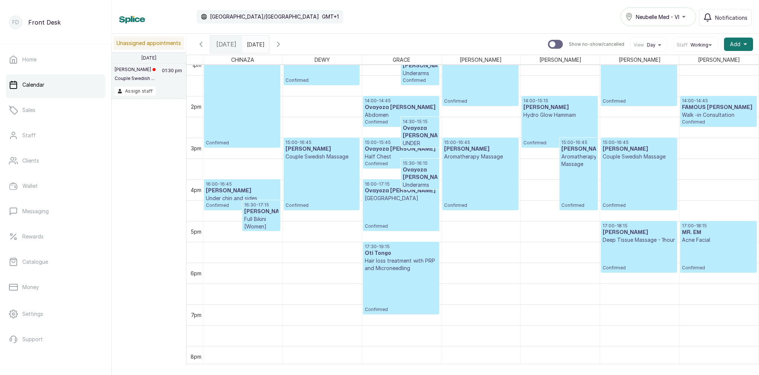
click at [635, 85] on div "12:30 - 14:15 Felix & Couple Swedish Massage Confirmed" at bounding box center [639, 69] width 73 height 69
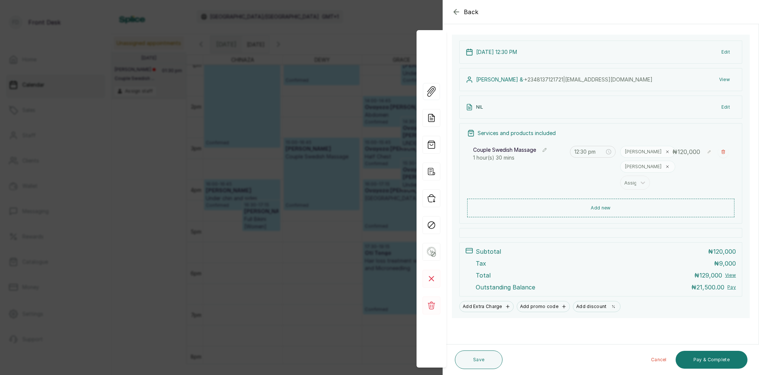
scroll to position [69, 0]
drag, startPoint x: 360, startPoint y: 49, endPoint x: 380, endPoint y: 55, distance: 20.8
click at [361, 49] on div "Back Appointment Details Edit appointment Make changes to appointment details F…" at bounding box center [379, 187] width 759 height 375
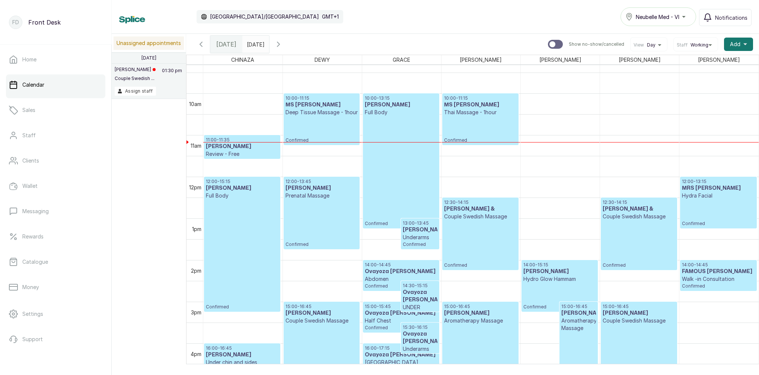
scroll to position [387, 0]
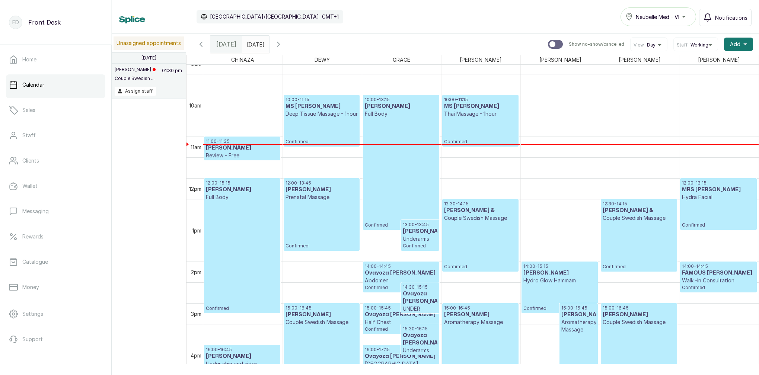
click at [497, 118] on div "10:00 - 11:15 MS ARAMIDE Thai Massage - 1hour Confirmed" at bounding box center [480, 121] width 73 height 48
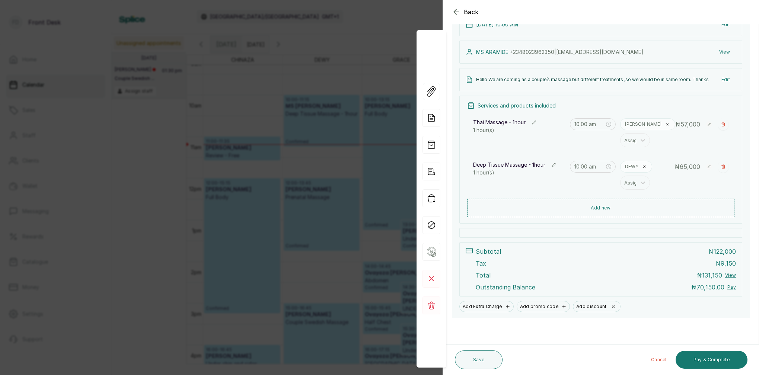
scroll to position [98, 0]
click at [345, 139] on div "Back Appointment Details Edit appointment Make changes to appointment details M…" at bounding box center [379, 187] width 759 height 375
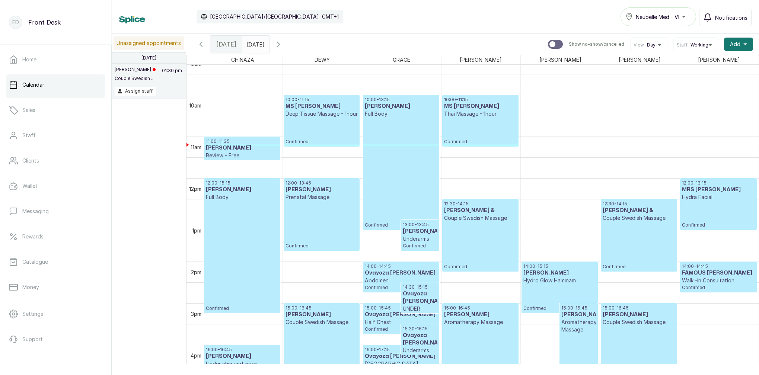
click at [345, 138] on div "10:00 - 11:15 MS ARAMIDE Deep Tissue Massage - 1hour Confirmed" at bounding box center [321, 121] width 73 height 48
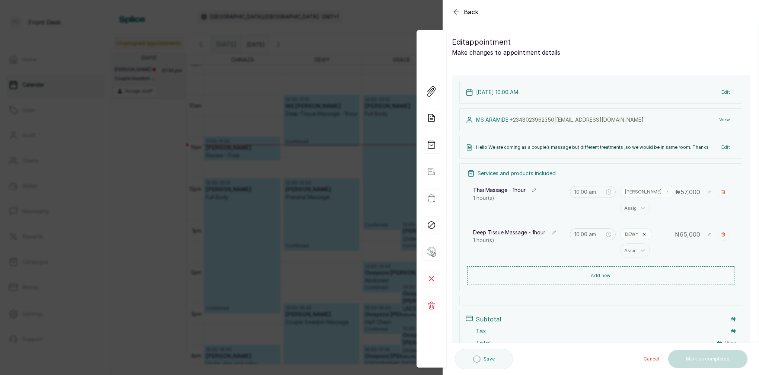
drag, startPoint x: 386, startPoint y: 102, endPoint x: 400, endPoint y: 104, distance: 13.9
click at [387, 102] on div "Back Appointment Details Edit appointment Make changes to appointment details A…" at bounding box center [379, 187] width 759 height 375
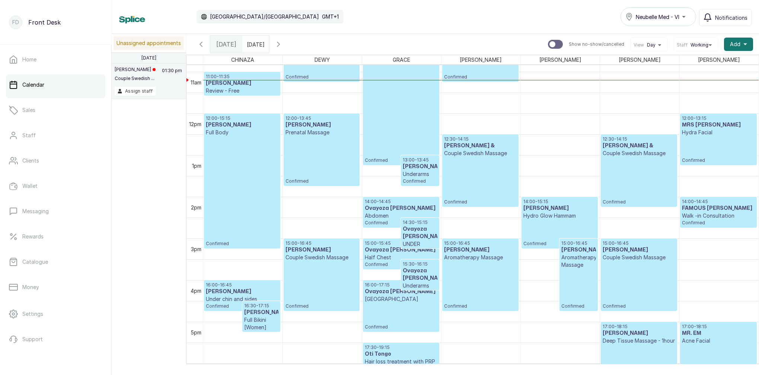
scroll to position [483, 0]
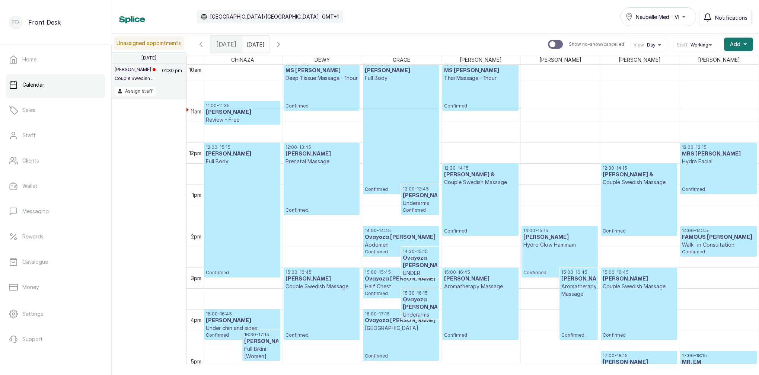
click at [481, 196] on div "12:30 - 14:15 Felix & Couple Swedish Massage Confirmed" at bounding box center [480, 199] width 73 height 69
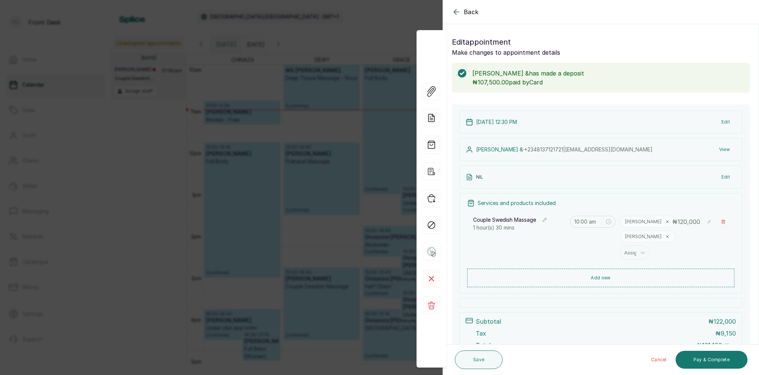
type input "12:30 pm"
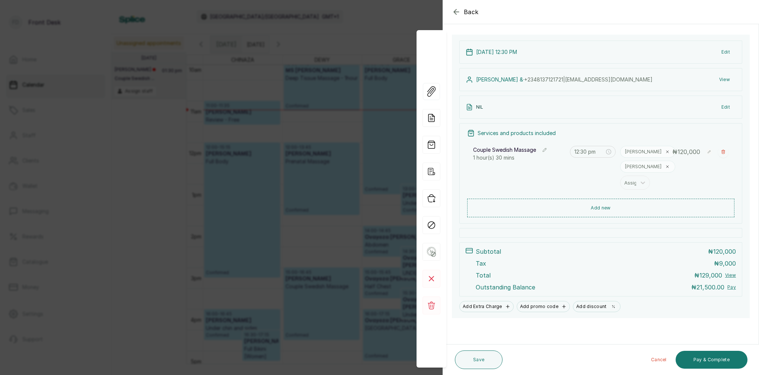
scroll to position [70, 0]
click at [335, 84] on div "Back Appointment Details Edit appointment Make changes to appointment details F…" at bounding box center [379, 187] width 759 height 375
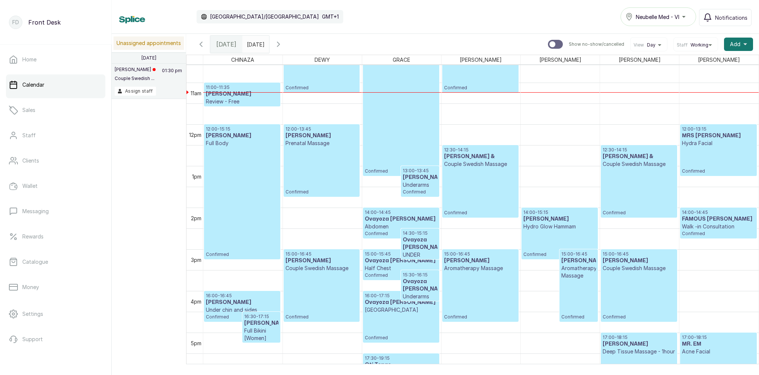
scroll to position [438, 0]
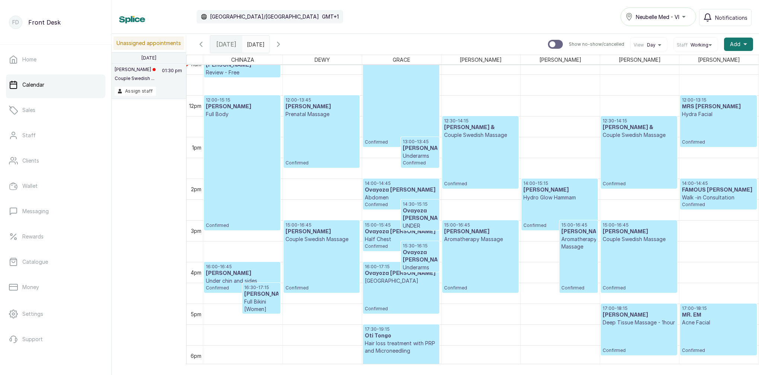
click at [693, 128] on div "12:00 - 13:15 MRS MADONNA Hydra Facial Confirmed" at bounding box center [718, 121] width 73 height 48
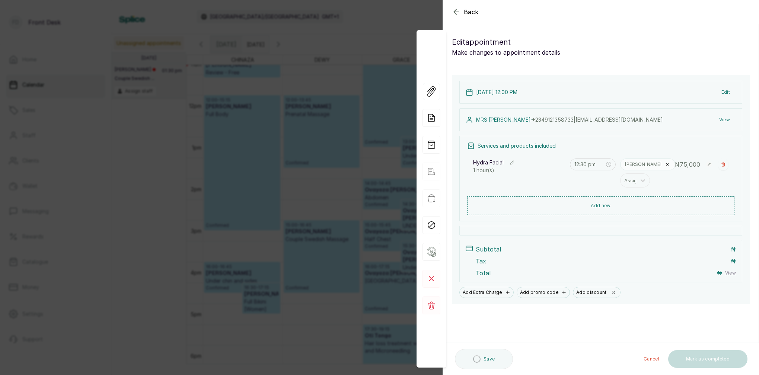
type input "12:00 pm"
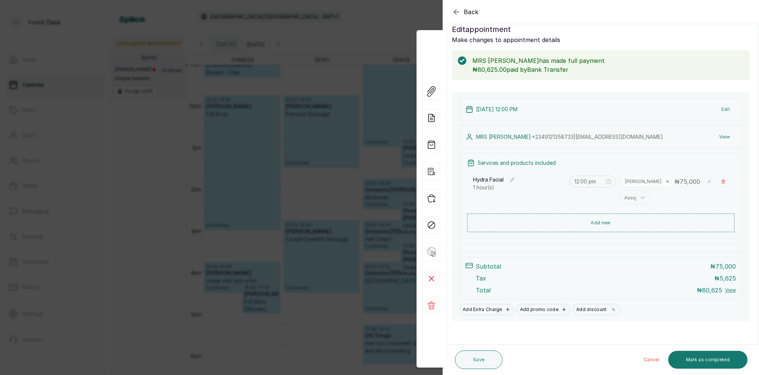
scroll to position [16, 0]
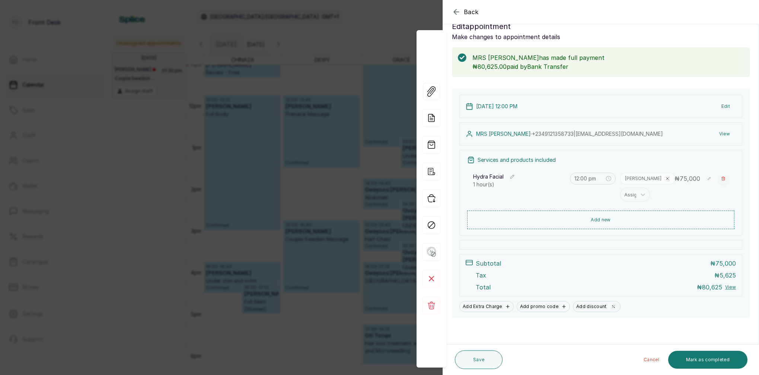
click at [419, 21] on div "Back Appointment Details Edit appointment Make changes to appointment details M…" at bounding box center [379, 187] width 759 height 375
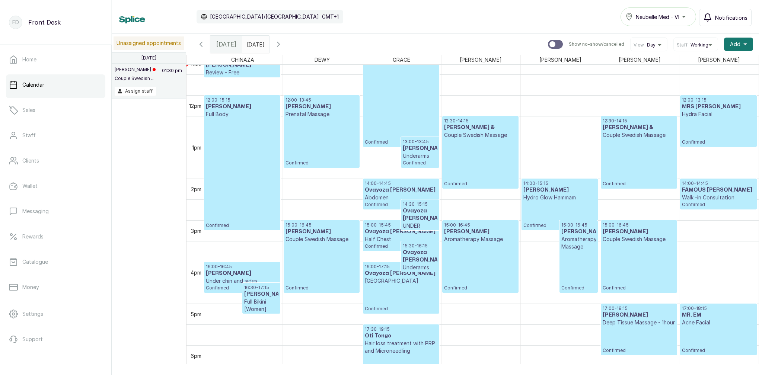
click at [726, 19] on span "Notifications" at bounding box center [731, 18] width 32 height 8
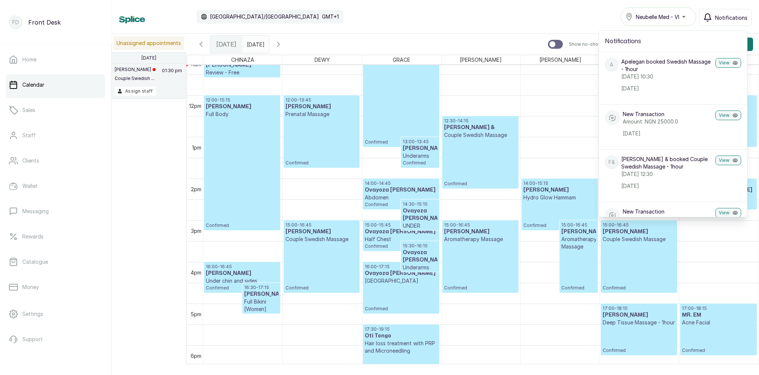
scroll to position [0, 0]
click at [719, 15] on span "Notifications" at bounding box center [731, 18] width 32 height 8
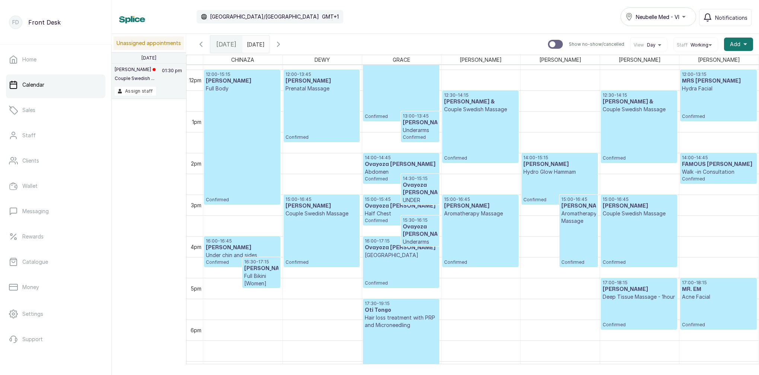
scroll to position [495, 0]
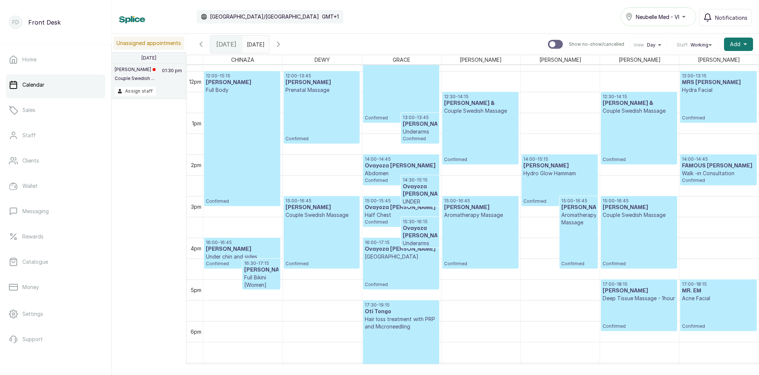
click at [414, 127] on h3 "MR BEN EKATAH" at bounding box center [420, 124] width 34 height 7
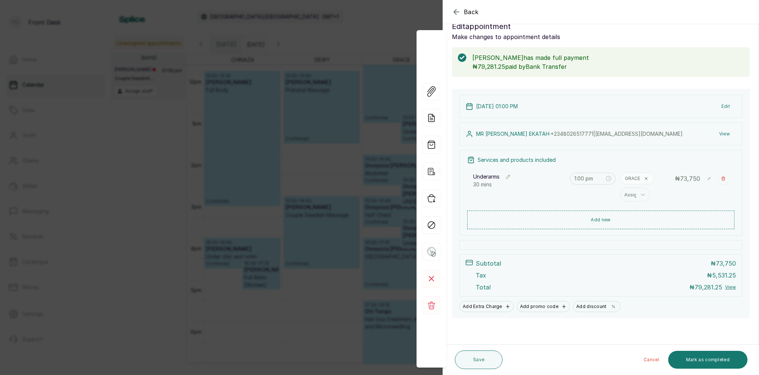
click at [373, 83] on div "Back Appointment Details Edit appointment Make changes to appointment details M…" at bounding box center [379, 187] width 759 height 375
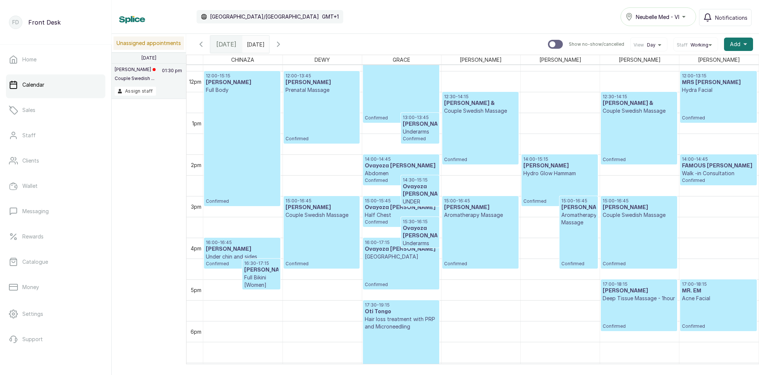
click at [373, 83] on div "10:00 - 13:15 Emoseh Khamofu Full Body Confirmed" at bounding box center [401, 55] width 73 height 131
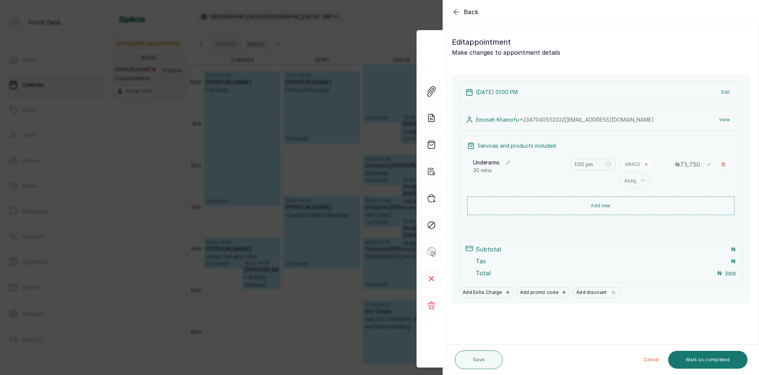
type input "10:00 am"
click at [396, 108] on div "Back Appointment Details Edit appointment Make changes to appointment details A…" at bounding box center [379, 187] width 759 height 375
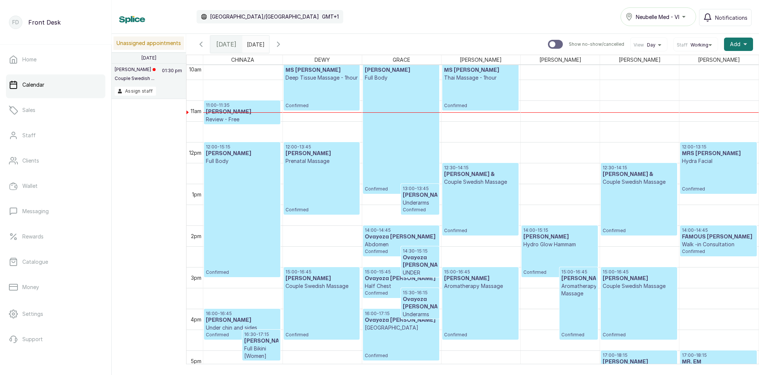
scroll to position [405, 0]
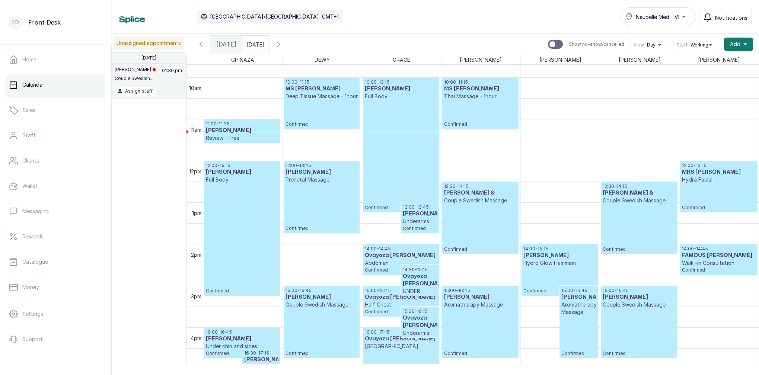
click at [255, 41] on input "19/08/2025" at bounding box center [249, 42] width 12 height 13
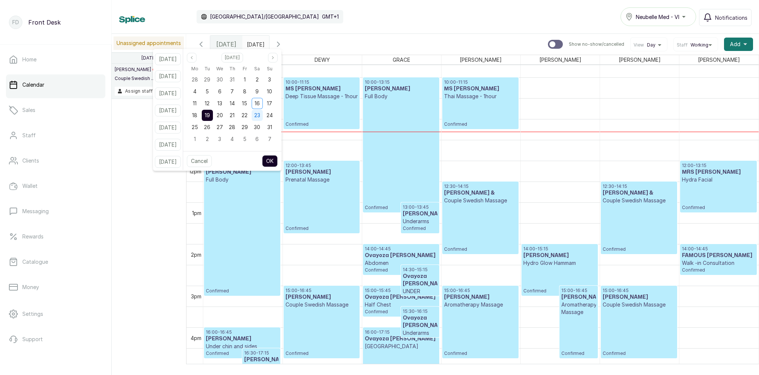
click at [260, 112] on span "23" at bounding box center [257, 115] width 6 height 6
click at [277, 162] on button "OK" at bounding box center [270, 161] width 16 height 12
type input "23/08/2025"
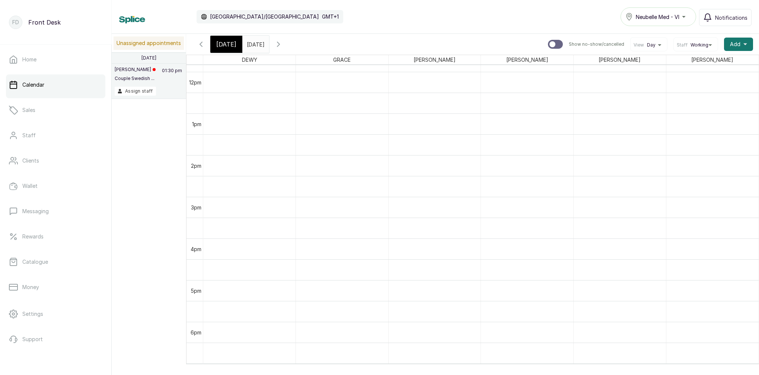
scroll to position [543, 0]
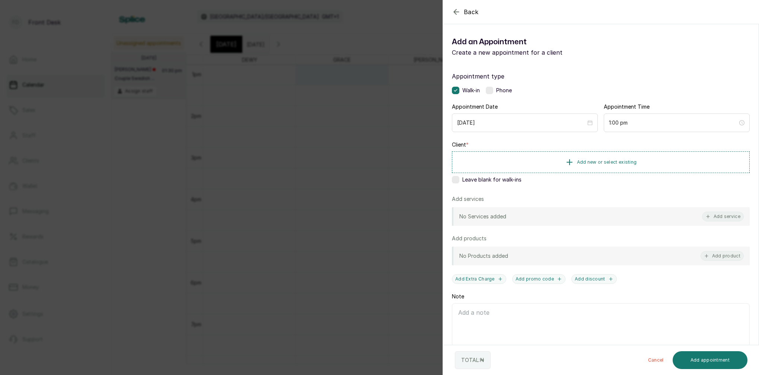
click at [453, 13] on icon "button" at bounding box center [456, 11] width 9 height 9
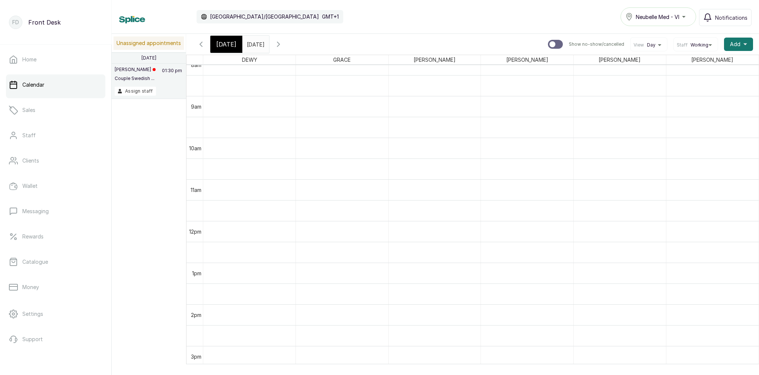
scroll to position [343, 0]
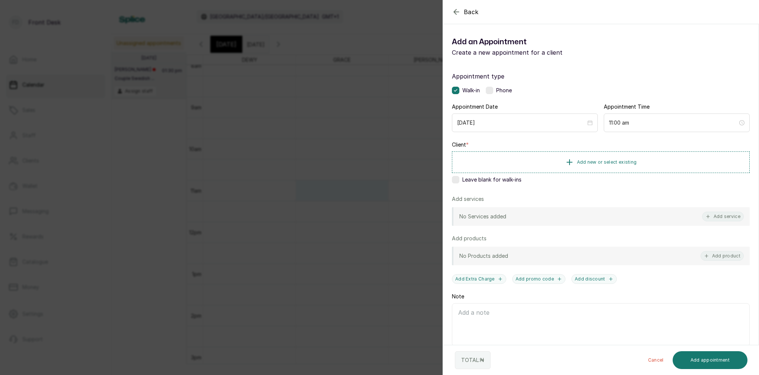
drag, startPoint x: 720, startPoint y: 217, endPoint x: 718, endPoint y: 213, distance: 4.7
click at [720, 217] on button "Add service" at bounding box center [723, 217] width 42 height 10
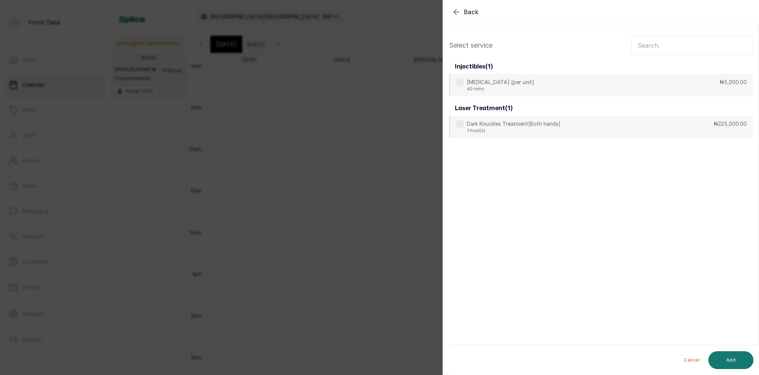
click at [672, 48] on input "text" at bounding box center [691, 45] width 121 height 19
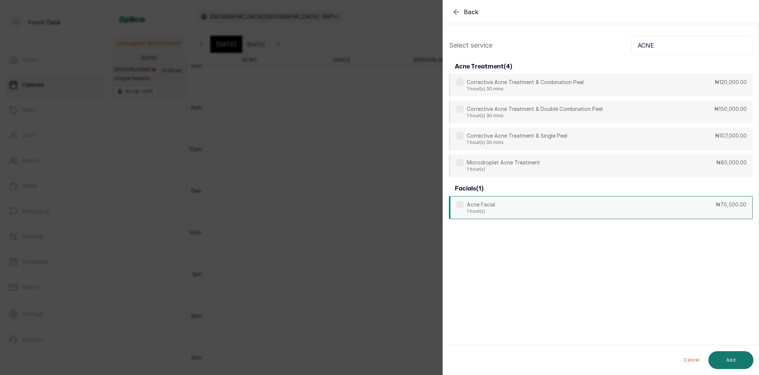
type input "ACNE"
click at [565, 205] on div "Acne Facial 1 hour(s) ₦70,500.00" at bounding box center [601, 207] width 304 height 23
click at [738, 365] on button "Add" at bounding box center [730, 360] width 45 height 18
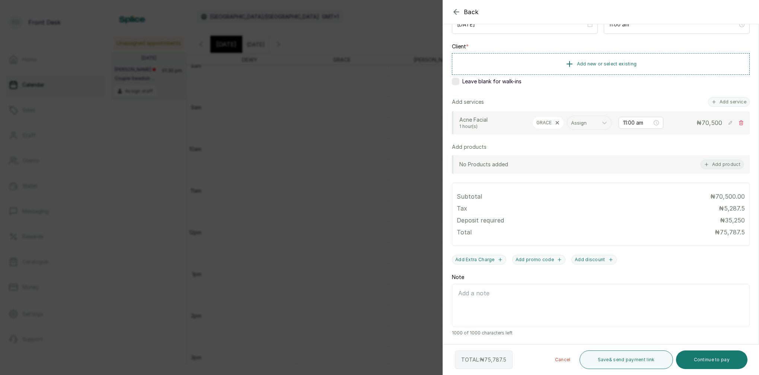
scroll to position [98, 0]
click at [623, 362] on button "Save & send payment link" at bounding box center [625, 360] width 93 height 19
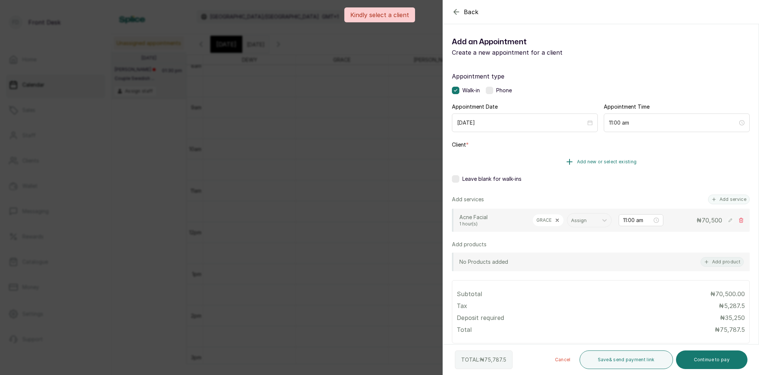
scroll to position [0, 0]
click at [601, 160] on span "Add new or select existing" at bounding box center [607, 162] width 60 height 6
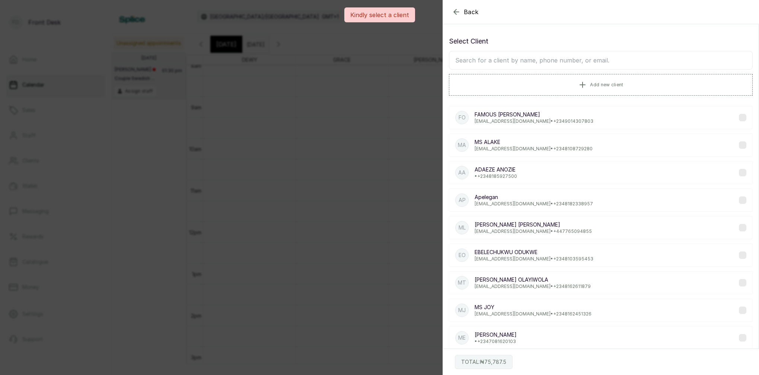
click at [573, 58] on input "text" at bounding box center [601, 60] width 304 height 19
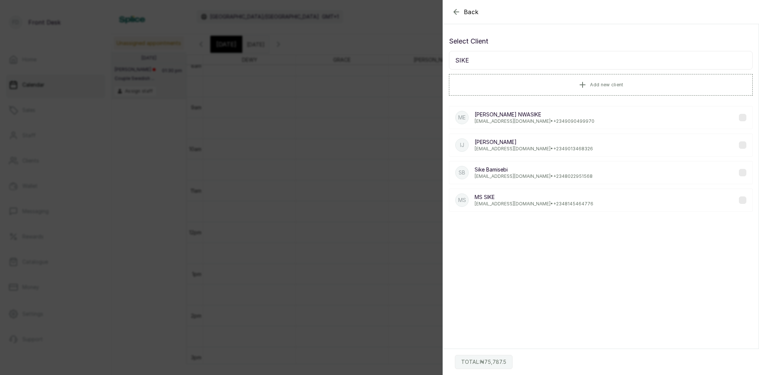
type input "SIKE"
click at [498, 197] on p "MS SIKE" at bounding box center [533, 197] width 119 height 7
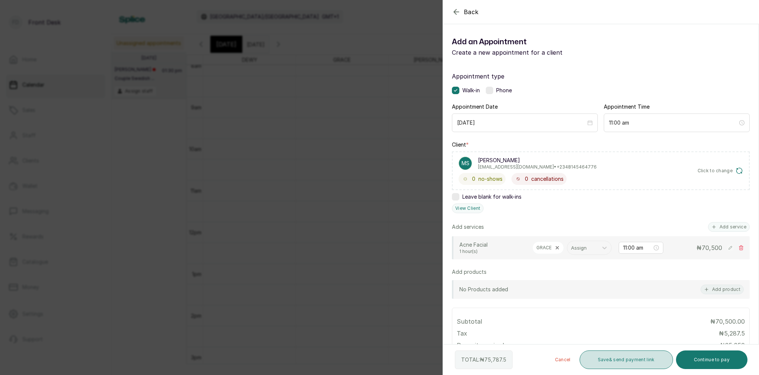
click at [617, 361] on button "Save & send payment link" at bounding box center [625, 360] width 93 height 19
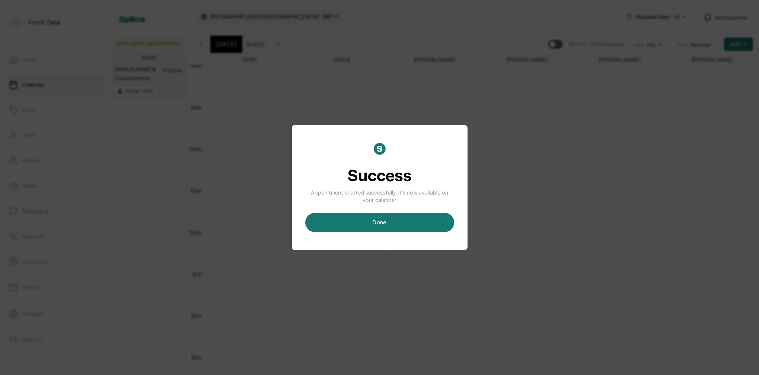
drag, startPoint x: 381, startPoint y: 219, endPoint x: 393, endPoint y: 213, distance: 13.2
click at [381, 219] on button "done" at bounding box center [379, 222] width 149 height 19
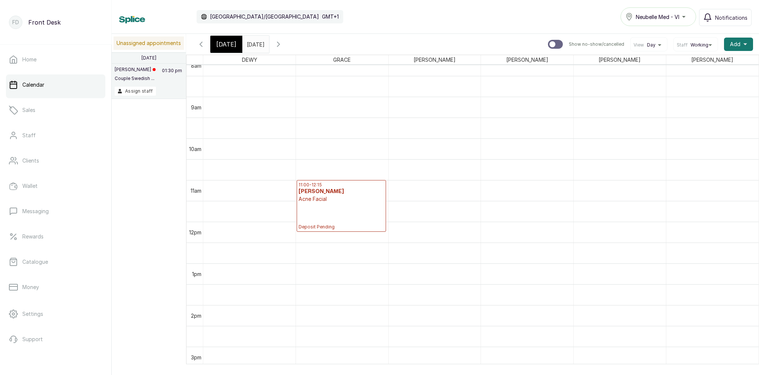
click at [220, 44] on span "[DATE]" at bounding box center [226, 44] width 20 height 9
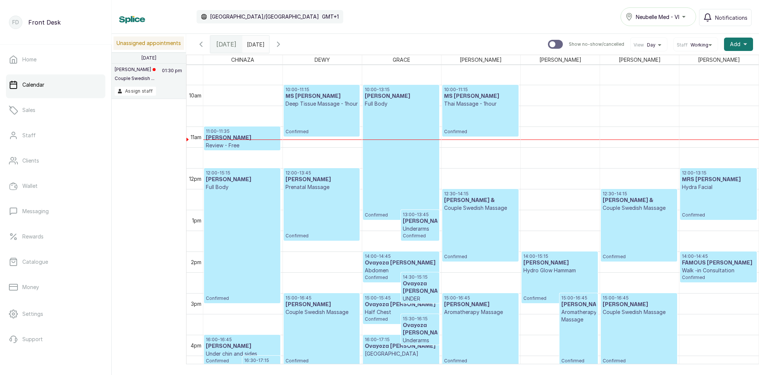
scroll to position [391, 0]
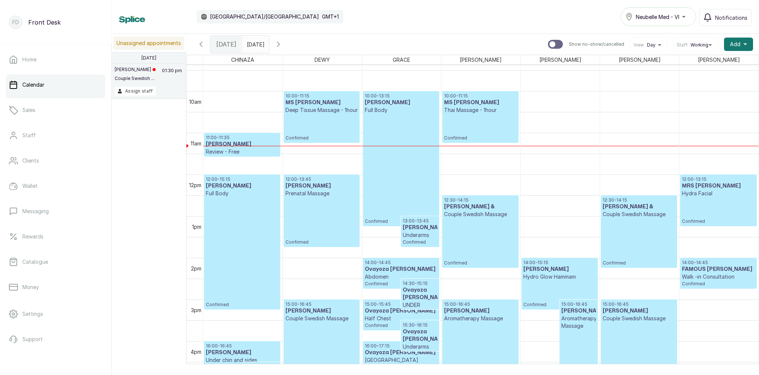
click at [467, 135] on div "10:00 - 11:15 MS ARAMIDE Thai Massage - 1hour Confirmed" at bounding box center [480, 117] width 73 height 48
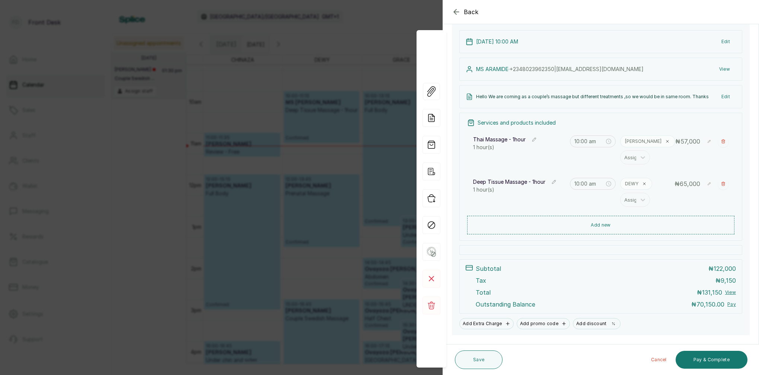
scroll to position [80, 0]
click at [456, 7] on icon "button" at bounding box center [456, 11] width 9 height 9
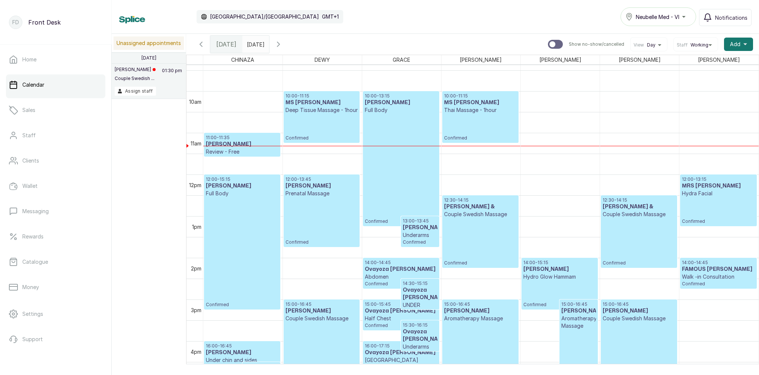
click at [255, 41] on input "23/08/2025" at bounding box center [249, 42] width 12 height 13
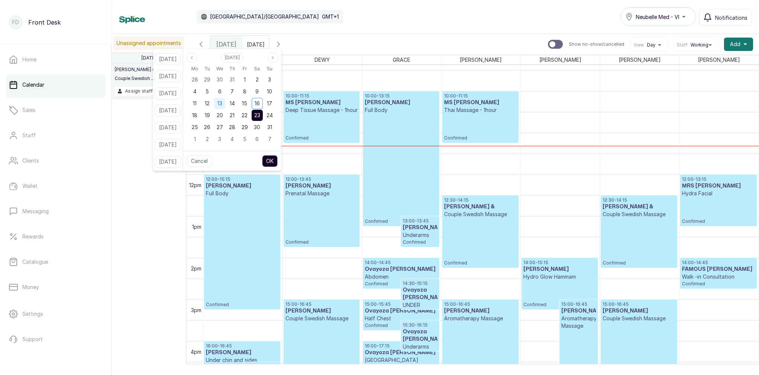
scroll to position [0, 0]
drag, startPoint x: 255, startPoint y: 114, endPoint x: 260, endPoint y: 114, distance: 5.2
click at [247, 114] on span "22" at bounding box center [245, 115] width 6 height 6
click at [260, 114] on span "23" at bounding box center [257, 115] width 6 height 6
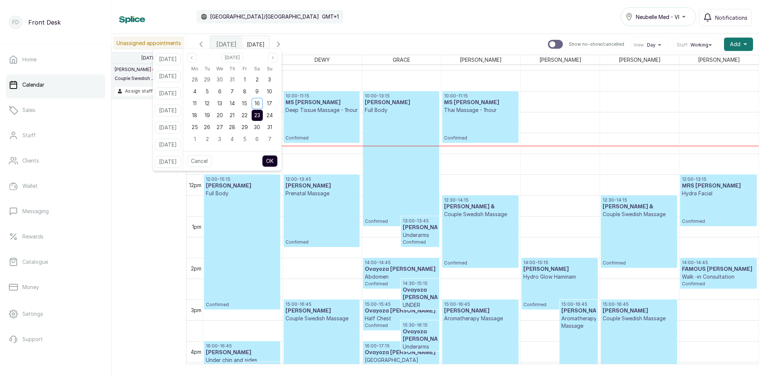
click at [278, 160] on button "OK" at bounding box center [270, 161] width 16 height 12
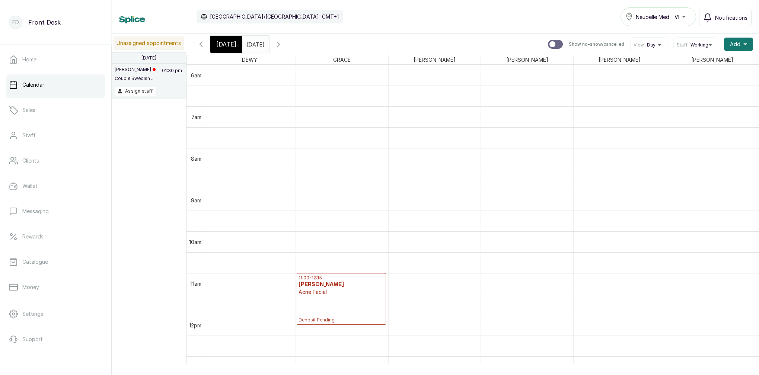
click at [338, 293] on p "Acne Facial" at bounding box center [340, 291] width 85 height 7
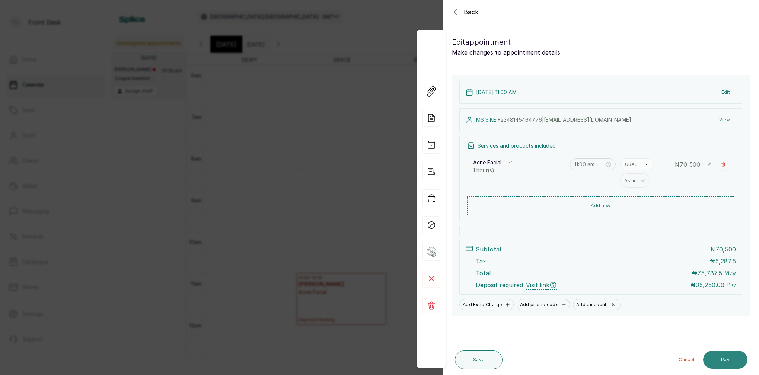
click at [729, 360] on button "Pay" at bounding box center [725, 360] width 44 height 18
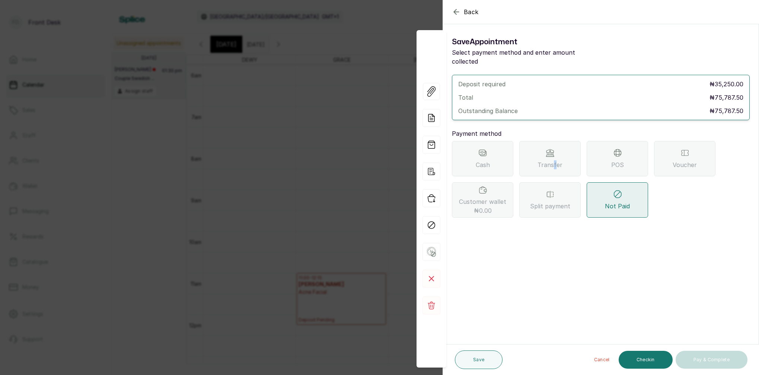
click at [554, 160] on span "Transfer" at bounding box center [549, 164] width 25 height 9
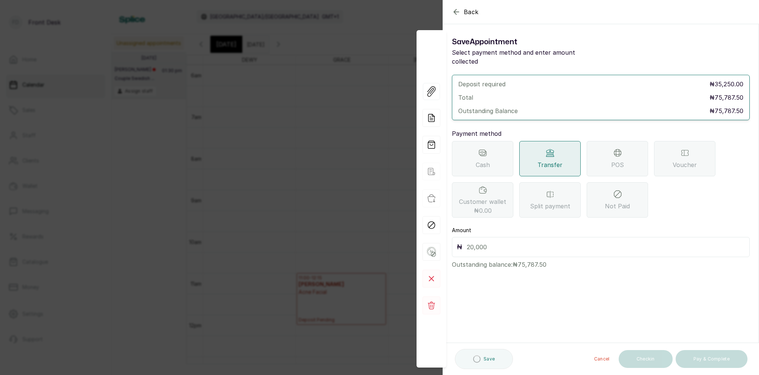
click at [504, 242] on input "text" at bounding box center [606, 247] width 278 height 10
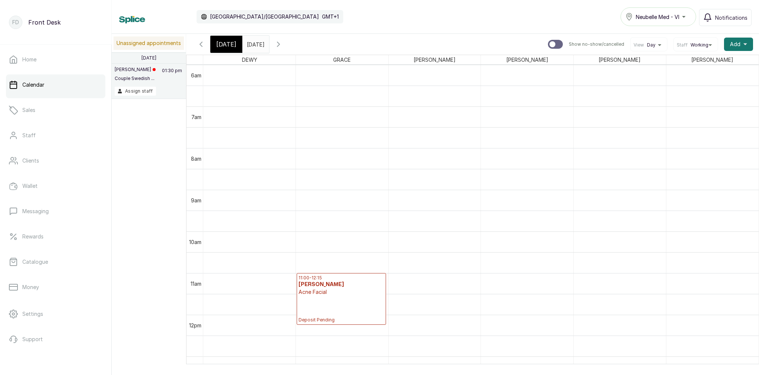
click at [325, 293] on p "Acne Facial" at bounding box center [340, 291] width 85 height 7
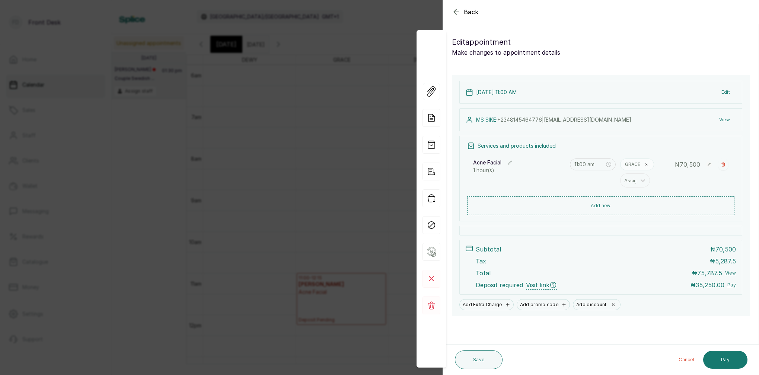
drag, startPoint x: 723, startPoint y: 355, endPoint x: 692, endPoint y: 331, distance: 39.5
click at [723, 355] on button "Pay" at bounding box center [725, 360] width 44 height 18
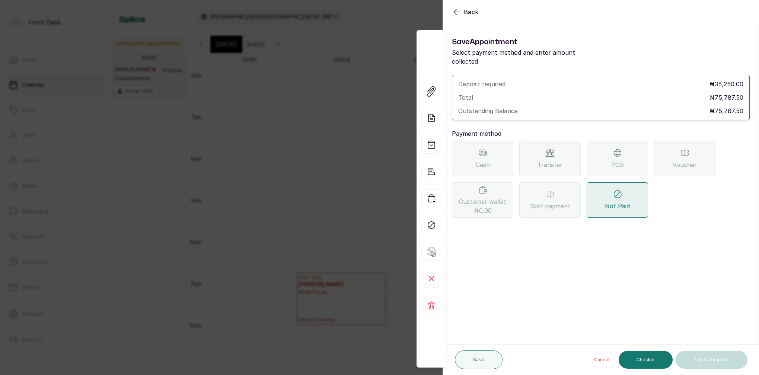
click at [564, 150] on div "Transfer" at bounding box center [549, 158] width 61 height 35
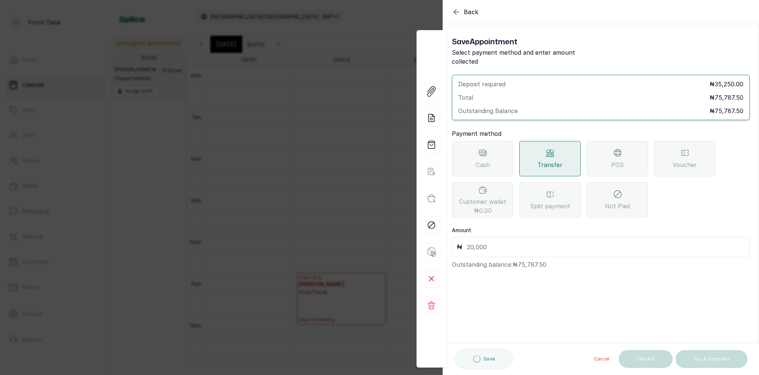
click at [519, 242] on input "text" at bounding box center [606, 247] width 278 height 10
type input "35,250"
click at [483, 361] on button "Save" at bounding box center [479, 360] width 48 height 19
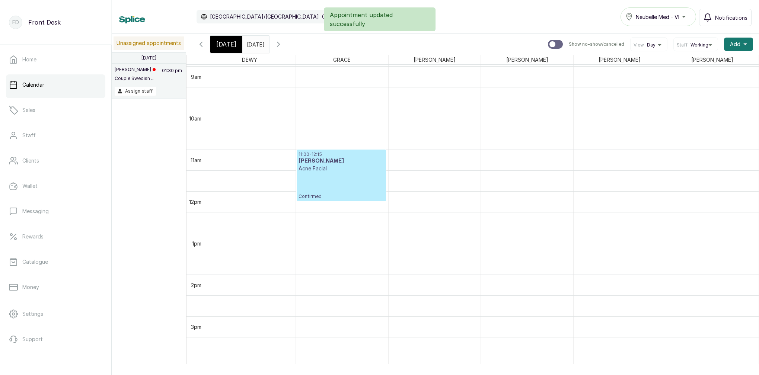
scroll to position [375, 0]
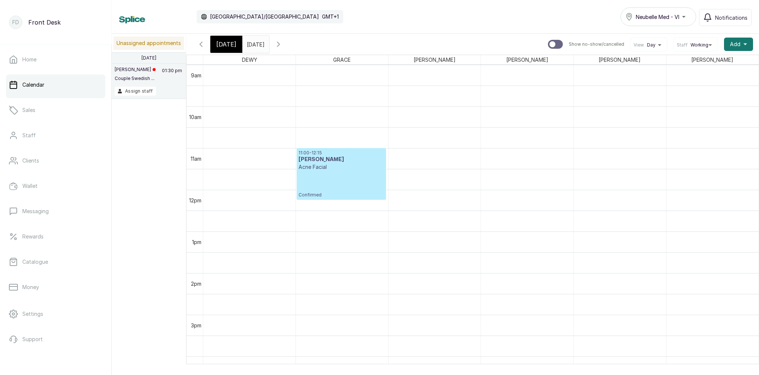
click at [228, 44] on span "[DATE]" at bounding box center [226, 44] width 20 height 9
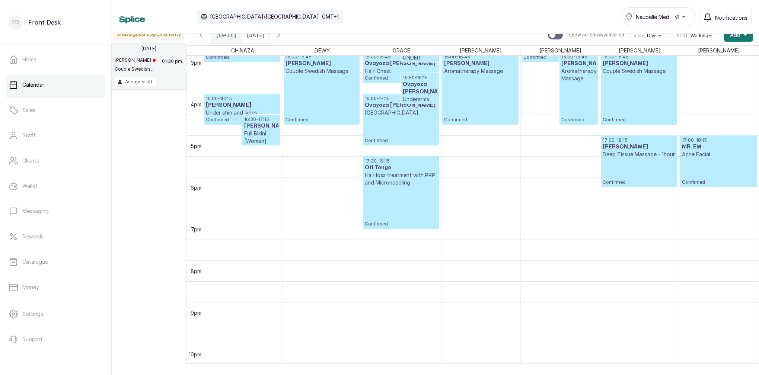
scroll to position [512, 0]
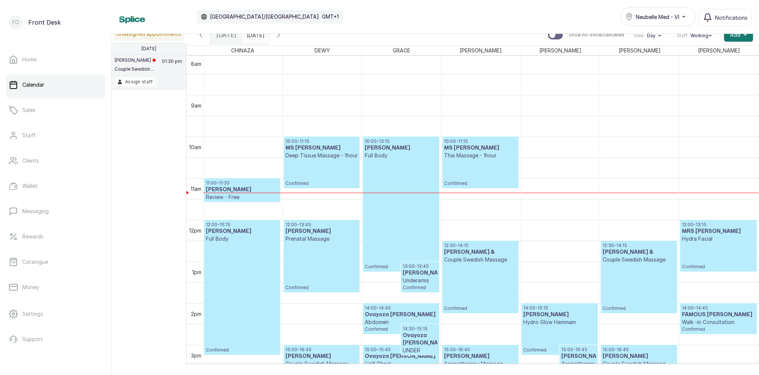
click at [486, 156] on p "Thai Massage - 1hour" at bounding box center [480, 155] width 73 height 7
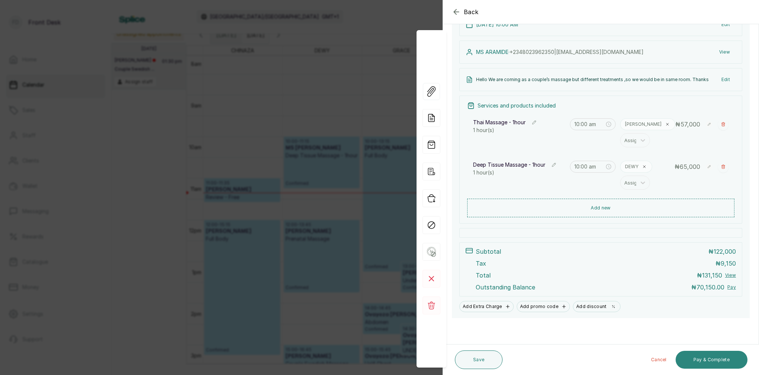
click at [710, 359] on button "Pay & Complete" at bounding box center [711, 360] width 72 height 18
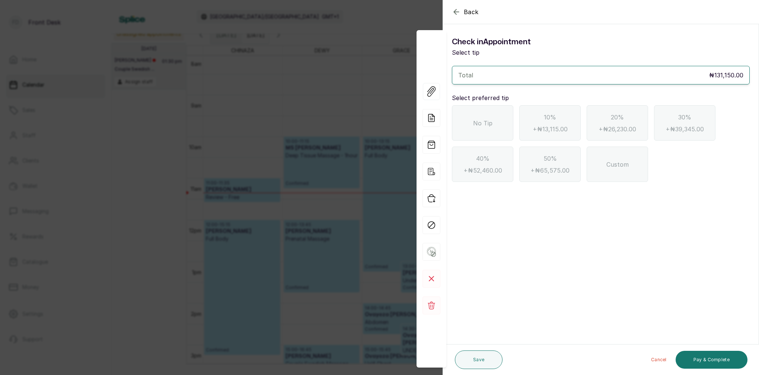
click at [458, 13] on icon "button" at bounding box center [456, 11] width 9 height 9
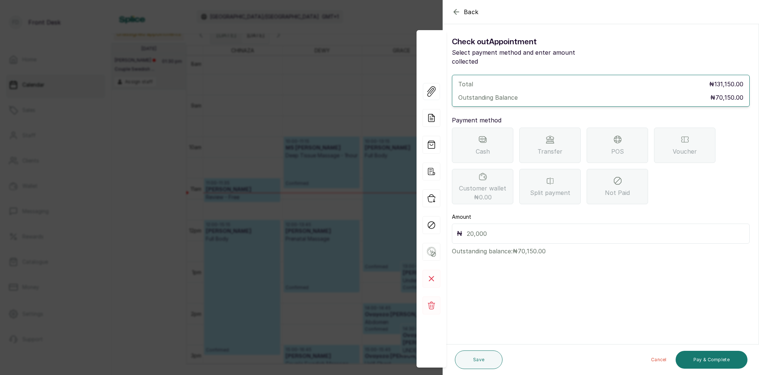
click at [616, 135] on icon at bounding box center [617, 139] width 9 height 9
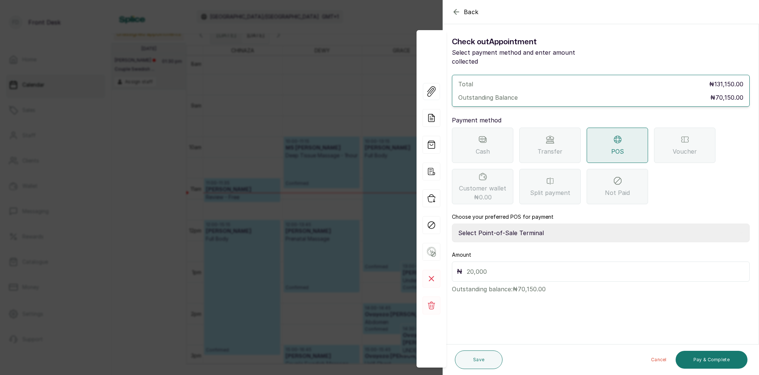
select select "7a4fd382-b2de-4137-8553-2ff33fa7fb29"
click at [506, 267] on input "text" at bounding box center [606, 271] width 278 height 10
type input "70,150"
click at [722, 358] on button "Pay & Complete" at bounding box center [711, 360] width 72 height 18
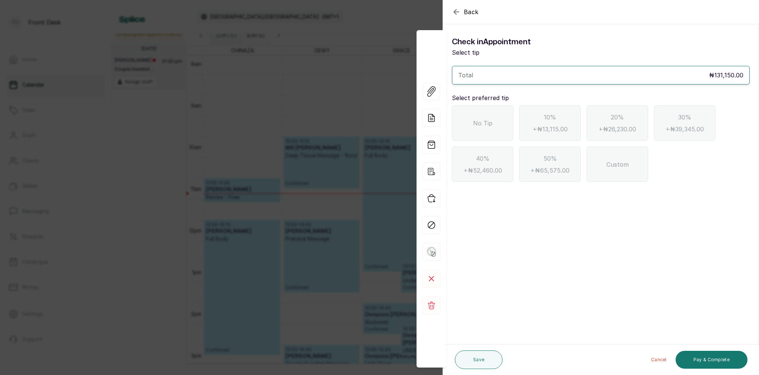
drag, startPoint x: 490, startPoint y: 124, endPoint x: 539, endPoint y: 173, distance: 69.7
click at [490, 124] on span "No Tip" at bounding box center [482, 123] width 19 height 9
drag, startPoint x: 698, startPoint y: 359, endPoint x: 691, endPoint y: 355, distance: 8.6
click at [697, 359] on button "Pay & Complete" at bounding box center [711, 360] width 72 height 18
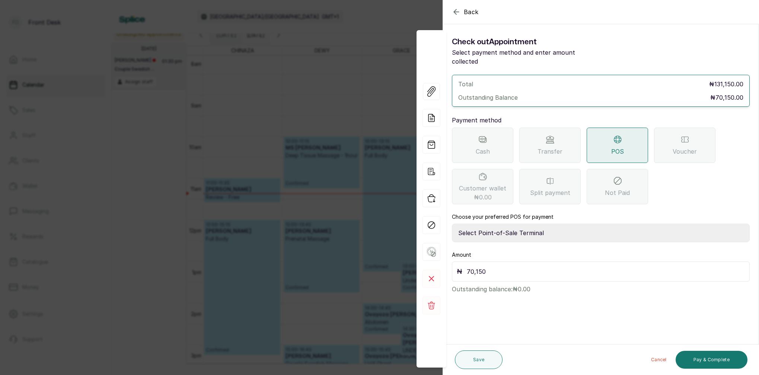
select select "7a4fd382-b2de-4137-8553-2ff33fa7fb29"
click at [724, 360] on button "Pay & Complete" at bounding box center [711, 360] width 72 height 18
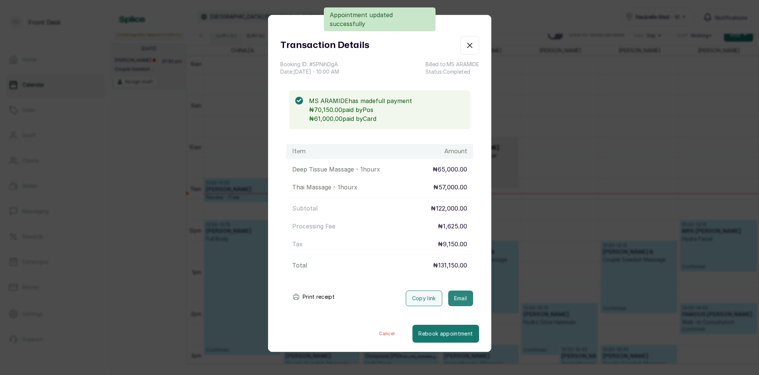
click at [460, 292] on button "Email" at bounding box center [460, 299] width 25 height 16
click at [469, 45] on icon "button" at bounding box center [469, 45] width 4 height 4
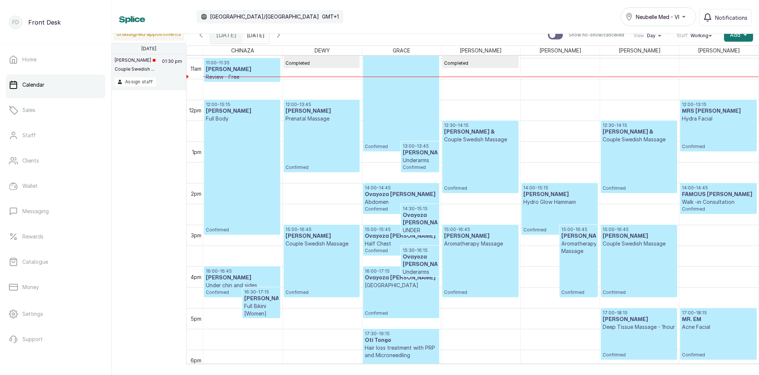
scroll to position [447, 0]
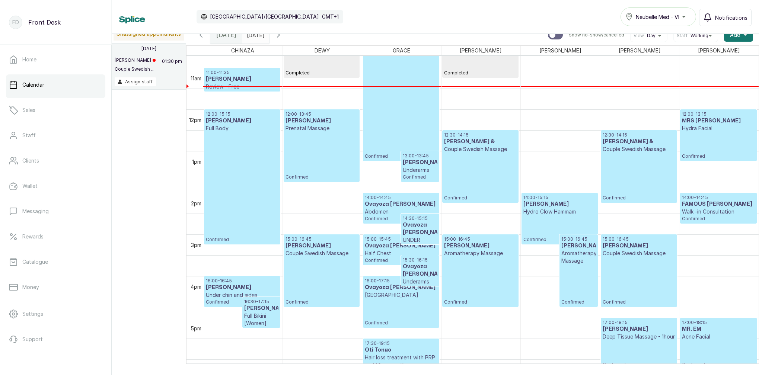
click at [279, 36] on icon "button" at bounding box center [278, 35] width 2 height 4
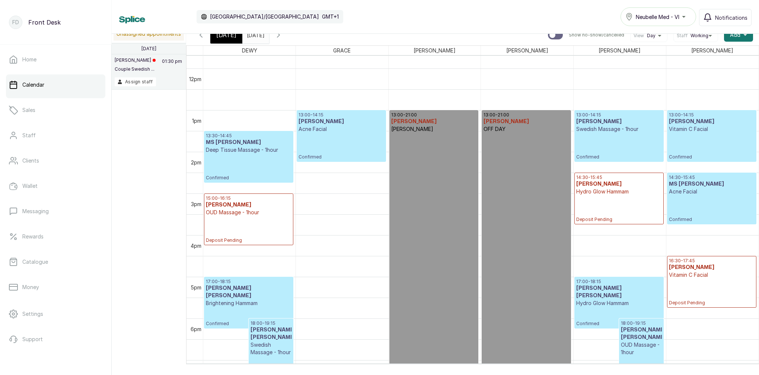
scroll to position [489, 0]
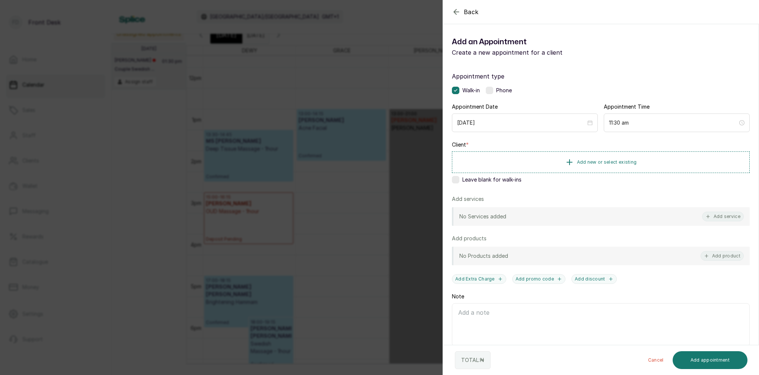
click at [453, 12] on icon "button" at bounding box center [456, 11] width 9 height 9
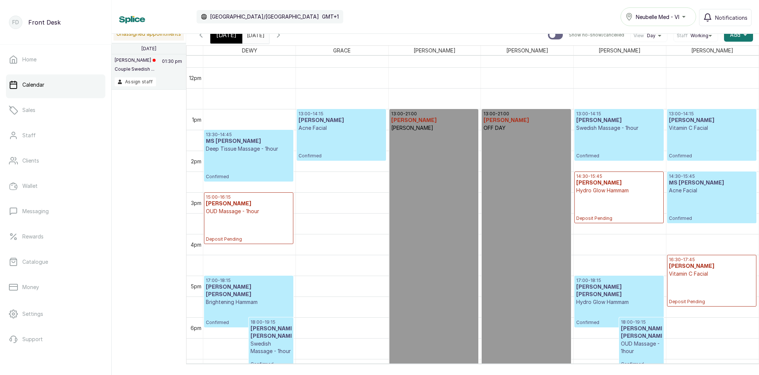
click at [223, 34] on span "[DATE]" at bounding box center [226, 35] width 20 height 9
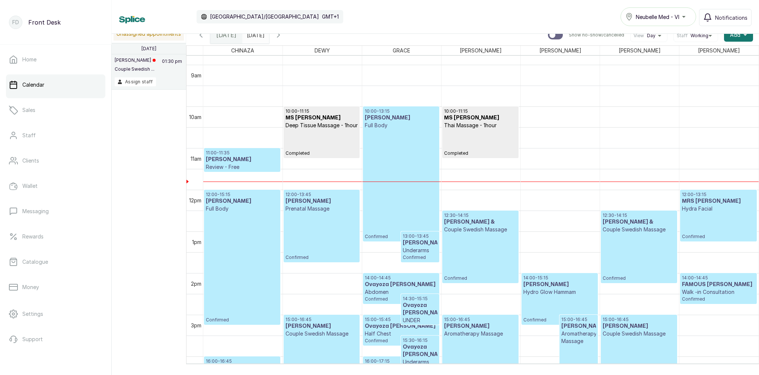
scroll to position [366, 0]
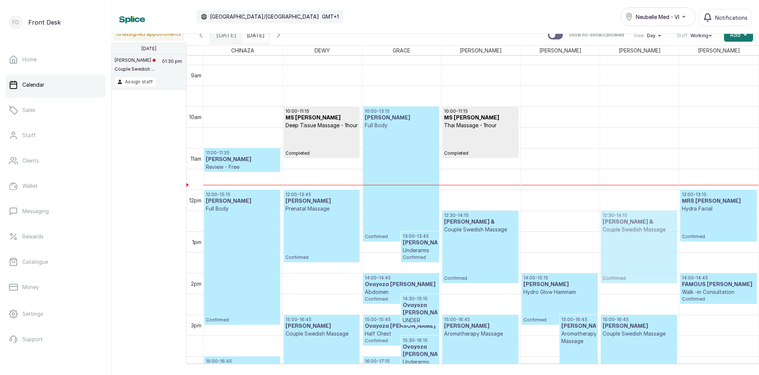
drag, startPoint x: 631, startPoint y: 230, endPoint x: 633, endPoint y: 236, distance: 6.6
click at [632, 232] on div "12:30 - 14:15 Felix & Couple Swedish Massage Confirmed 15:00 - 16:45 MR TAIWO C…" at bounding box center [639, 190] width 79 height 1000
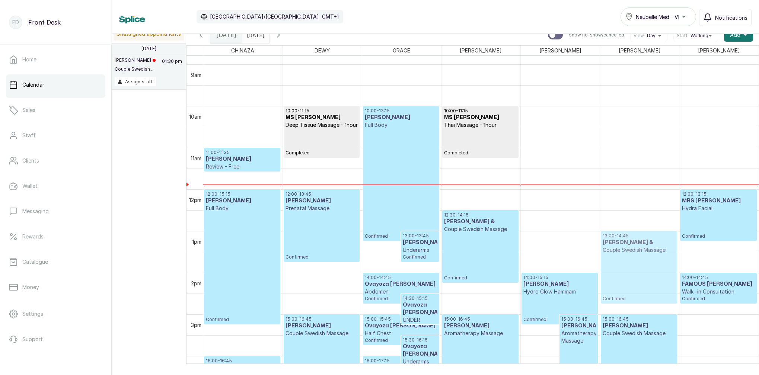
drag, startPoint x: 632, startPoint y: 230, endPoint x: 633, endPoint y: 240, distance: 9.7
click at [632, 240] on div "12:30 - 14:15 Felix & Couple Swedish Massage Confirmed 15:00 - 16:45 MR TAIWO C…" at bounding box center [639, 189] width 79 height 1000
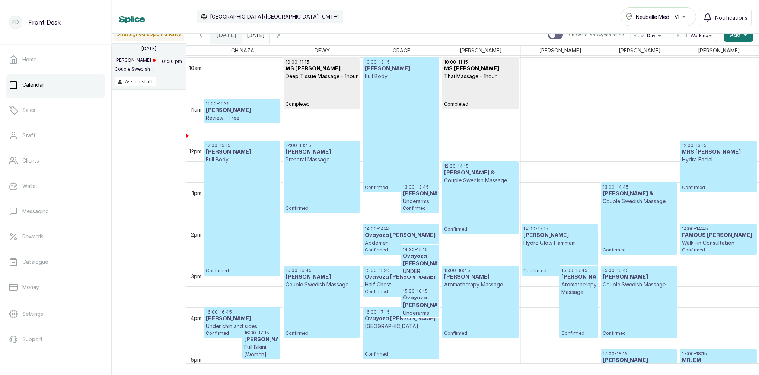
scroll to position [416, 0]
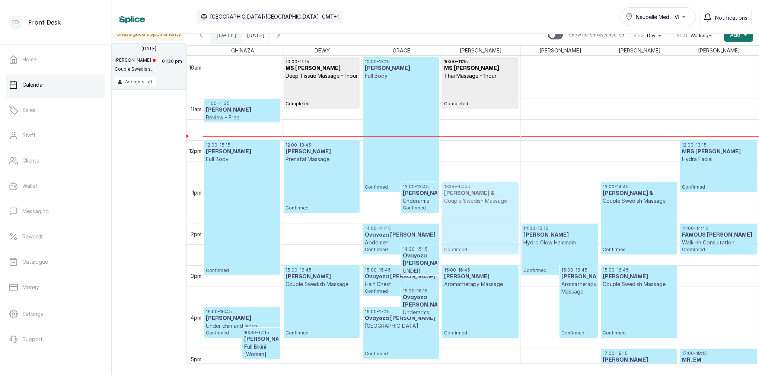
drag, startPoint x: 471, startPoint y: 180, endPoint x: 473, endPoint y: 192, distance: 12.1
click at [473, 192] on div "10:00 - 11:15 MS ARAMIDE Thai Massage - 1hour Completed 12:30 - 14:15 Felix & C…" at bounding box center [480, 140] width 79 height 1000
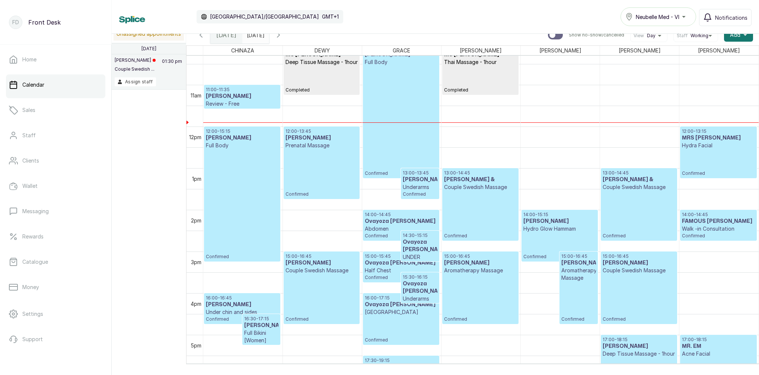
scroll to position [428, 0]
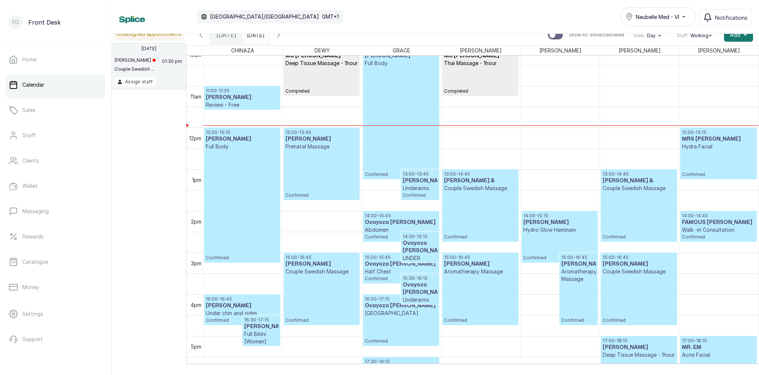
click at [228, 226] on div "12:00 - 15:15 OMA OKOLO Full Body Confirmed" at bounding box center [242, 195] width 73 height 131
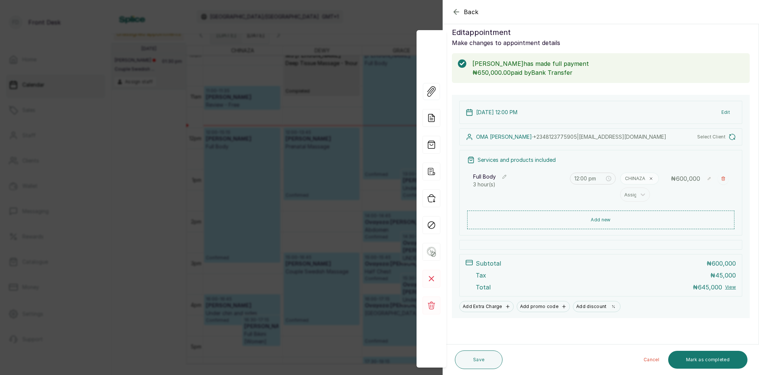
scroll to position [10, 0]
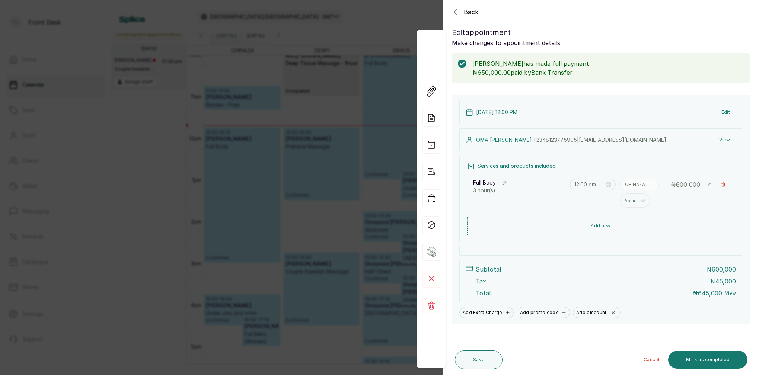
click at [605, 228] on button "Add new" at bounding box center [600, 226] width 267 height 19
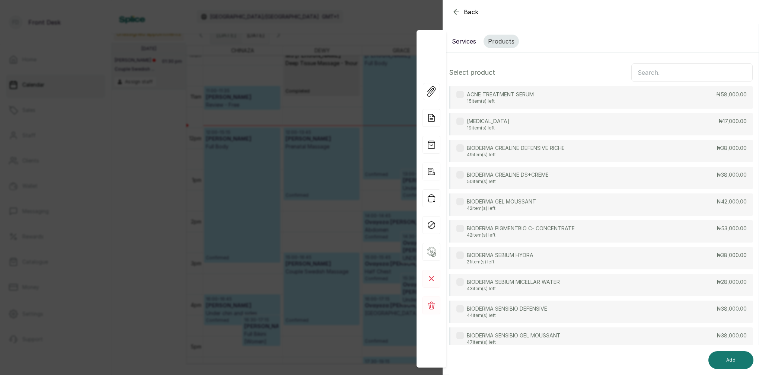
click at [645, 73] on input "text" at bounding box center [691, 72] width 121 height 19
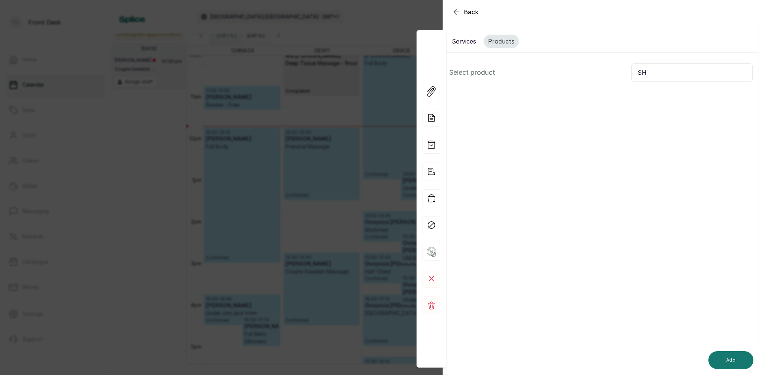
type input "S"
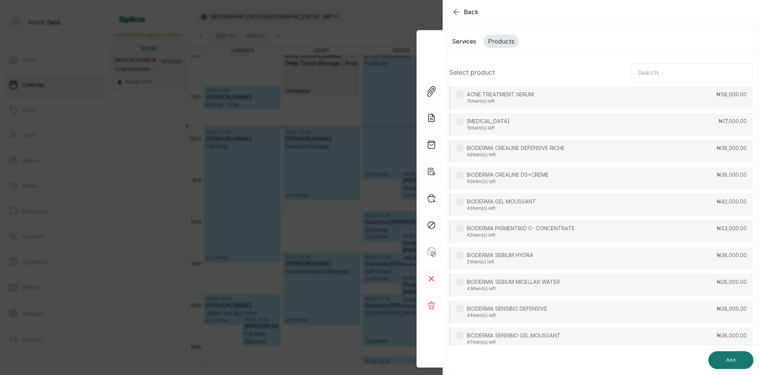
click at [463, 40] on button "Services" at bounding box center [463, 41] width 33 height 13
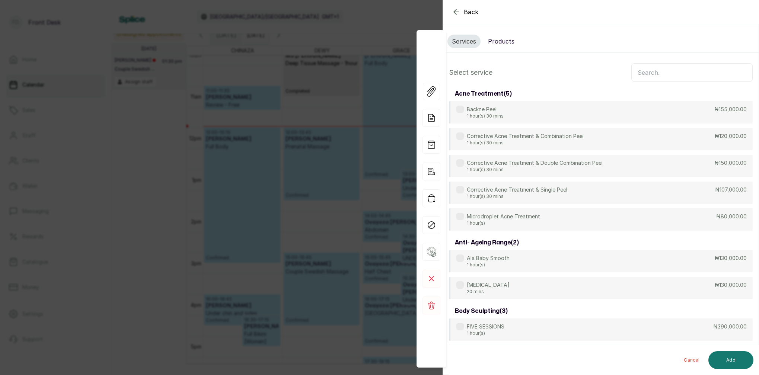
click at [663, 70] on input "text" at bounding box center [691, 72] width 121 height 19
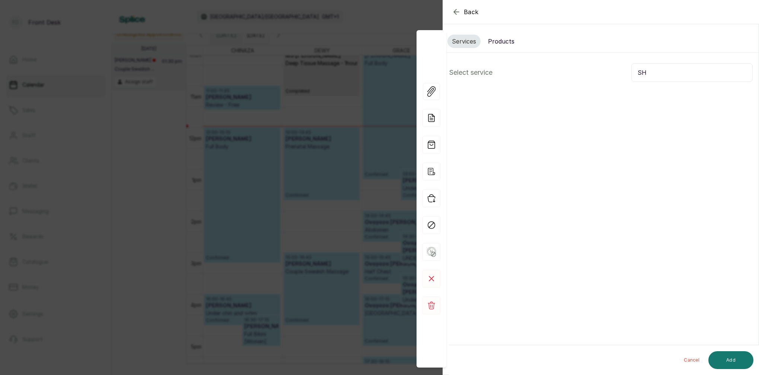
type input "S"
type input "SHAVI"
click at [371, 24] on div "Back Appointment Details Services Products Select service SHAVI Cancel Add" at bounding box center [379, 187] width 759 height 375
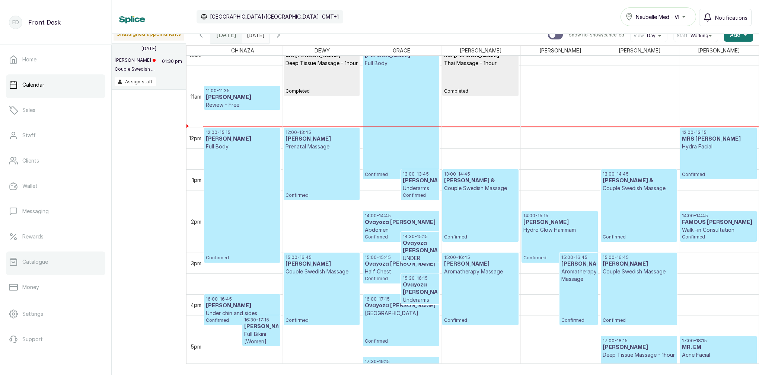
click at [48, 269] on link "Catalogue" at bounding box center [55, 262] width 99 height 21
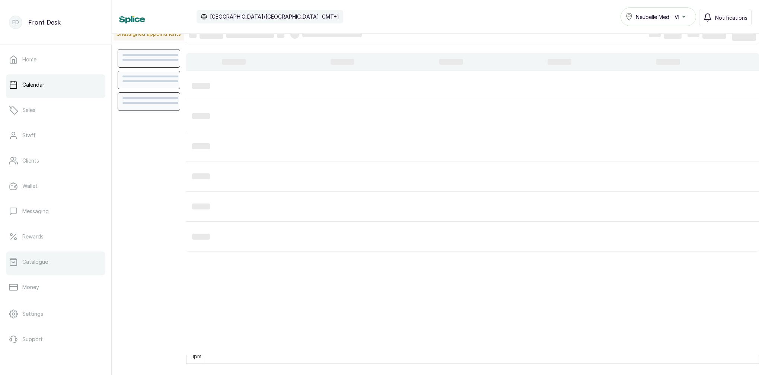
click at [71, 266] on link "Catalogue" at bounding box center [55, 262] width 99 height 21
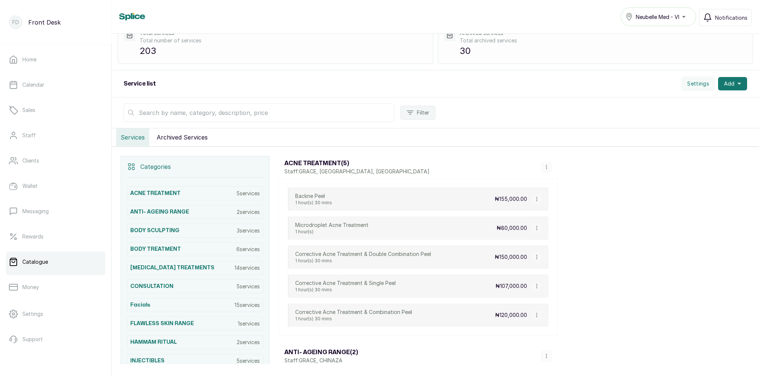
scroll to position [41, 0]
click at [354, 118] on input "text" at bounding box center [259, 112] width 271 height 19
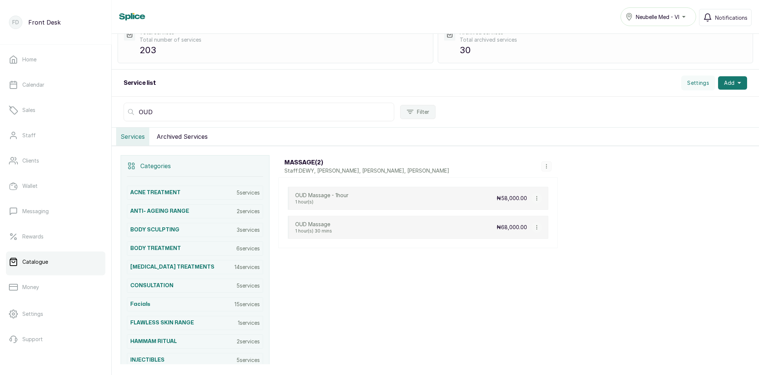
type input "OUD"
click at [319, 196] on p "OUD Massage - 1hour" at bounding box center [321, 195] width 53 height 7
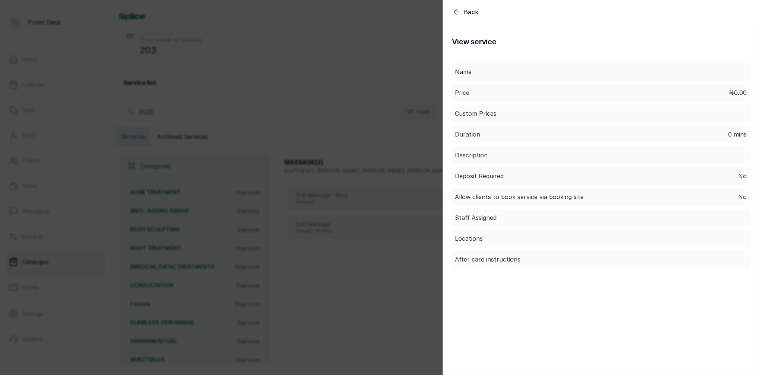
click at [386, 191] on div "Back Service View service Name Price ₦0.00 Custom Prices Duration 0 mins Descri…" at bounding box center [379, 187] width 759 height 375
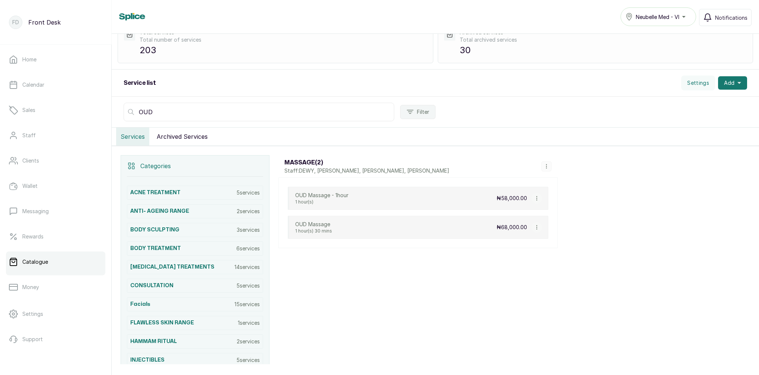
click at [350, 233] on div "OUD Massage 1 hour(s) 30 mins ₦68,000.00" at bounding box center [418, 227] width 261 height 23
click at [361, 230] on div "OUD Massage 1 hour(s) 30 mins ₦68,000.00" at bounding box center [418, 227] width 261 height 23
click at [537, 226] on icon "button" at bounding box center [536, 228] width 0 height 4
click at [568, 170] on span "View Service" at bounding box center [573, 171] width 36 height 9
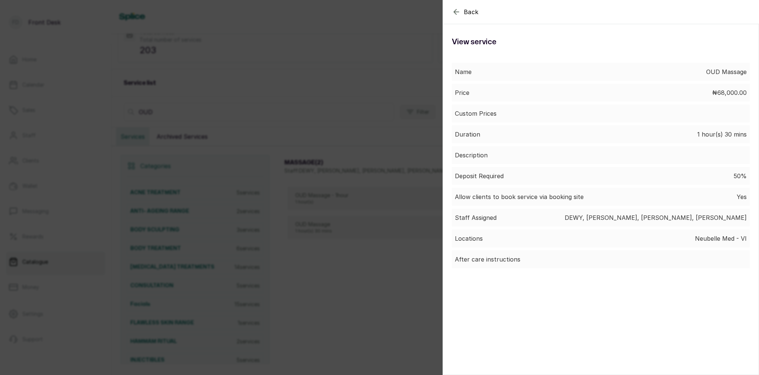
click at [325, 99] on div "Back Service View service Name OUD Massage Price ₦68,000.00 Custom Prices Durat…" at bounding box center [379, 187] width 759 height 375
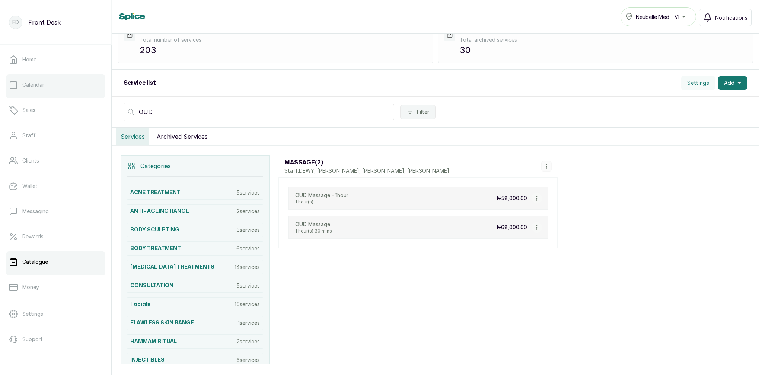
click at [72, 83] on link "Calendar" at bounding box center [55, 84] width 99 height 21
